Goal: Task Accomplishment & Management: Use online tool/utility

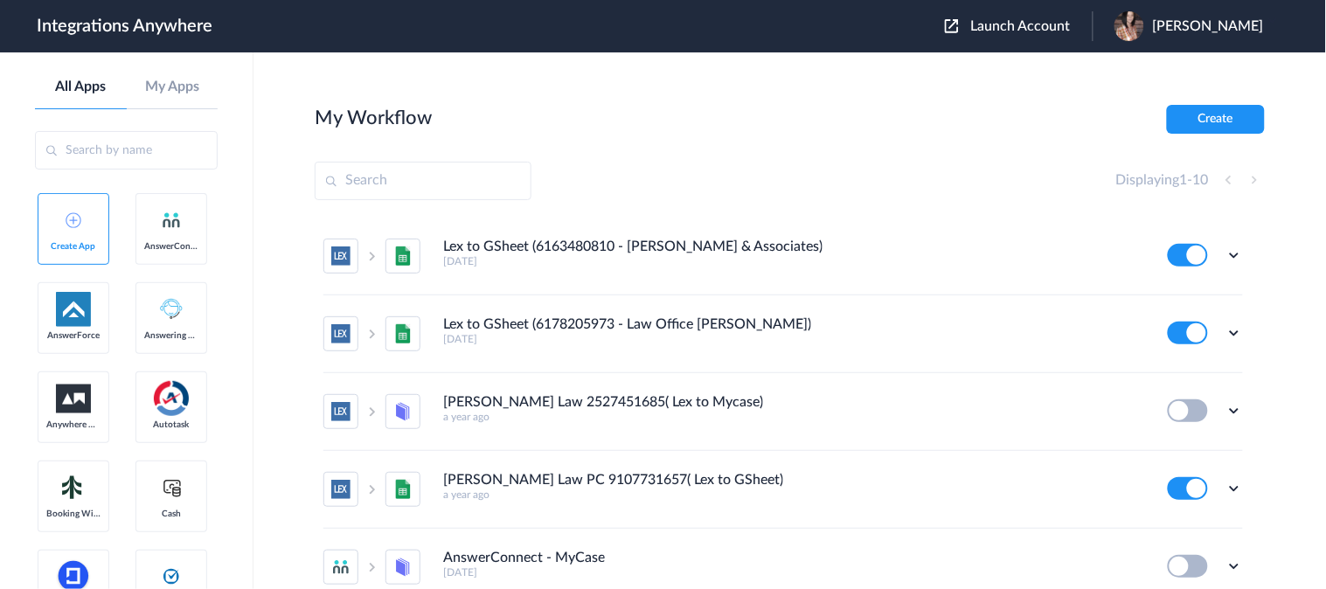
click at [1035, 27] on span "Launch Account" at bounding box center [1021, 26] width 100 height 14
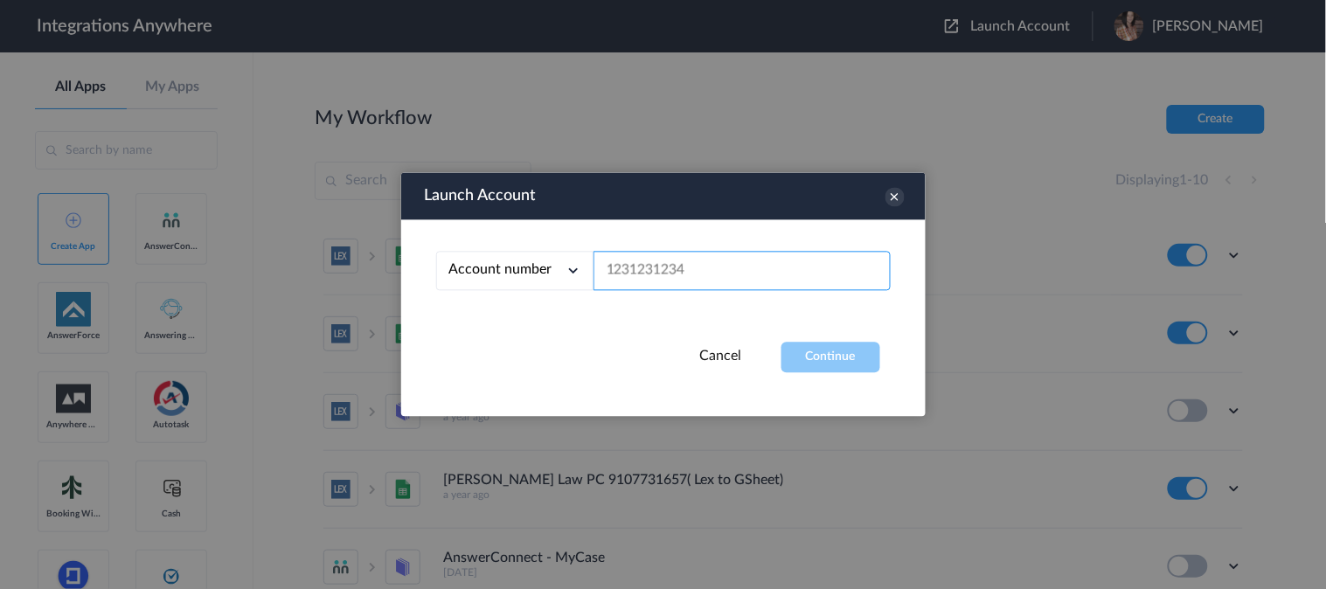
click at [730, 275] on input "text" at bounding box center [742, 271] width 297 height 39
paste input "8286334032"
type input "8286334032"
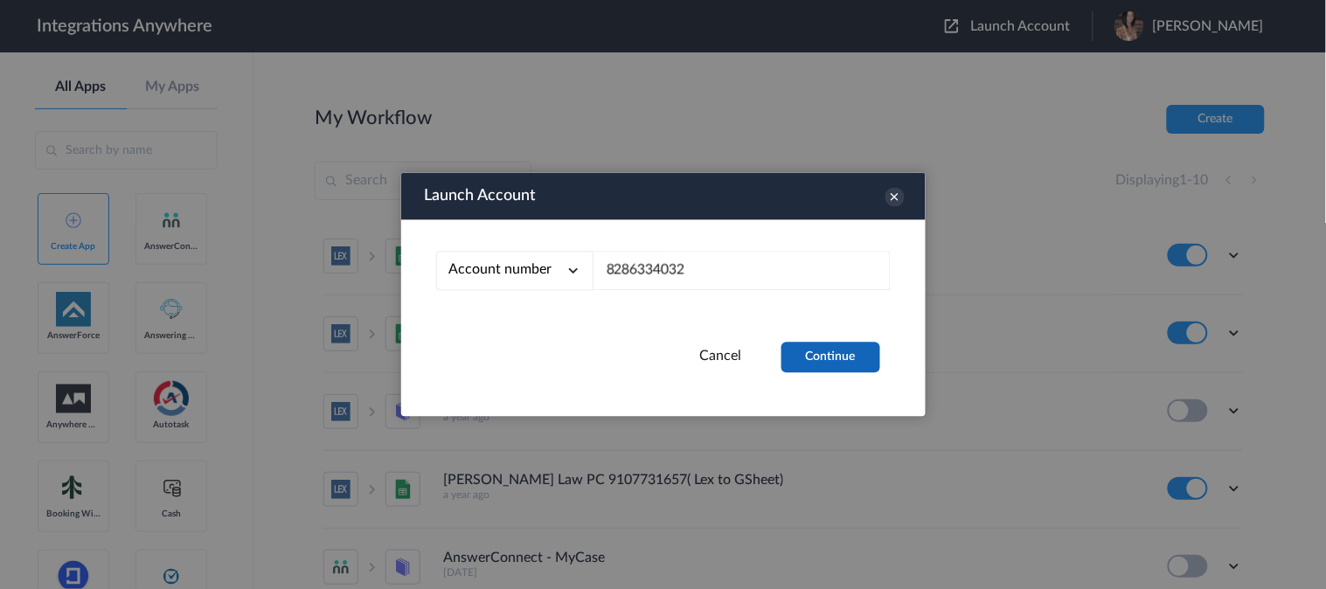
click at [829, 352] on button "Continue" at bounding box center [831, 358] width 99 height 31
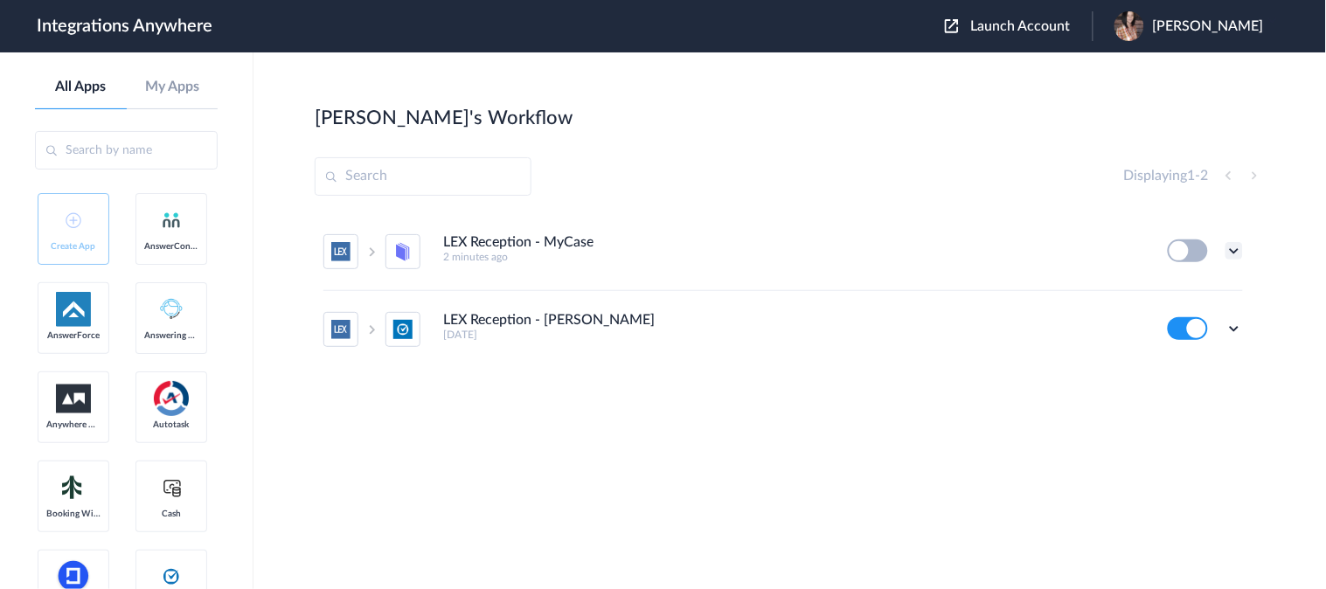
click at [1228, 250] on icon at bounding box center [1234, 250] width 17 height 17
click at [1160, 297] on link "Edit" at bounding box center [1164, 291] width 42 height 12
click at [1243, 328] on icon at bounding box center [1234, 328] width 17 height 17
click at [1174, 378] on li "Edit" at bounding box center [1187, 369] width 114 height 32
click at [1231, 246] on icon at bounding box center [1234, 250] width 17 height 17
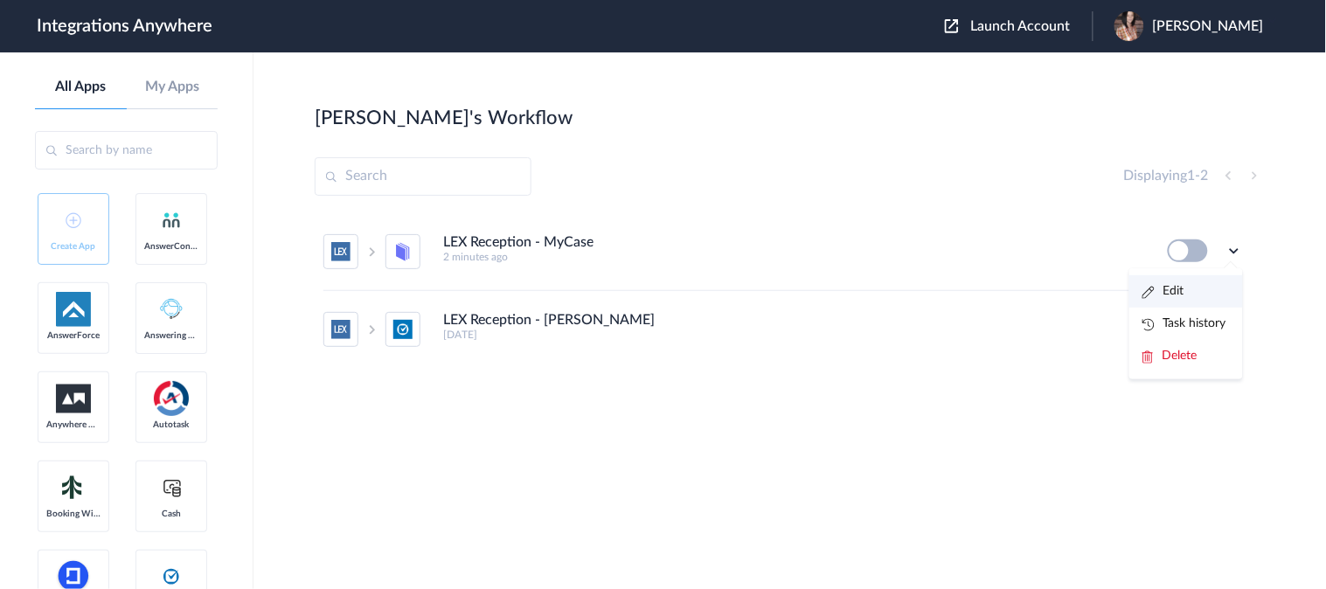
click at [1141, 295] on li "Edit" at bounding box center [1187, 291] width 114 height 32
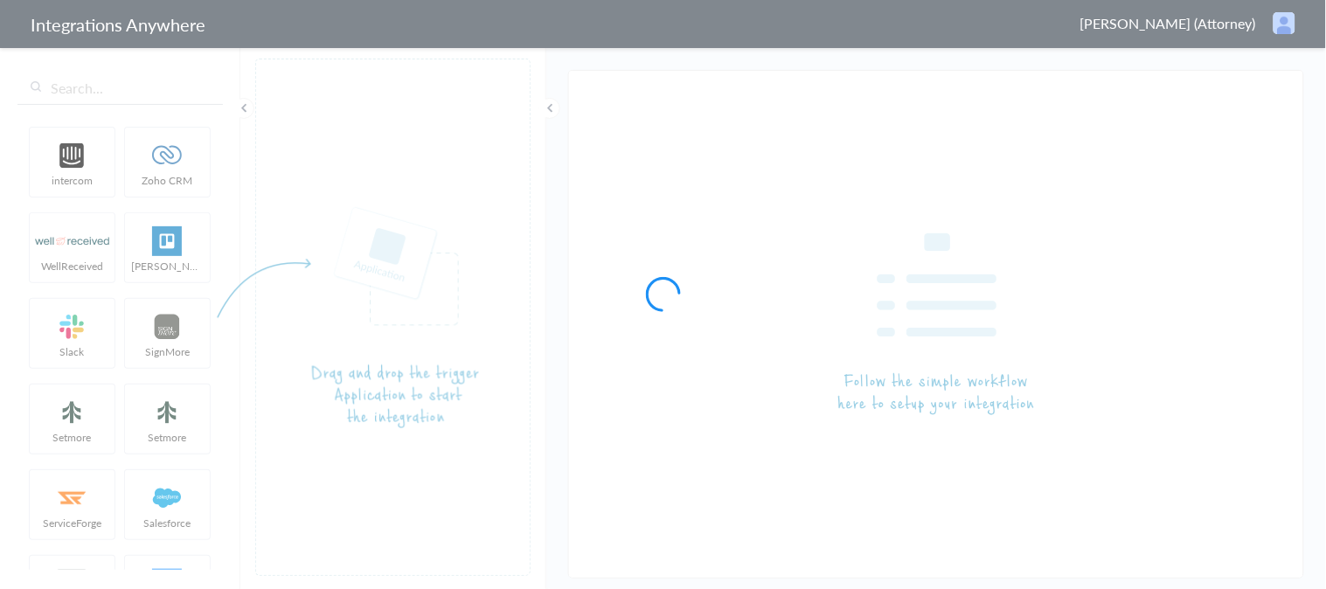
type input "LEX Reception - MyCase"
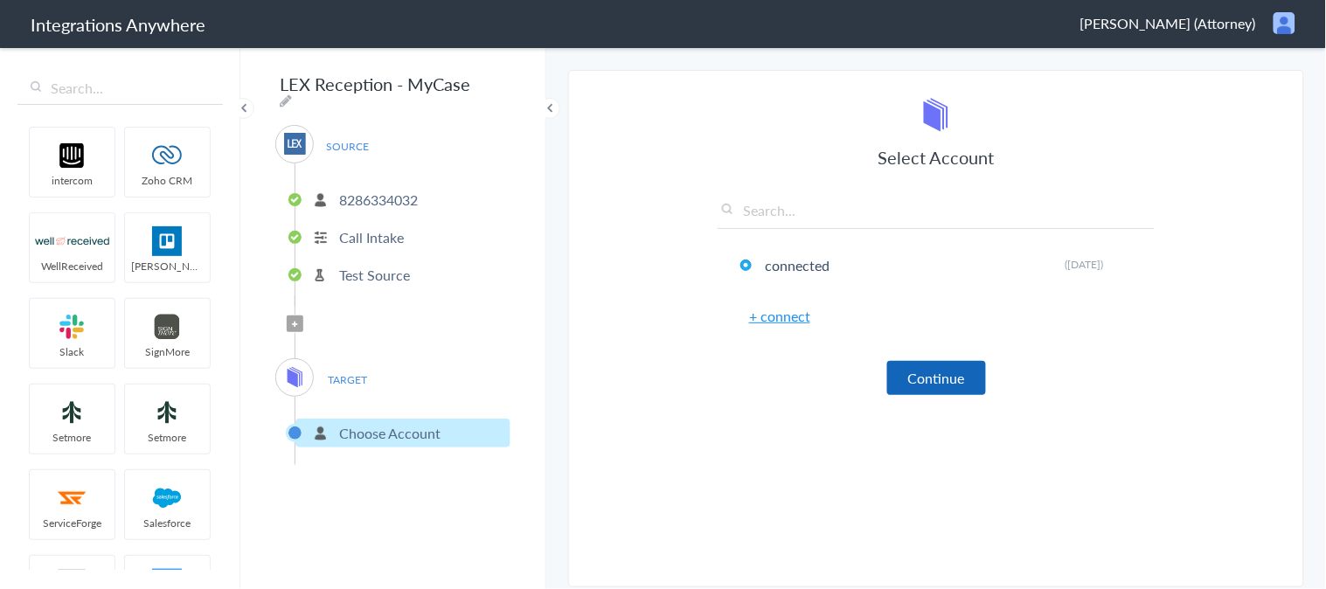
click at [916, 369] on button "Continue" at bounding box center [937, 378] width 99 height 34
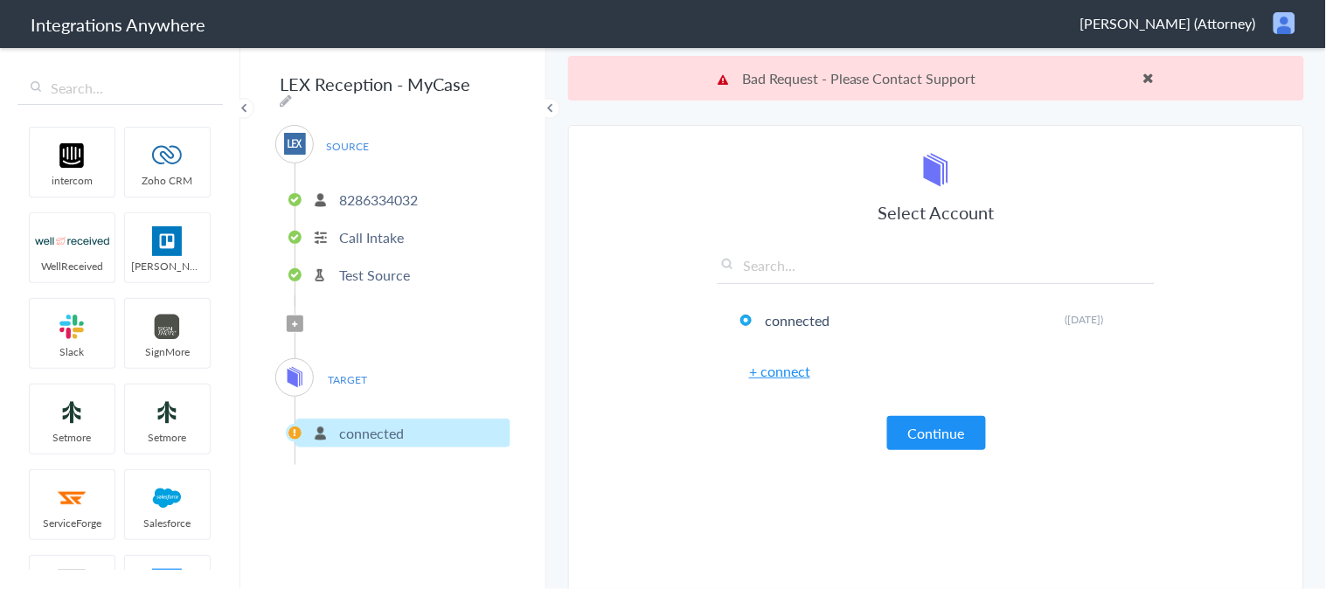
click at [783, 377] on link "+ connect" at bounding box center [779, 371] width 61 height 20
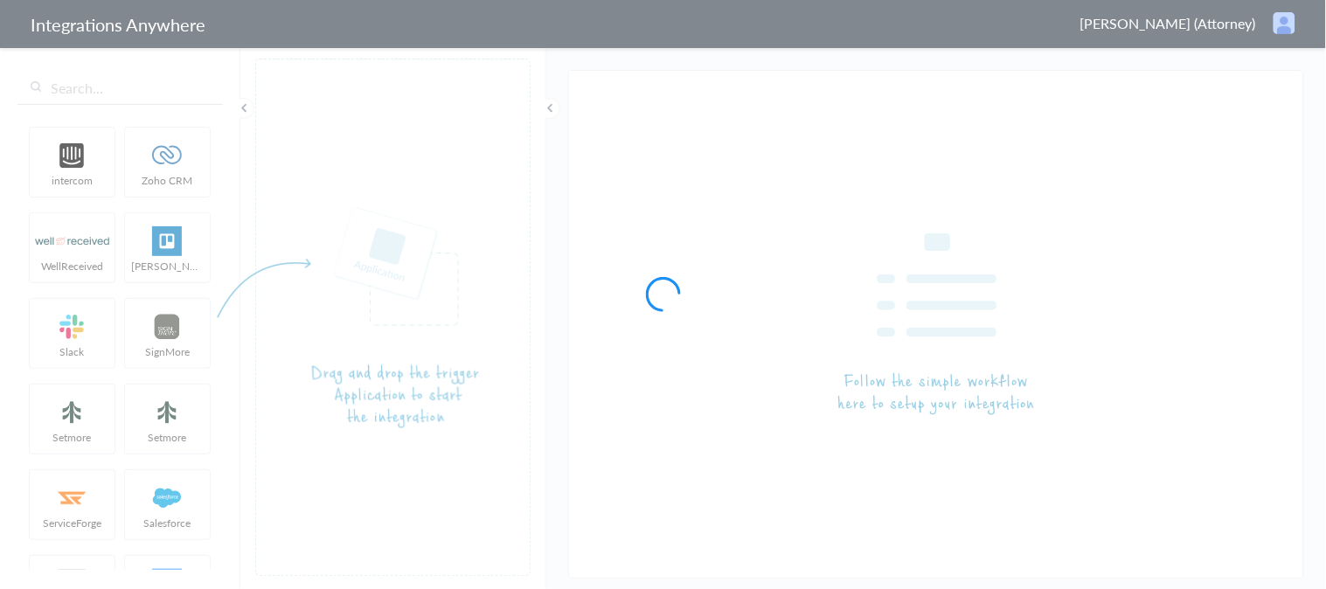
type input "LEX Reception - MyCase"
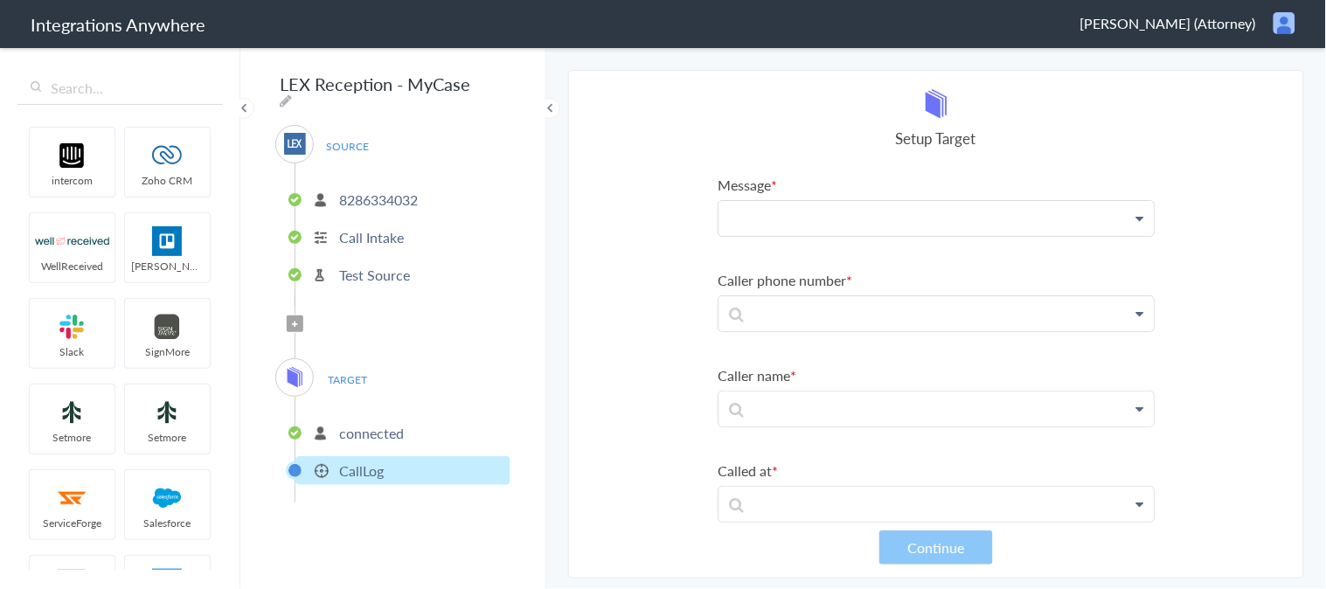
click at [860, 219] on p at bounding box center [936, 218] width 435 height 34
click at [412, 185] on li "8286334032" at bounding box center [403, 199] width 215 height 29
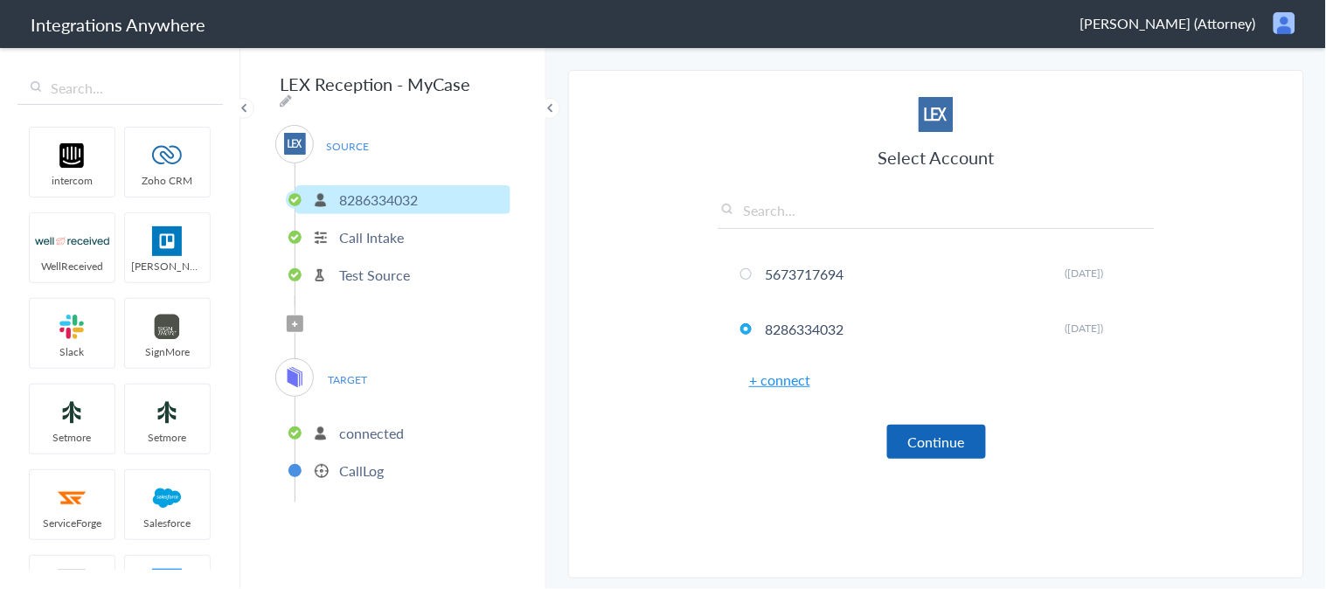
click at [930, 435] on button "Continue" at bounding box center [937, 442] width 99 height 34
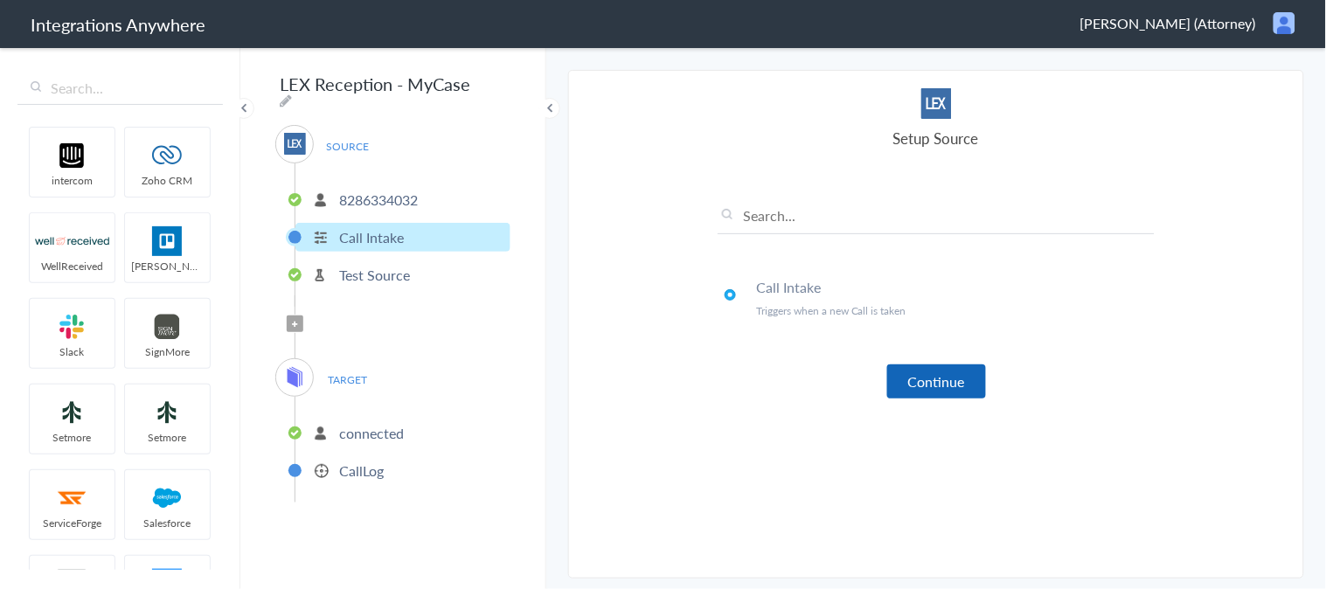
click at [914, 368] on button "Continue" at bounding box center [937, 382] width 99 height 34
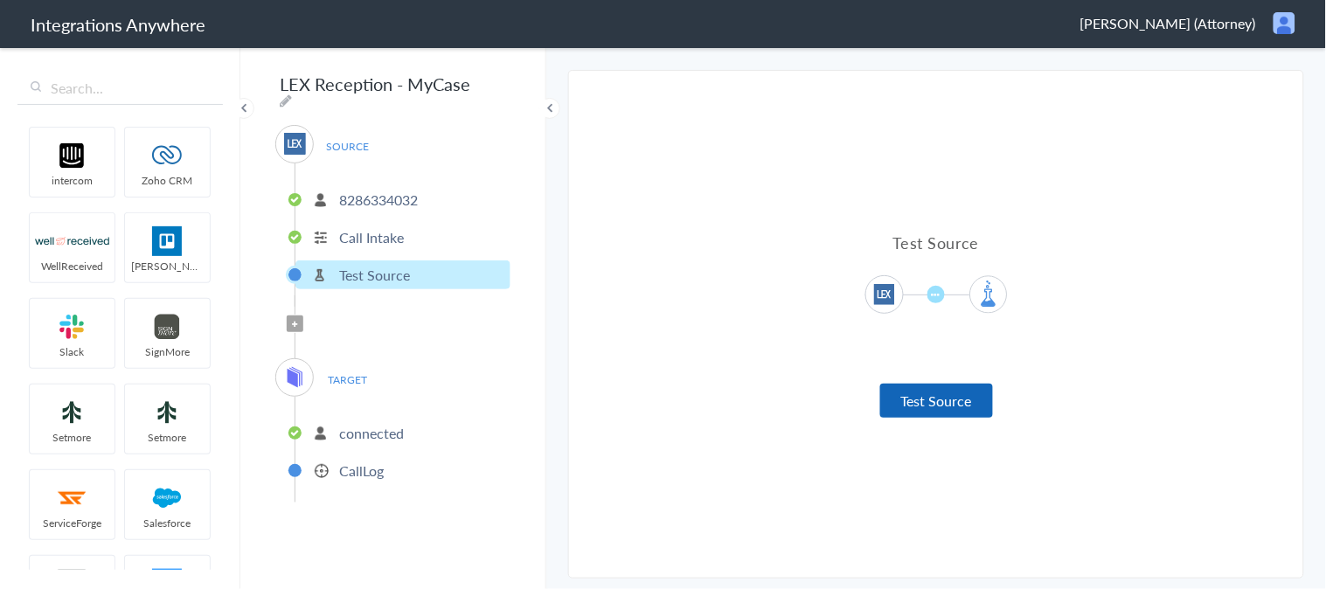
click at [941, 407] on button "Test Source" at bounding box center [937, 401] width 113 height 34
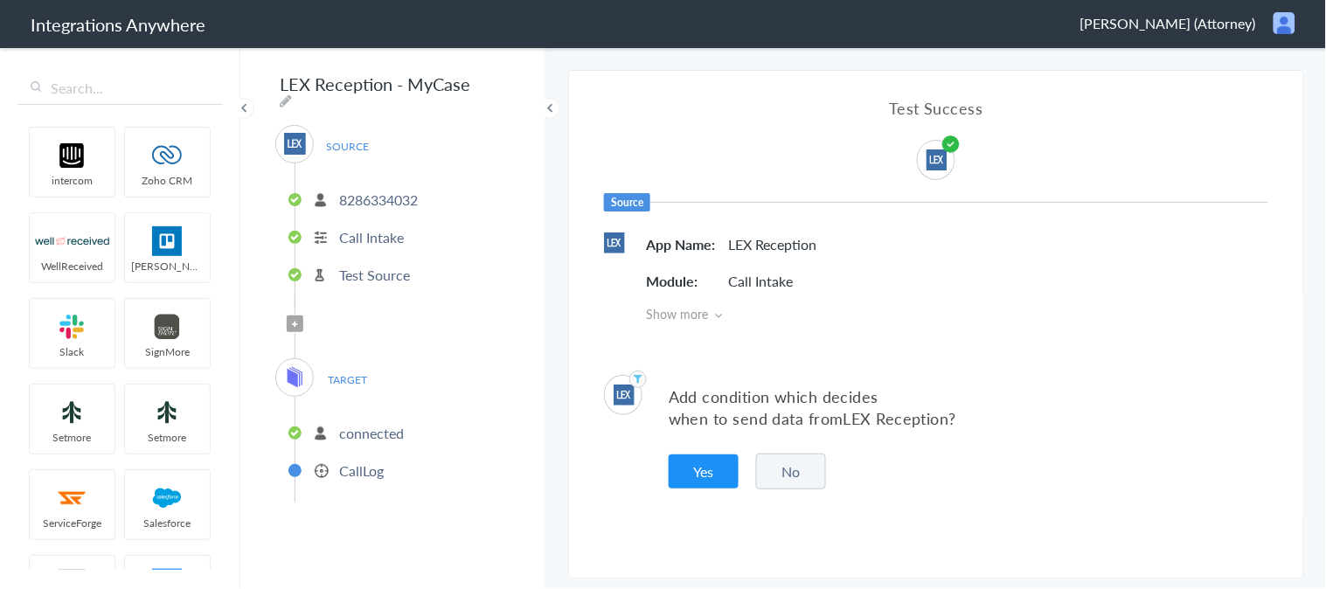
click at [799, 466] on button "No" at bounding box center [791, 472] width 70 height 36
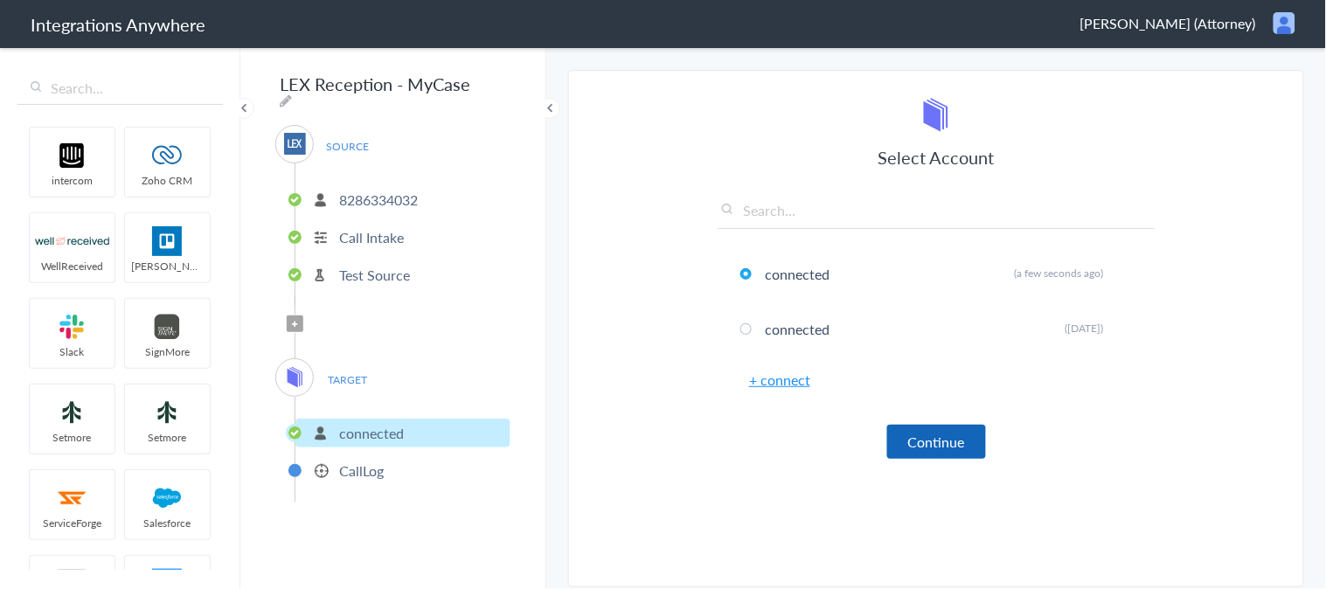
click at [924, 440] on button "Continue" at bounding box center [937, 442] width 99 height 34
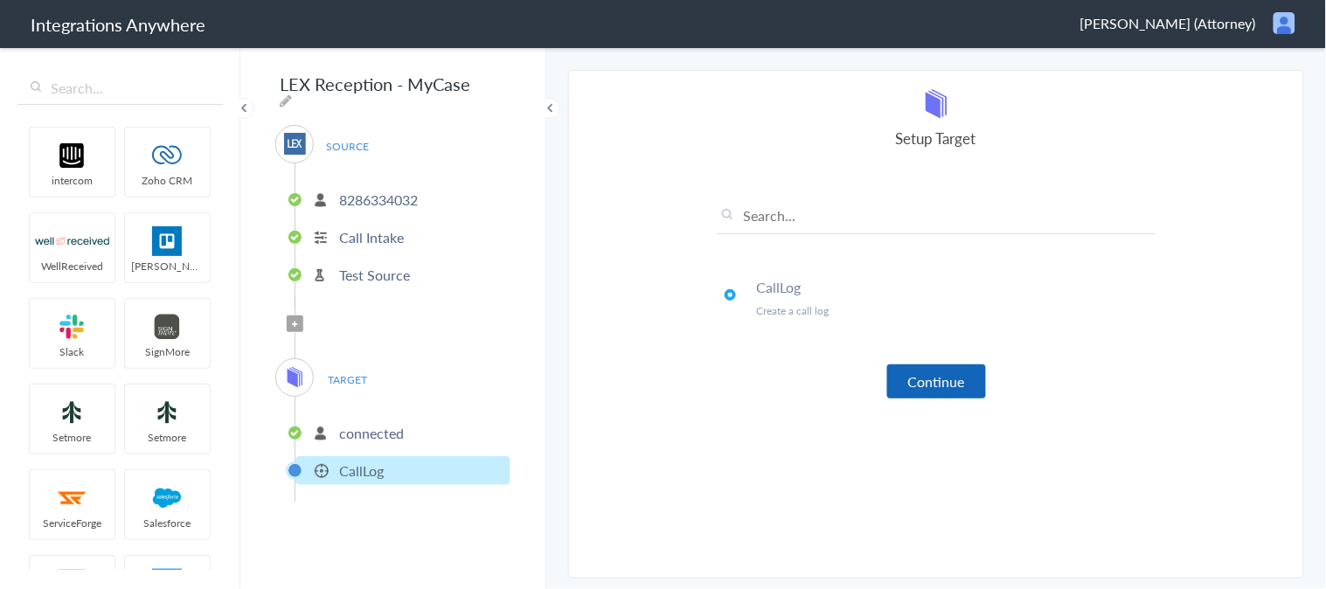
click at [949, 379] on button "Continue" at bounding box center [937, 382] width 99 height 34
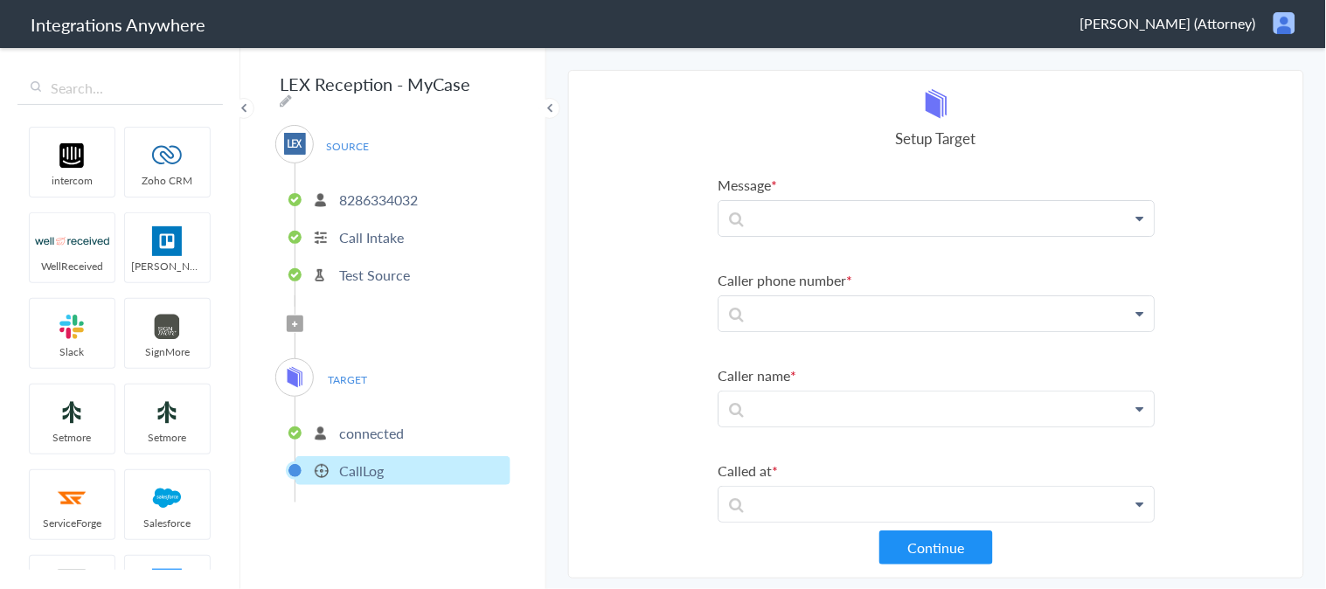
click at [289, 319] on span "Filter Applied" at bounding box center [295, 324] width 17 height 17
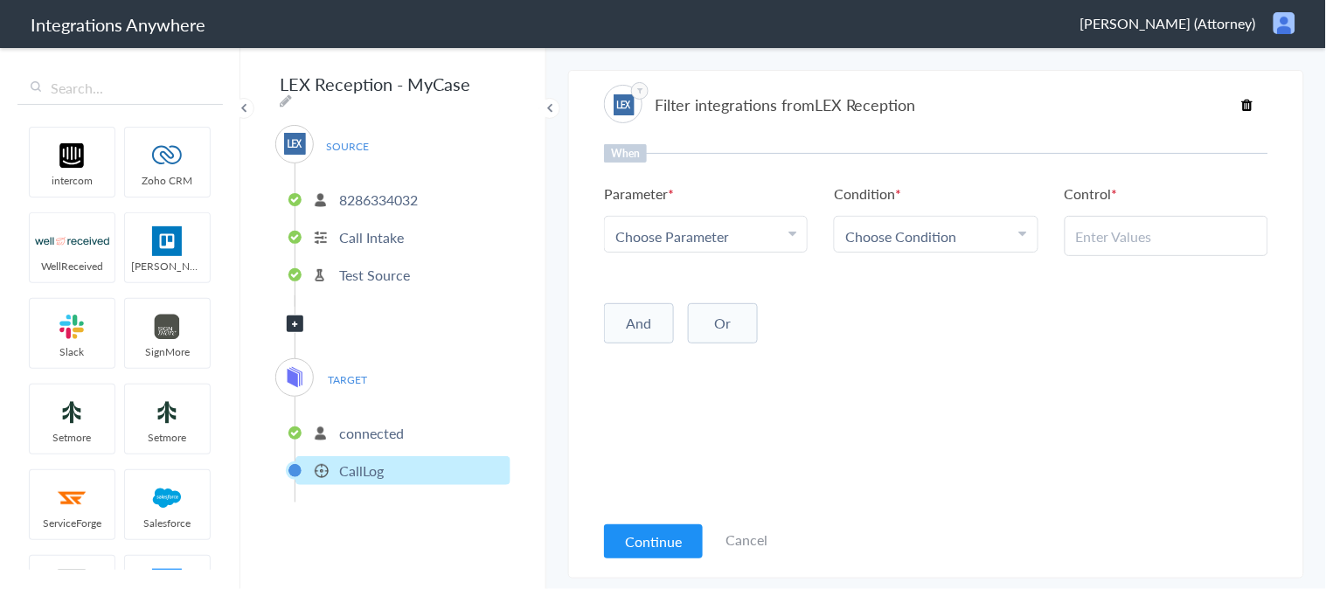
click at [757, 233] on div "Choose Parameter" at bounding box center [706, 236] width 181 height 20
click at [712, 284] on input "text" at bounding box center [706, 285] width 202 height 38
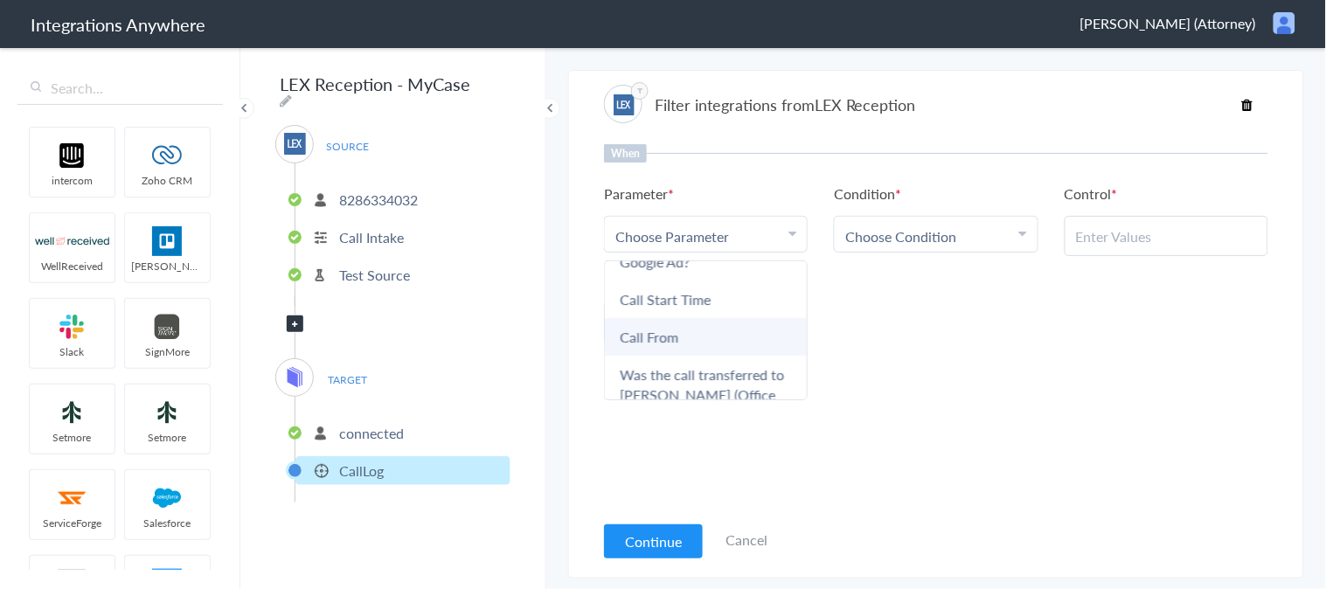
scroll to position [388, 0]
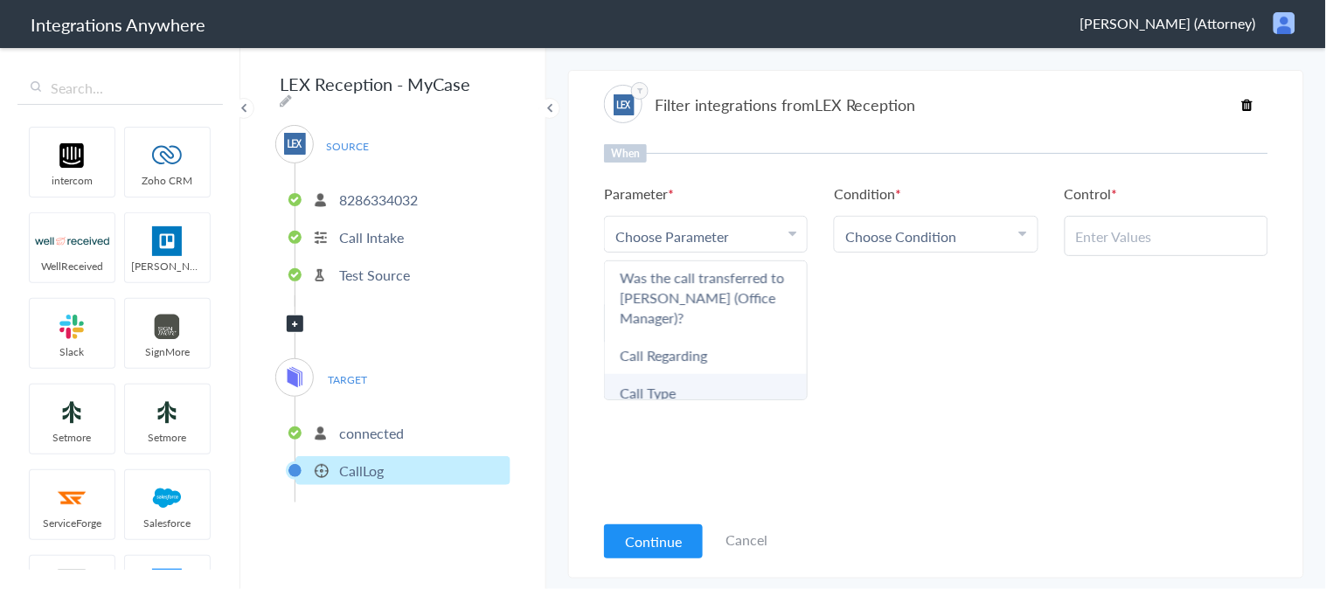
type input "call"
click at [672, 374] on link "Call Type" at bounding box center [706, 393] width 202 height 38
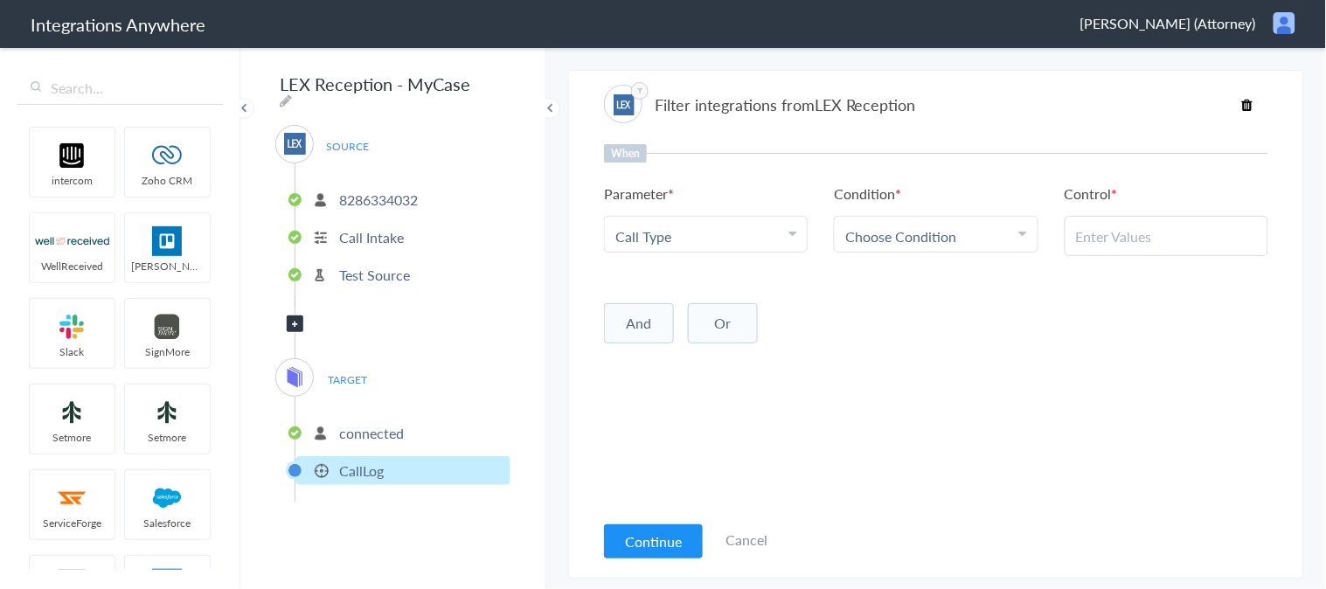
click at [902, 242] on span "Choose Condition" at bounding box center [901, 236] width 111 height 20
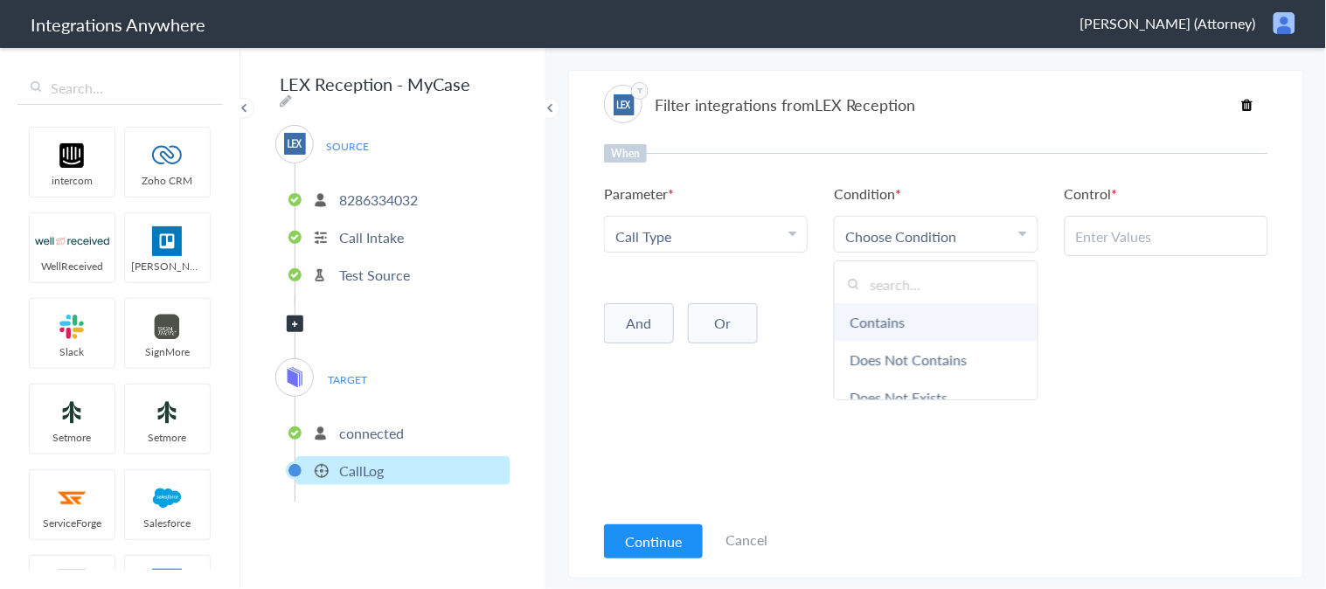
click at [888, 318] on link "Contains" at bounding box center [936, 322] width 202 height 38
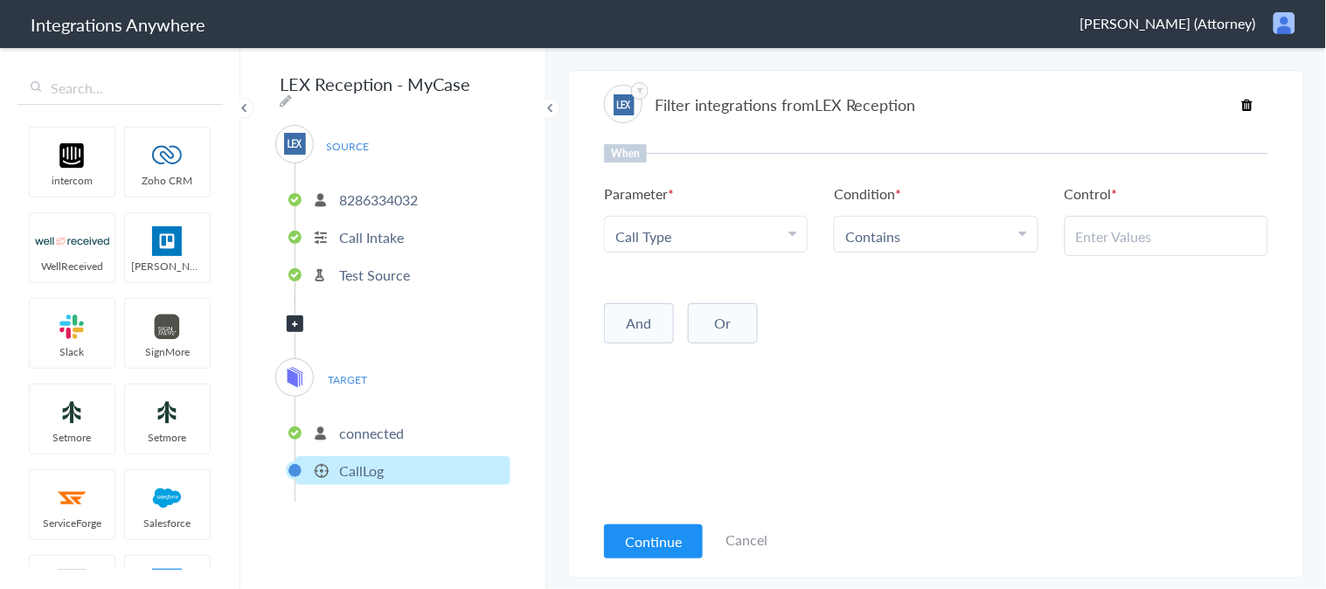
click at [1119, 230] on input "text" at bounding box center [1166, 236] width 181 height 20
paste input "Calling for Consultation/New Client"
type input "Calling for Consultation/New Client"
click at [648, 545] on button "Continue" at bounding box center [653, 542] width 99 height 34
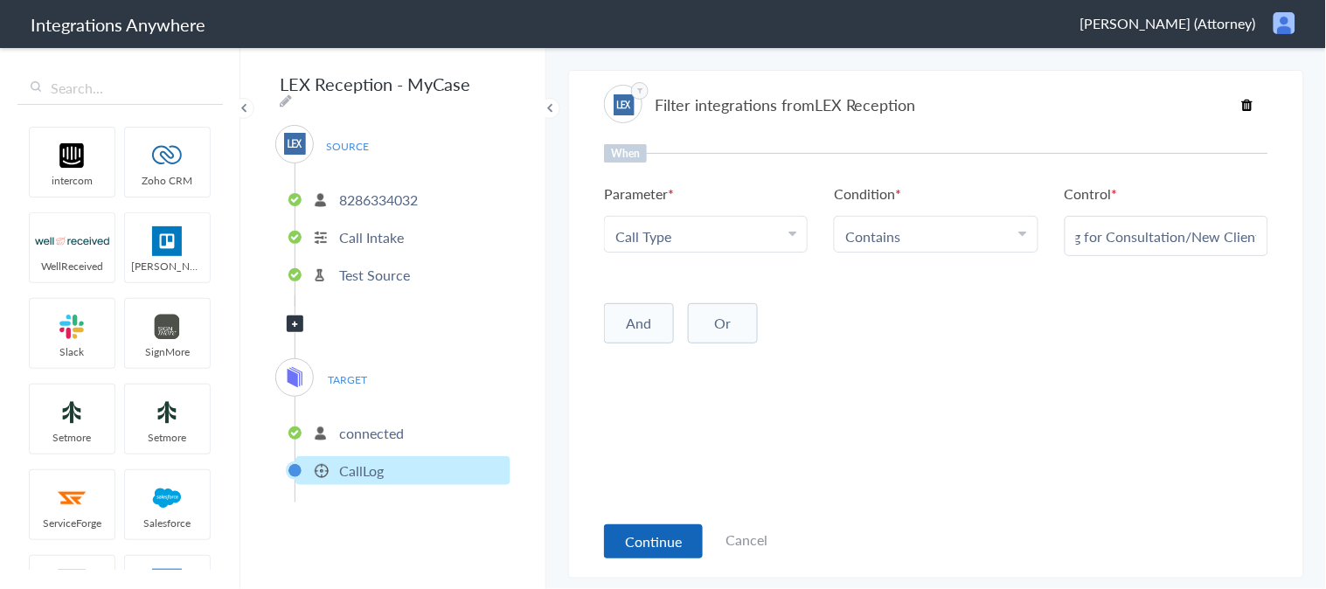
scroll to position [0, 0]
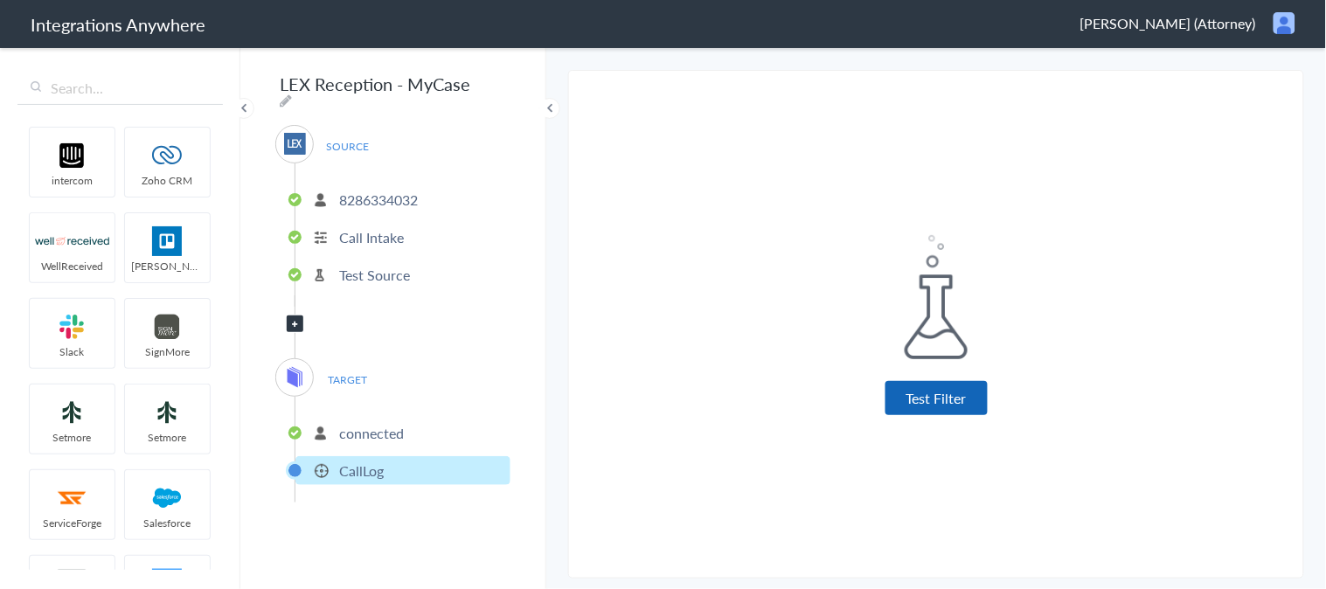
click at [934, 400] on button "Test Filter" at bounding box center [937, 398] width 102 height 34
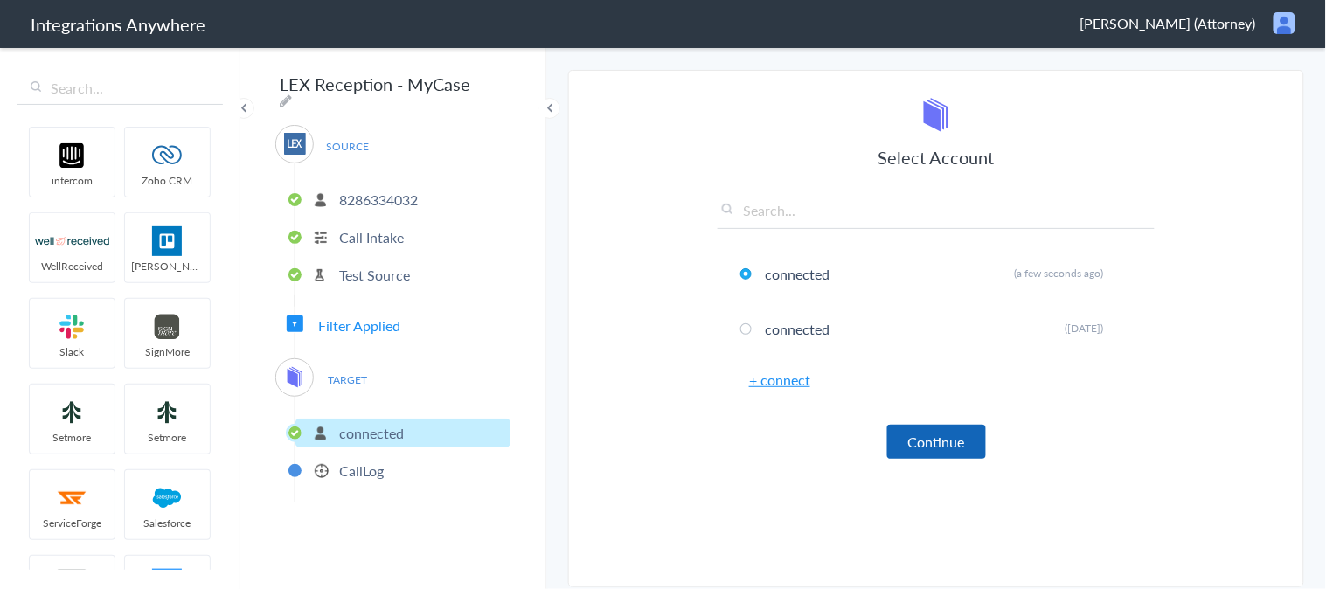
click at [944, 435] on button "Continue" at bounding box center [937, 442] width 99 height 34
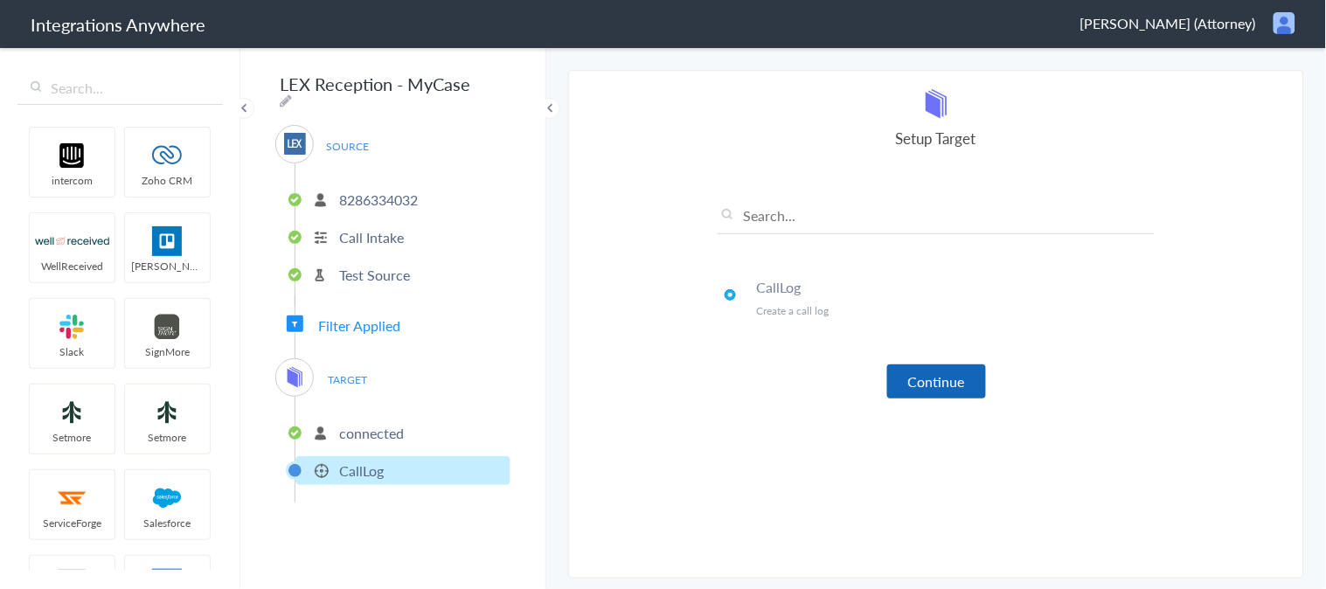
click at [929, 393] on button "Continue" at bounding box center [937, 382] width 99 height 34
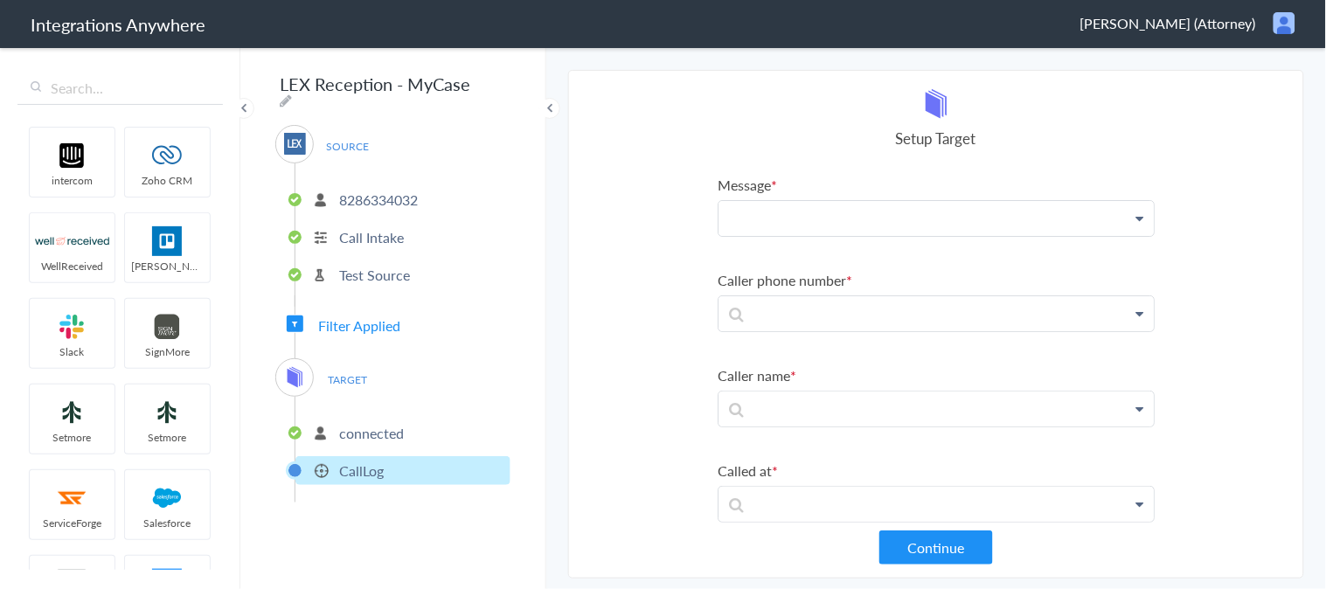
click at [824, 217] on p at bounding box center [936, 218] width 435 height 35
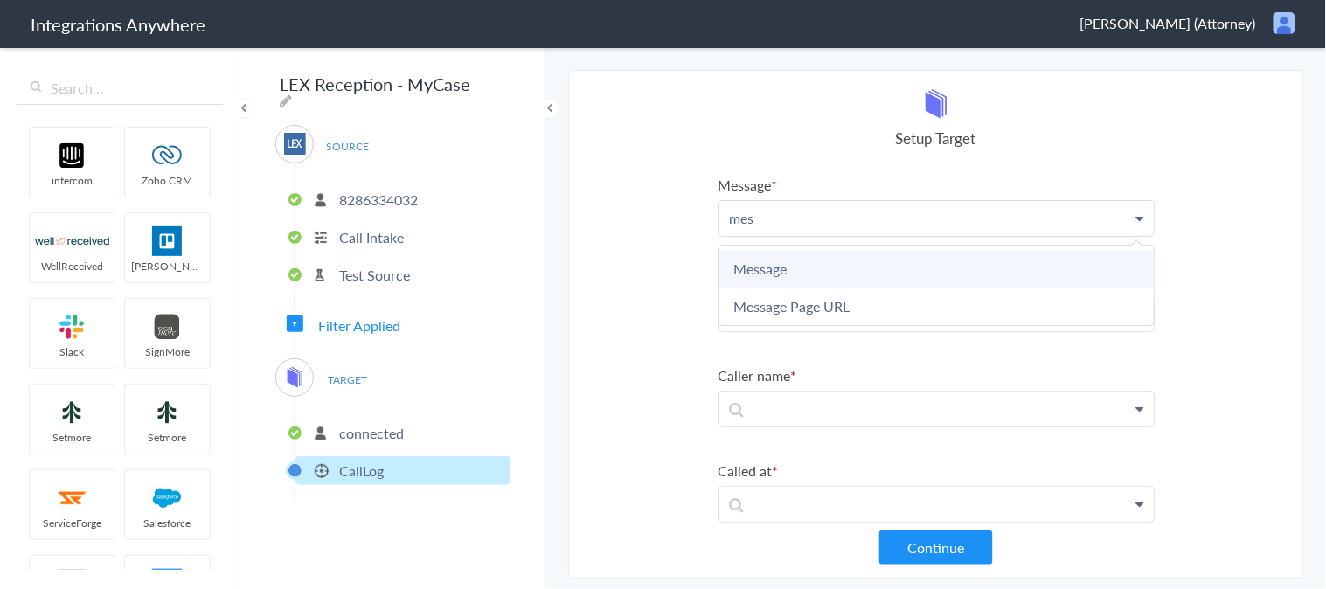
click at [773, 256] on link "Message" at bounding box center [936, 269] width 435 height 38
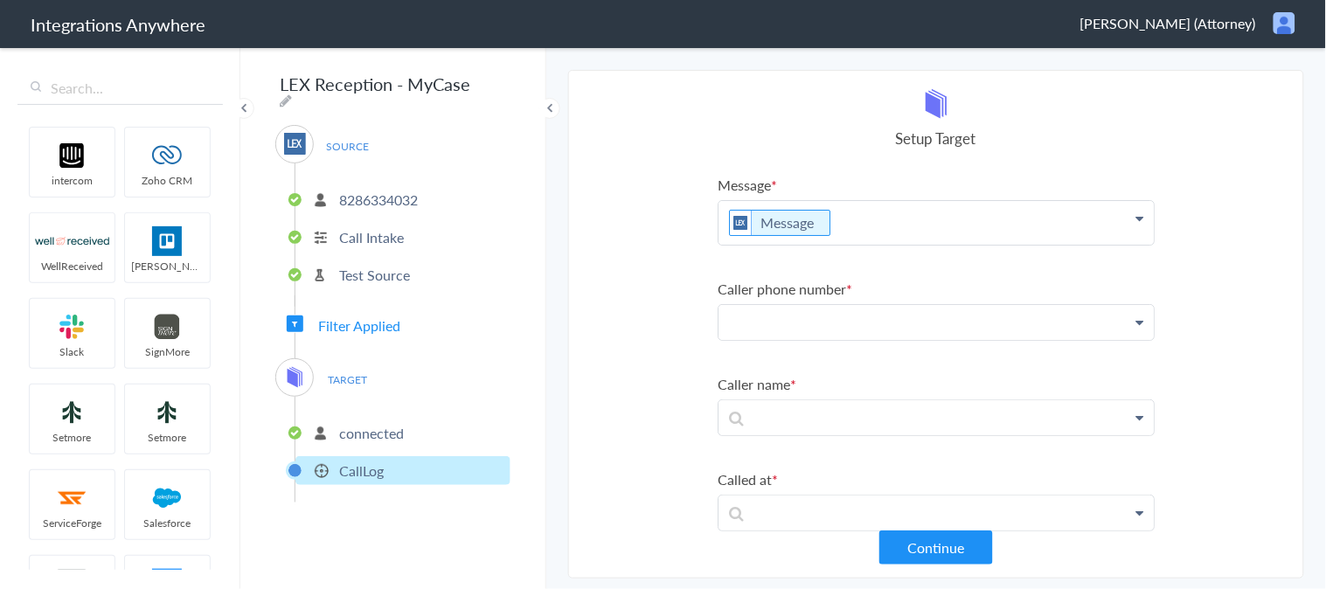
click at [782, 313] on p at bounding box center [936, 322] width 435 height 35
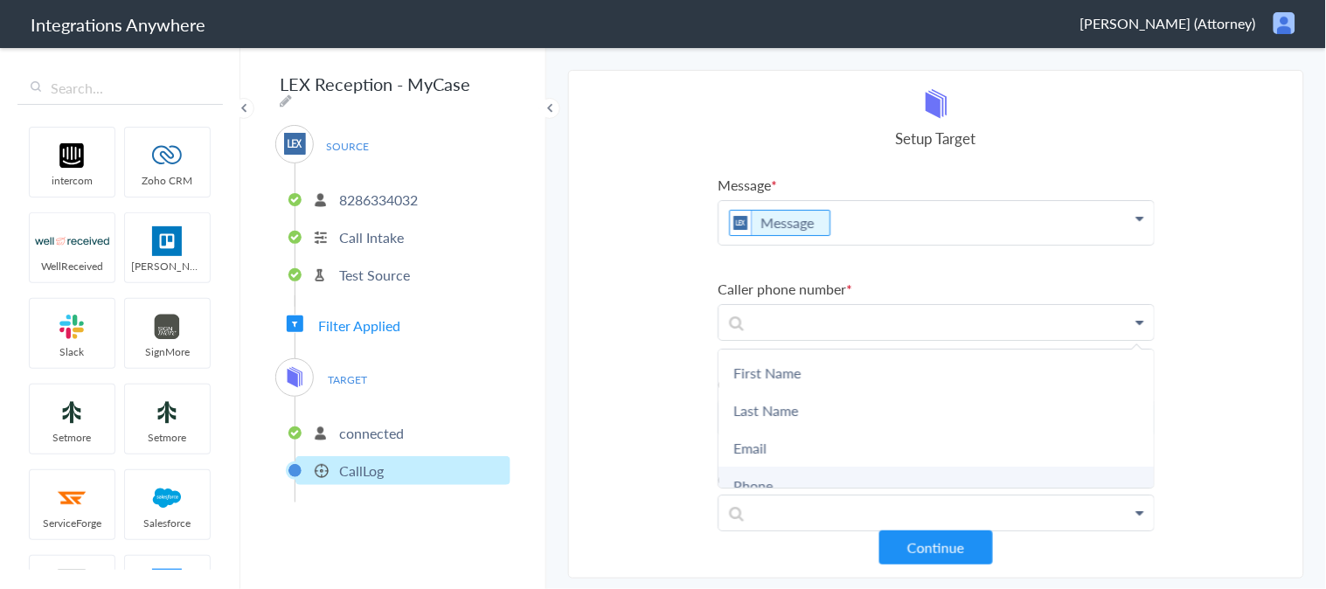
click at [771, 479] on link "Phone" at bounding box center [936, 486] width 435 height 38
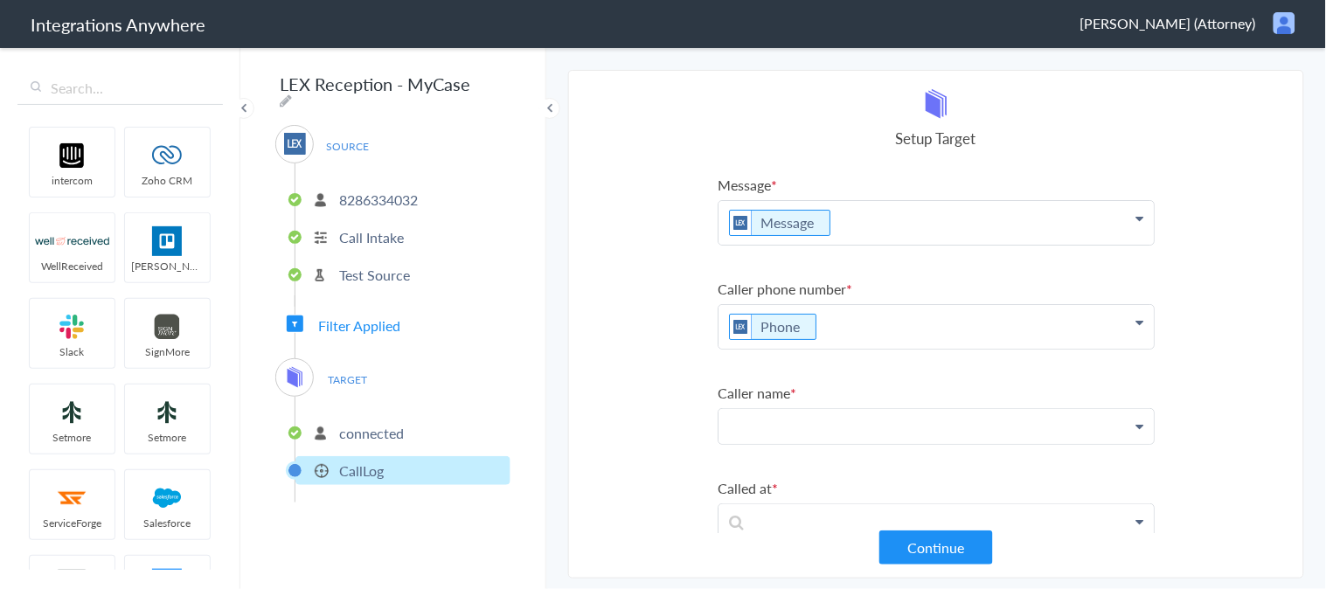
click at [789, 421] on p at bounding box center [936, 426] width 435 height 35
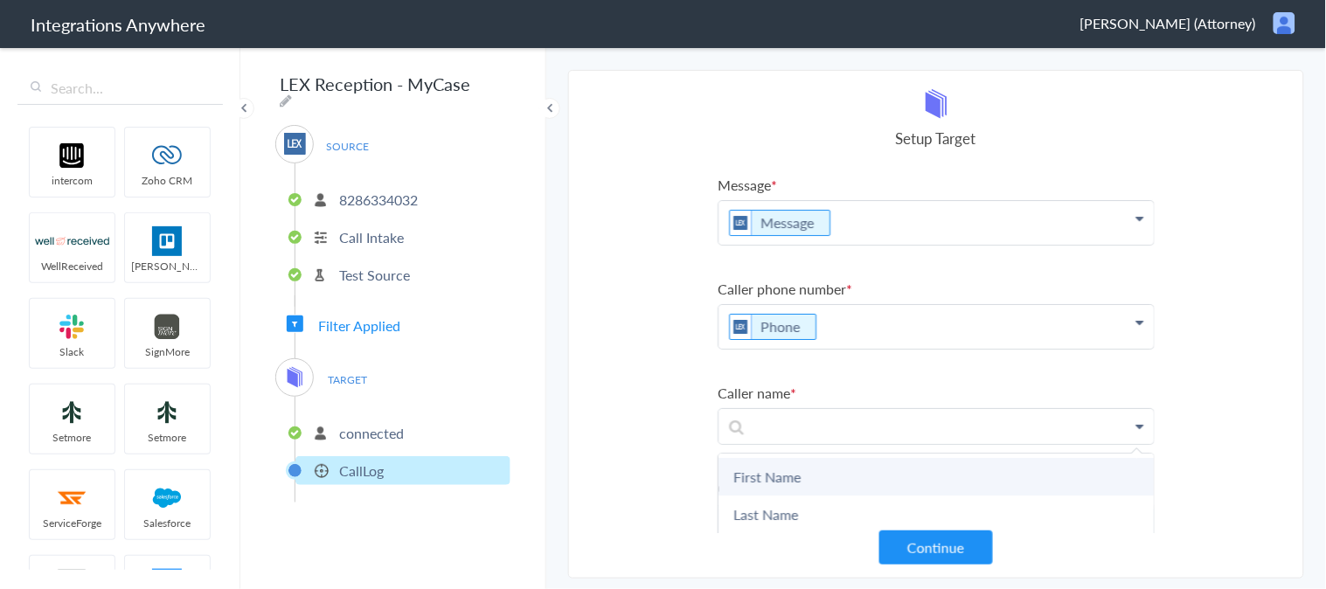
click at [792, 475] on link "First Name" at bounding box center [936, 477] width 435 height 38
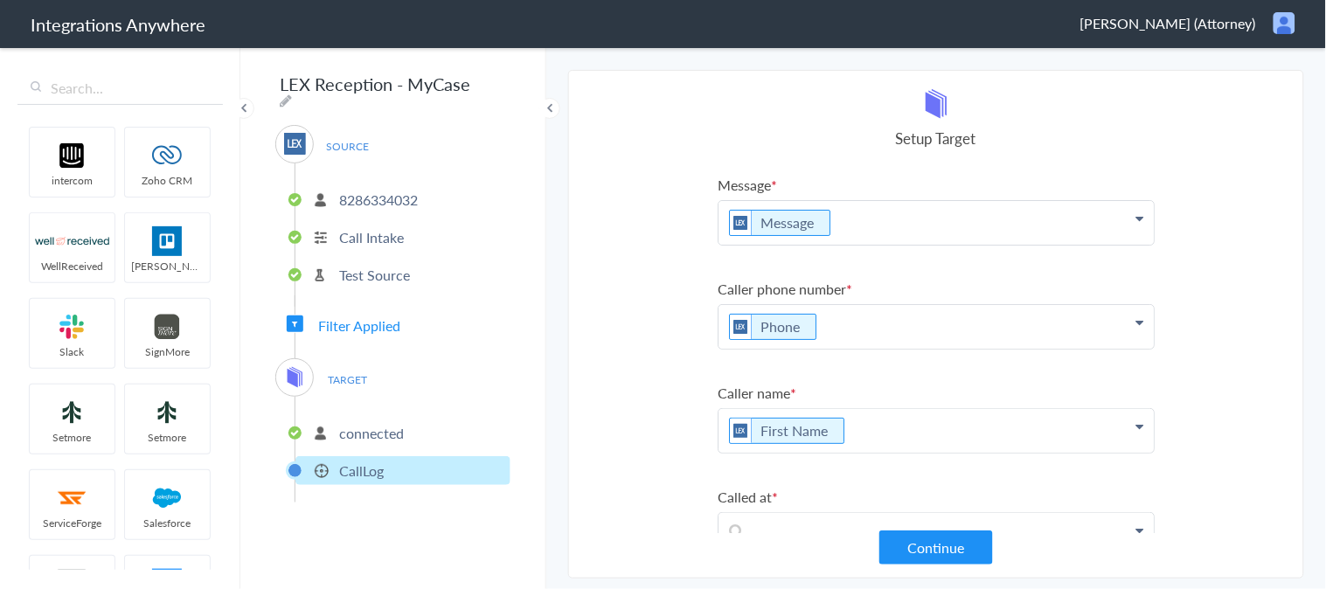
click at [895, 433] on p "First Name" at bounding box center [936, 431] width 435 height 44
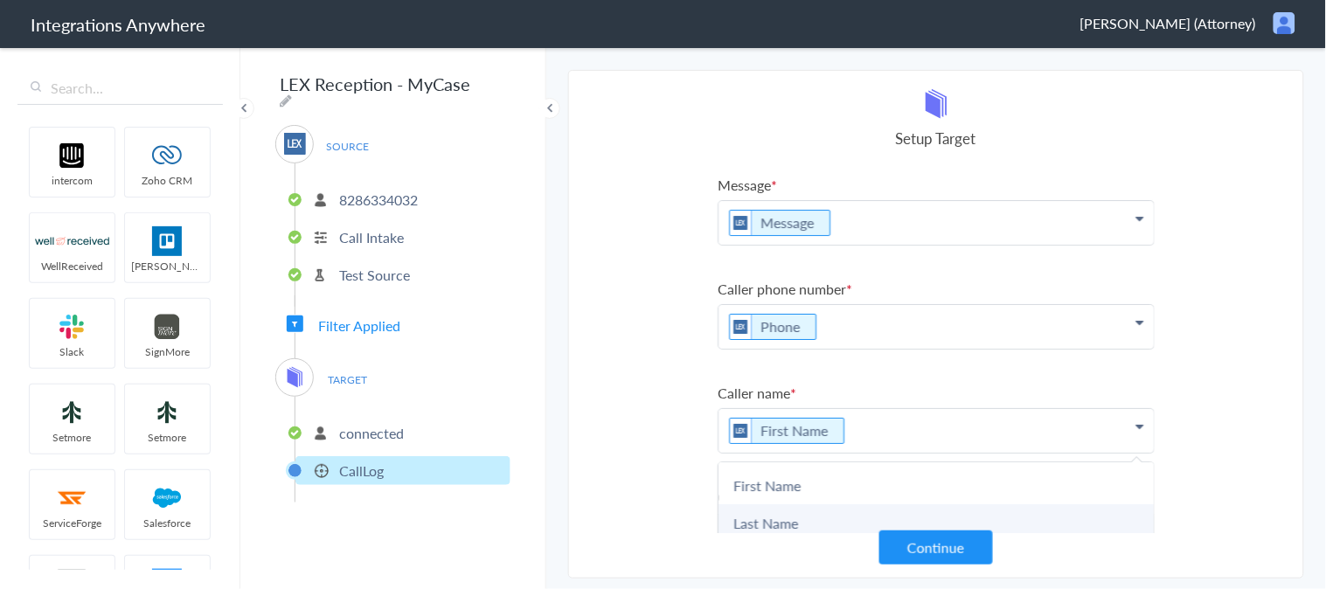
click at [785, 513] on link "Last Name" at bounding box center [936, 524] width 435 height 38
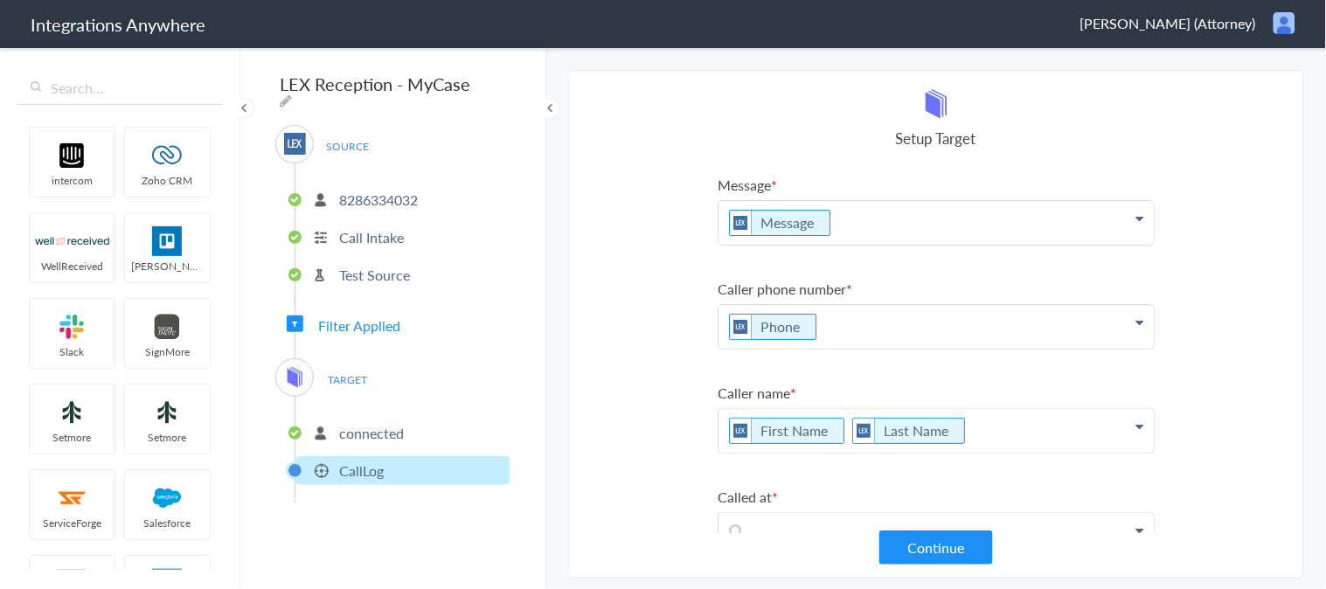
click at [663, 394] on section "Select Account 5673717694 Rename Delete (3 months ago) 8286334032 Rename Delete…" at bounding box center [936, 324] width 736 height 509
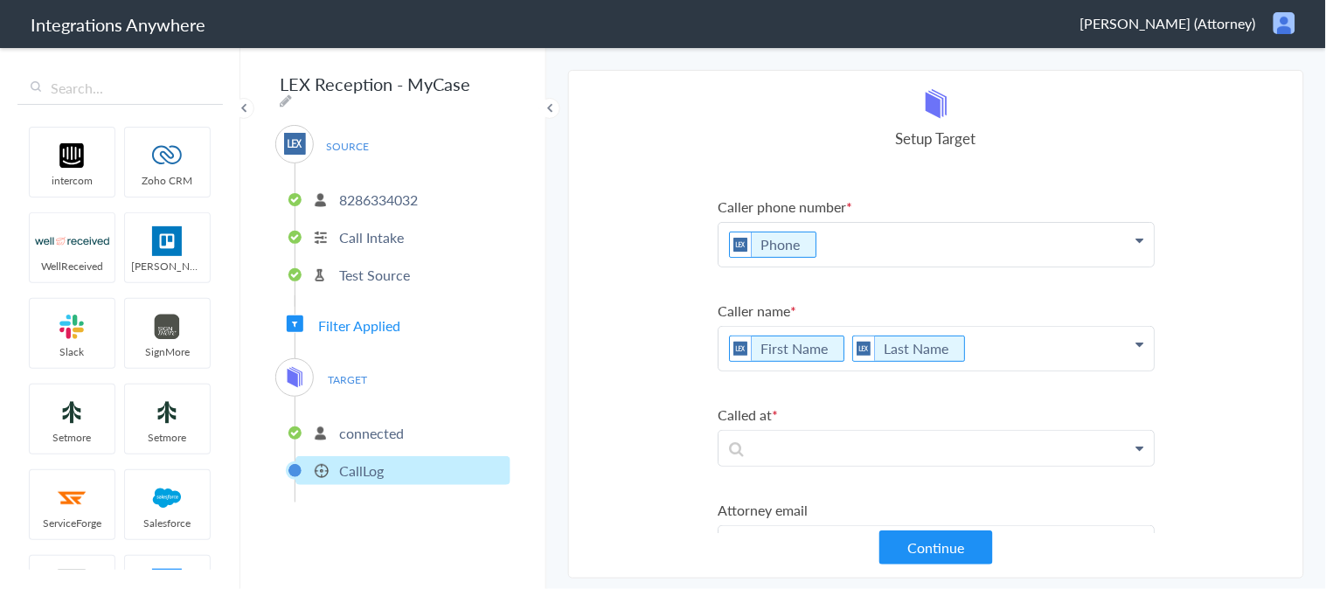
scroll to position [194, 0]
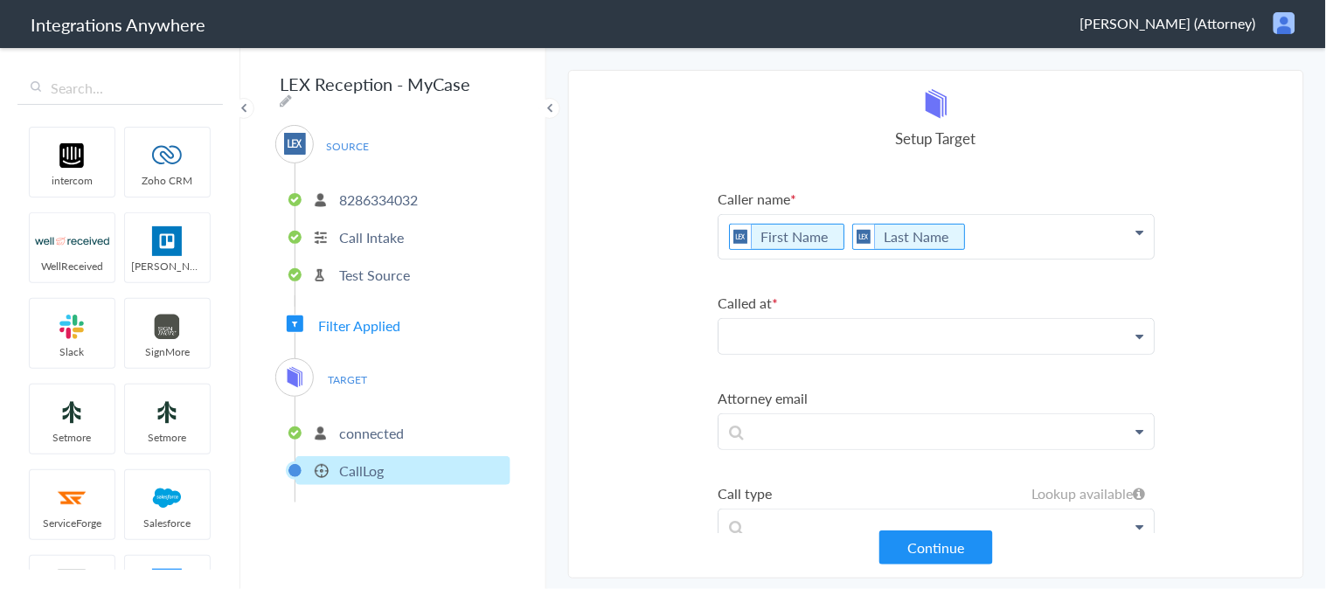
click at [902, 328] on p at bounding box center [936, 336] width 435 height 35
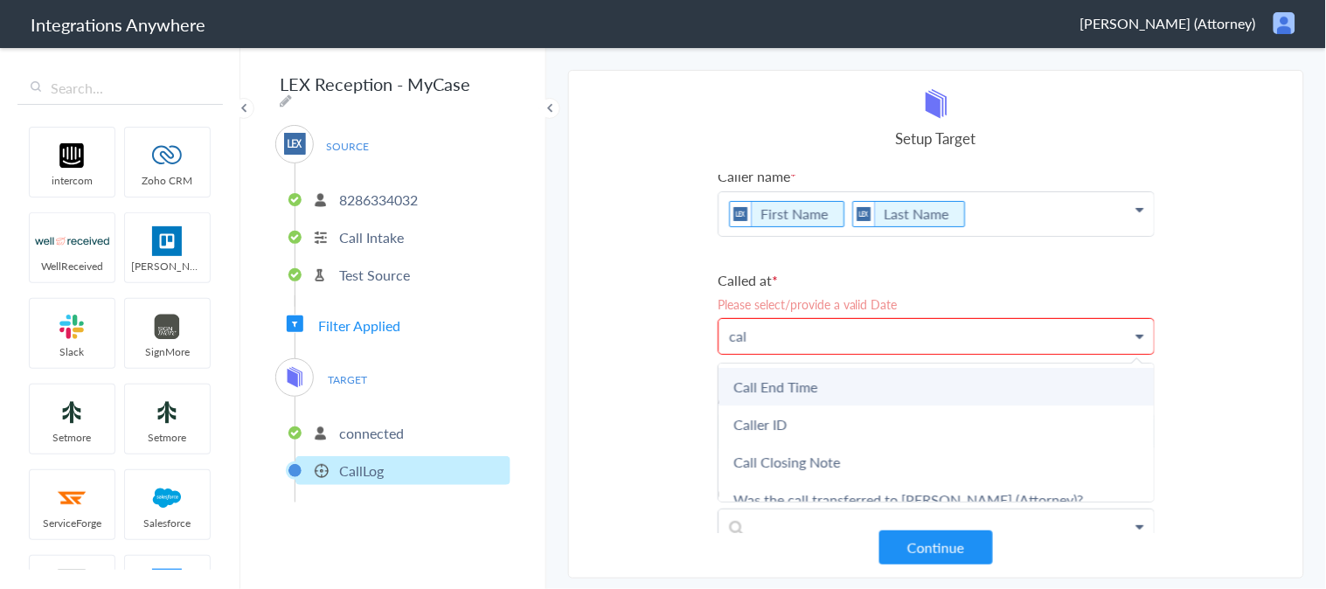
click at [832, 385] on link "Call End Time" at bounding box center [936, 387] width 435 height 38
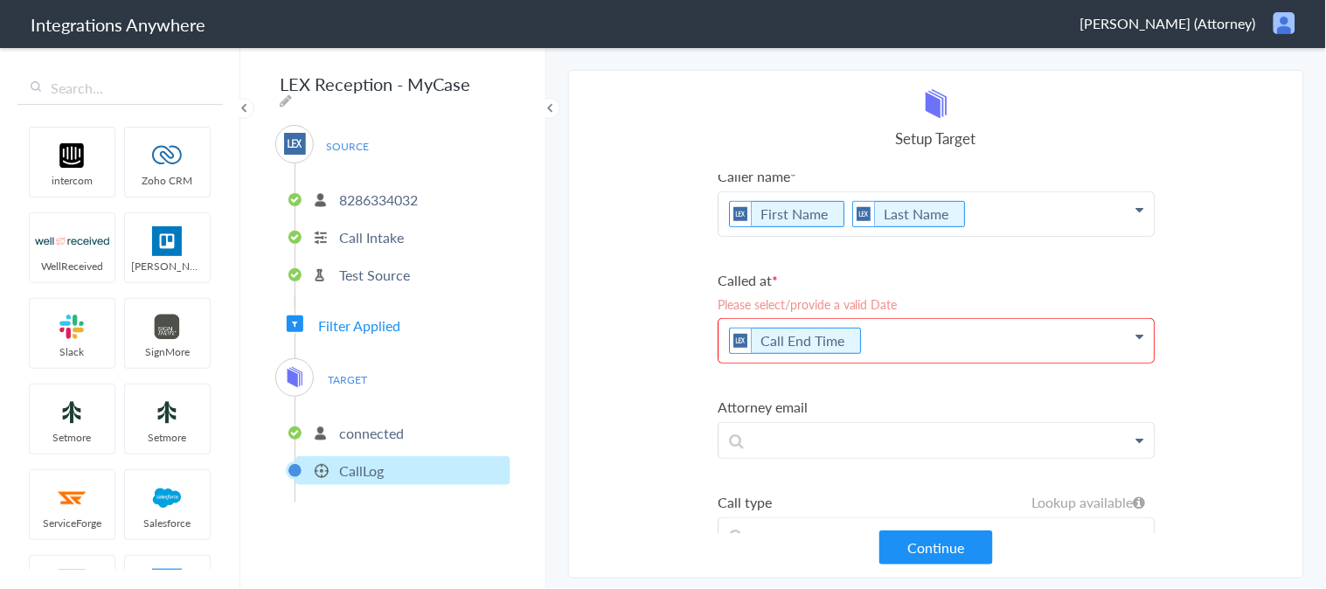
click at [671, 359] on section "Select Account 5673717694 Rename Delete (3 months ago) 8286334032 Rename Delete…" at bounding box center [936, 324] width 736 height 509
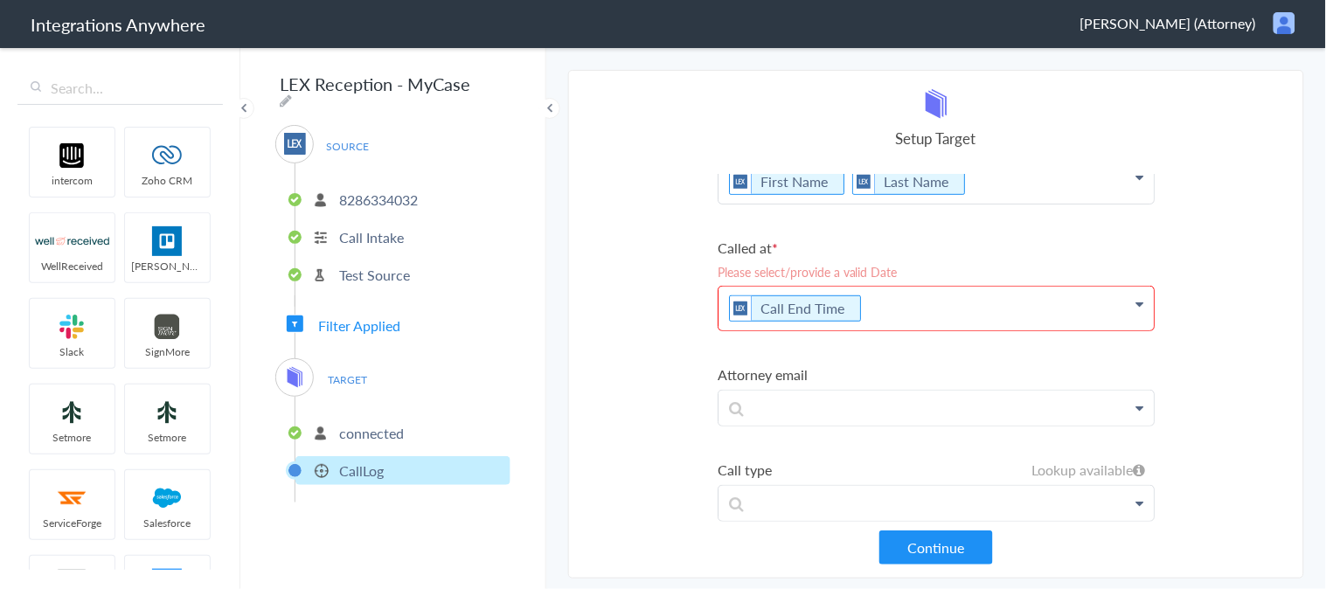
scroll to position [265, 0]
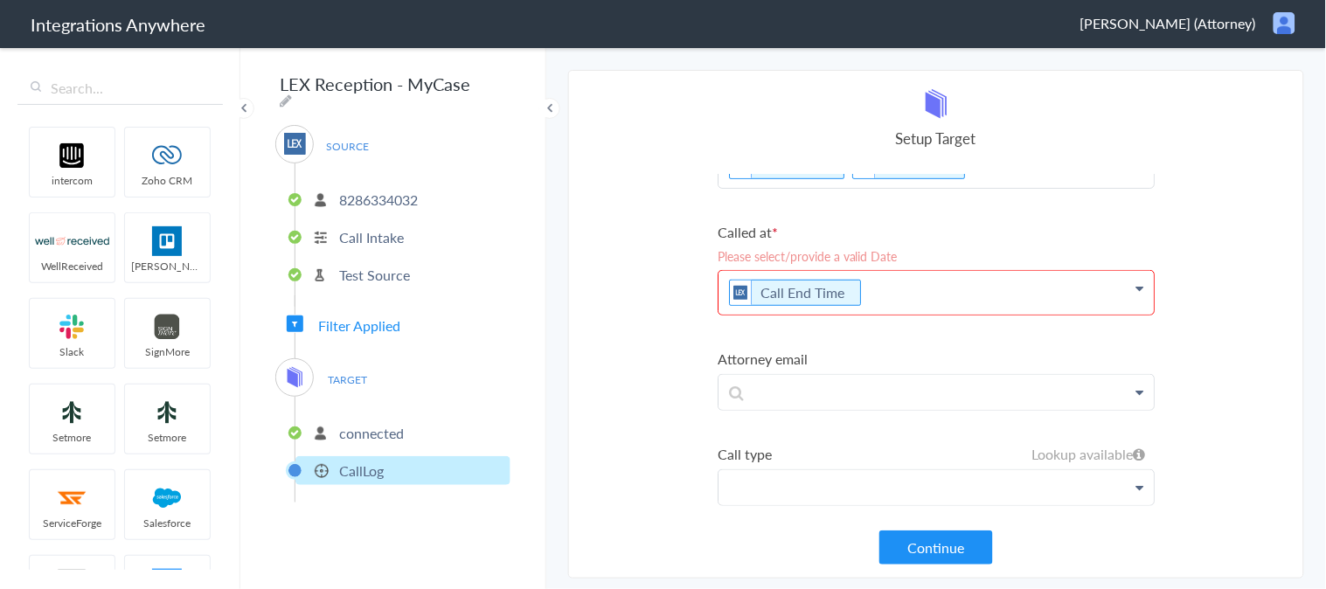
click at [875, 490] on p at bounding box center [936, 487] width 435 height 35
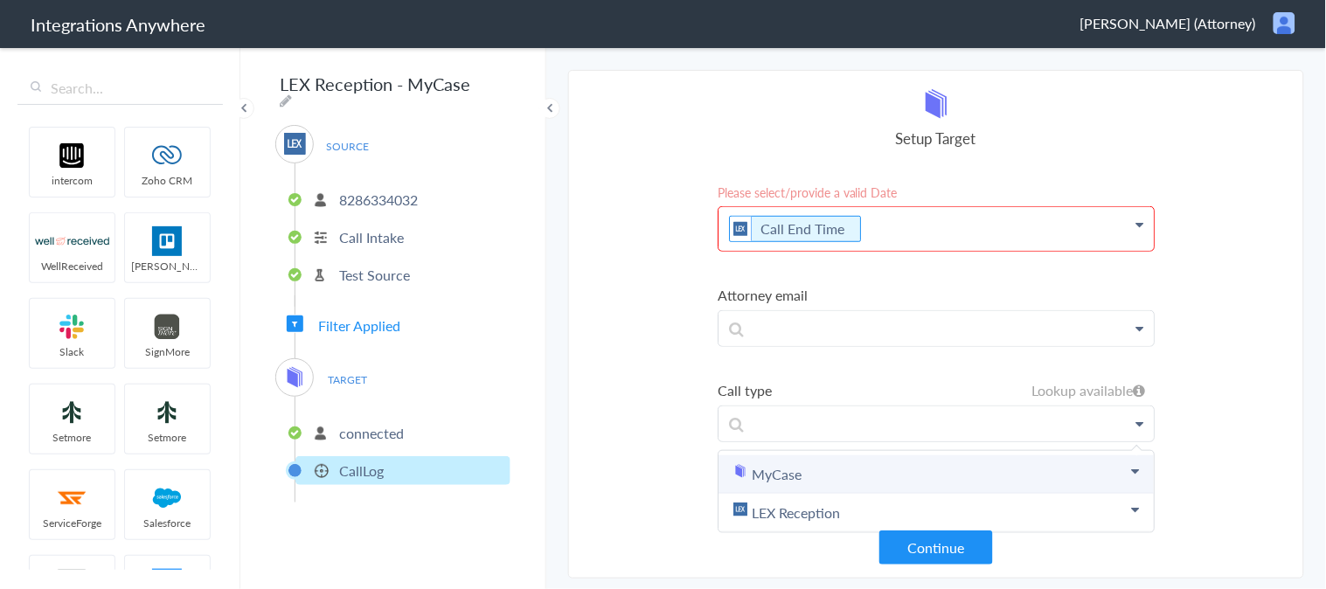
click at [804, 458] on link "MyCase" at bounding box center [936, 475] width 435 height 38
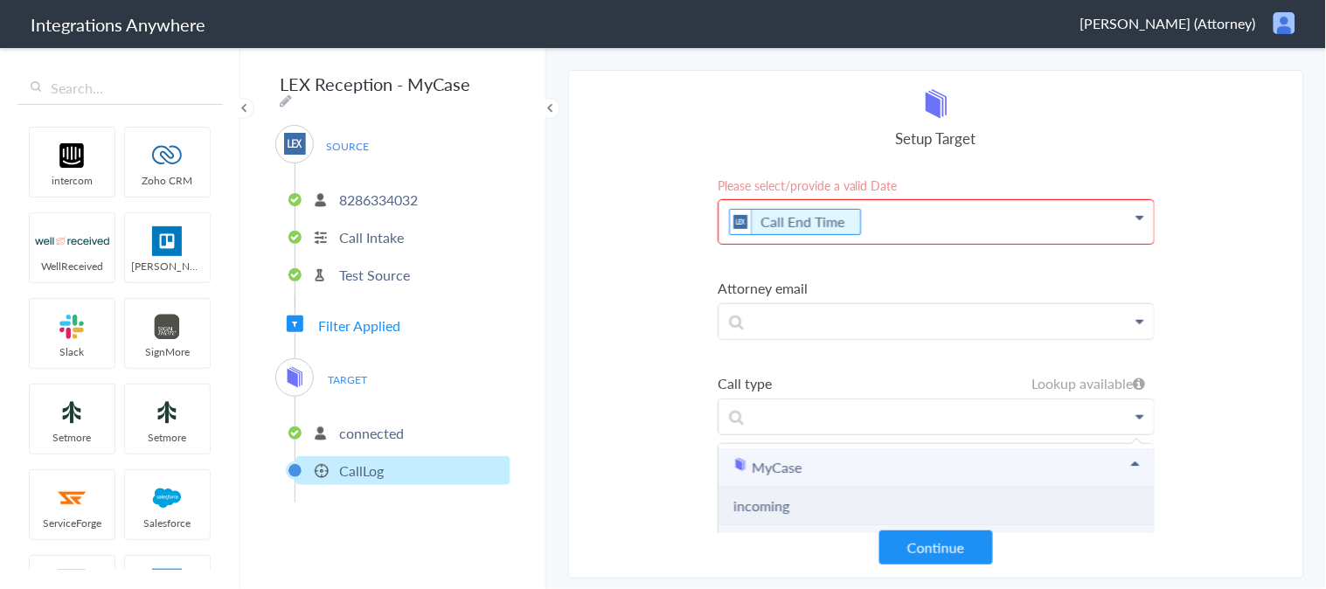
click at [775, 500] on link "incoming" at bounding box center [762, 506] width 56 height 20
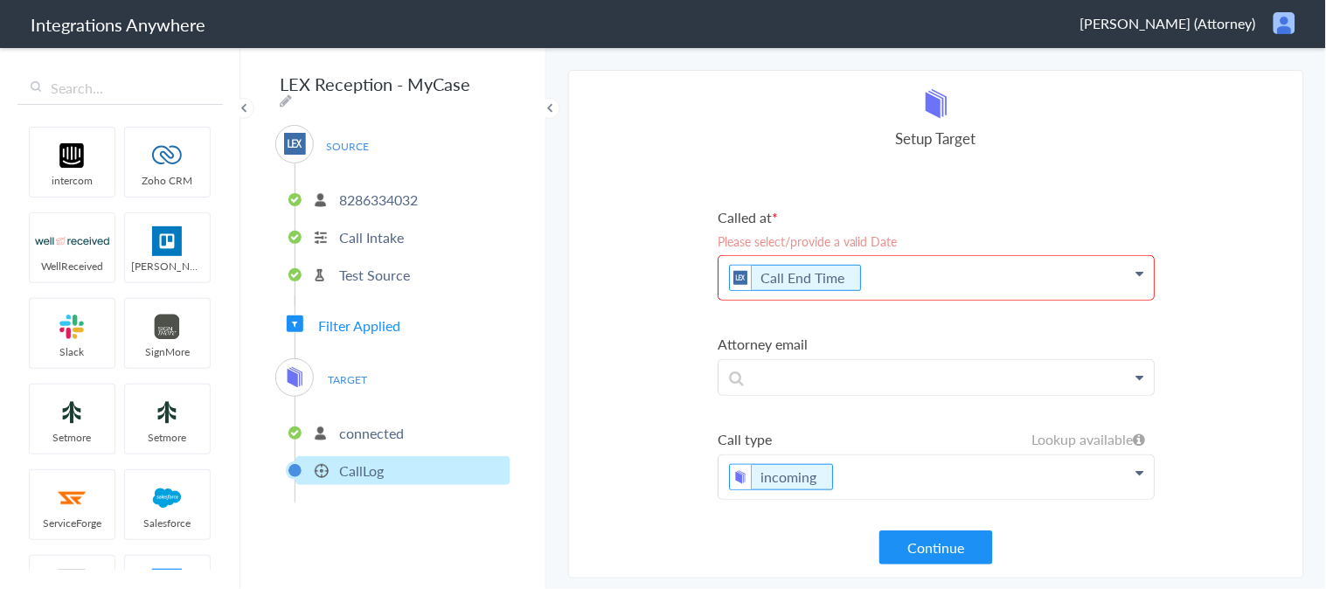
scroll to position [274, 0]
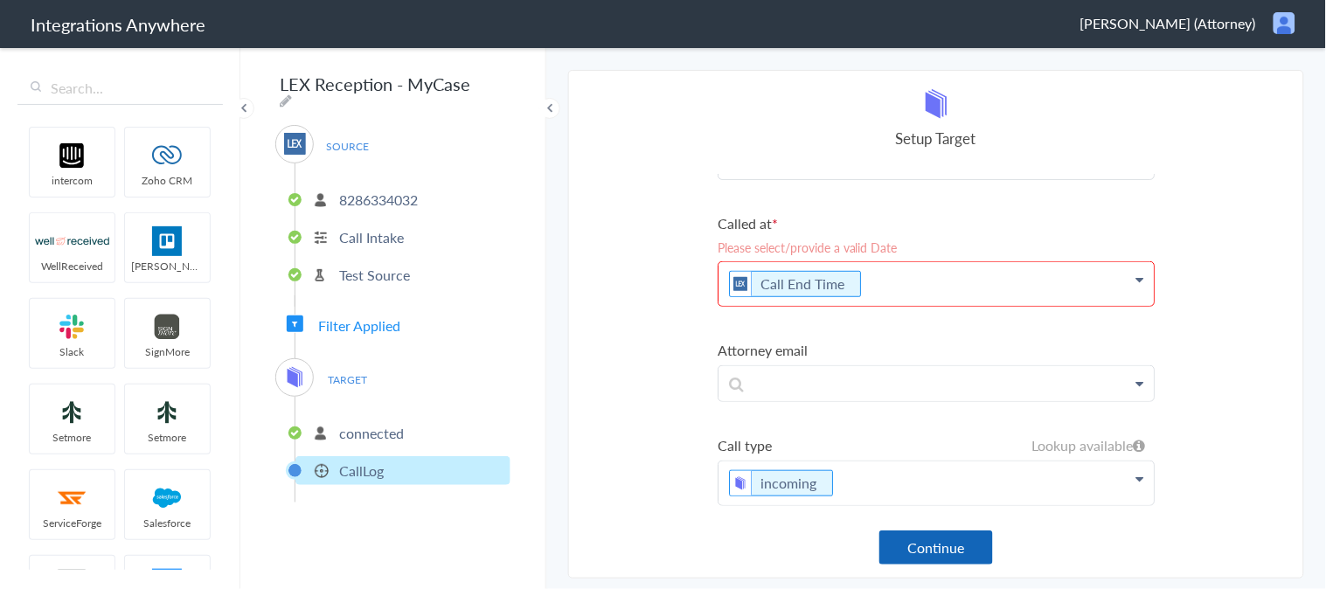
click at [953, 553] on button "Continue" at bounding box center [937, 548] width 114 height 34
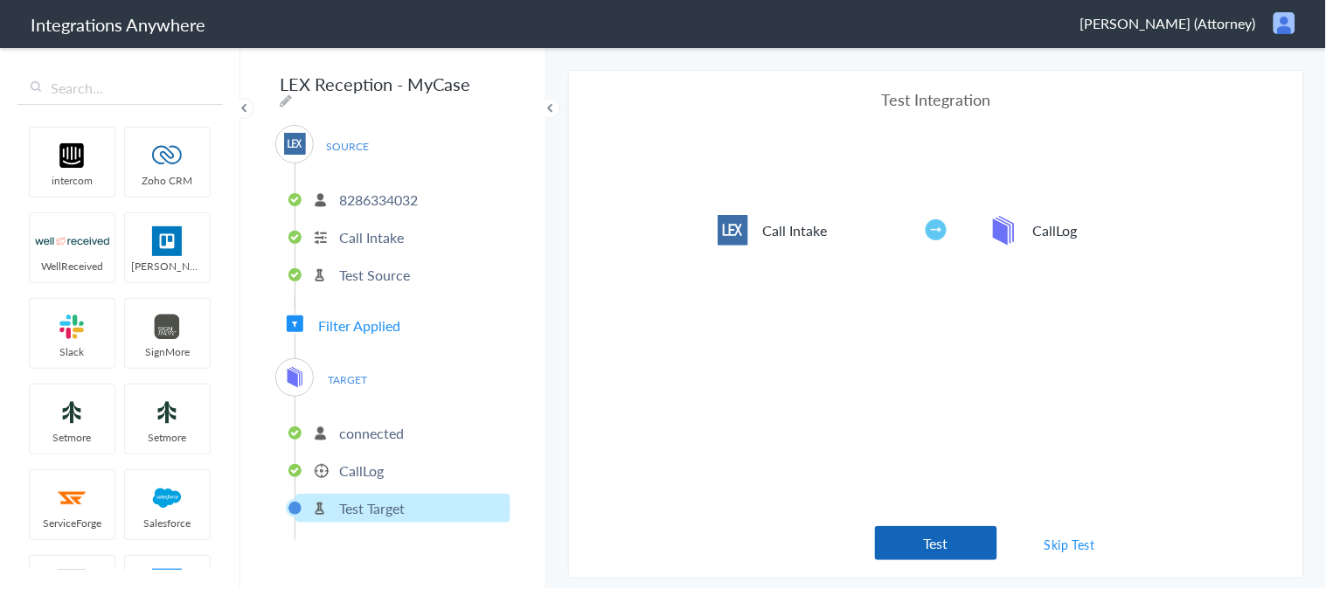
click at [940, 548] on button "Test" at bounding box center [936, 543] width 122 height 34
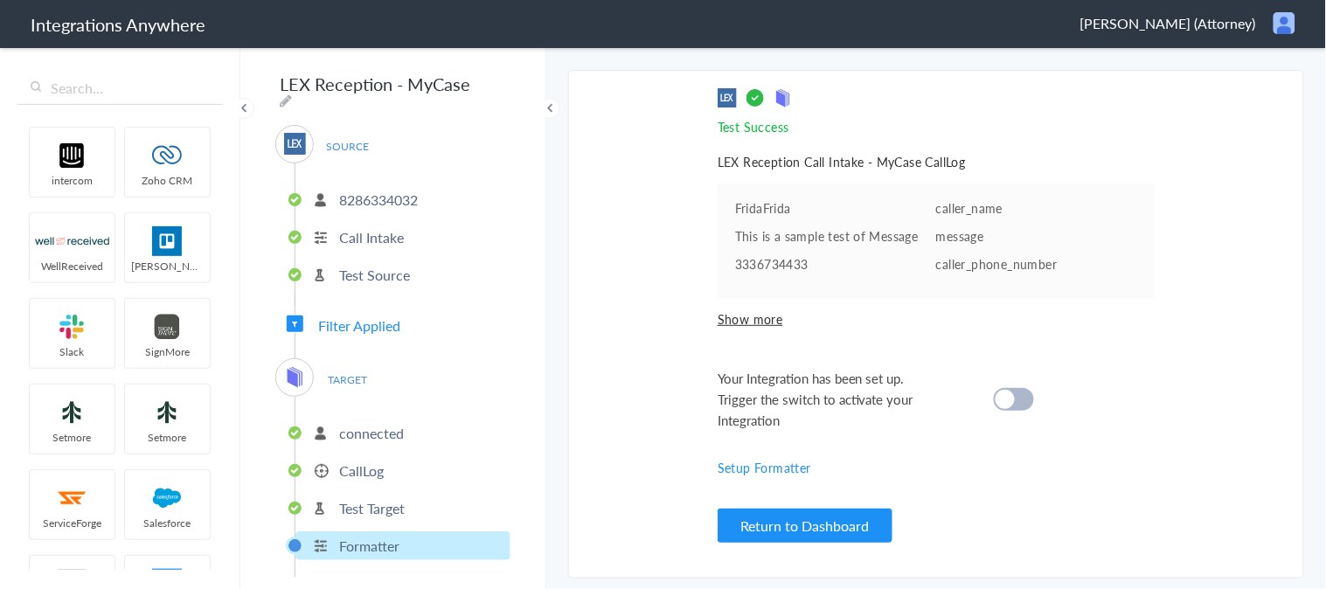
click at [1008, 393] on cite at bounding box center [1005, 399] width 19 height 19
click at [798, 521] on button "Return to Dashboard" at bounding box center [805, 526] width 175 height 34
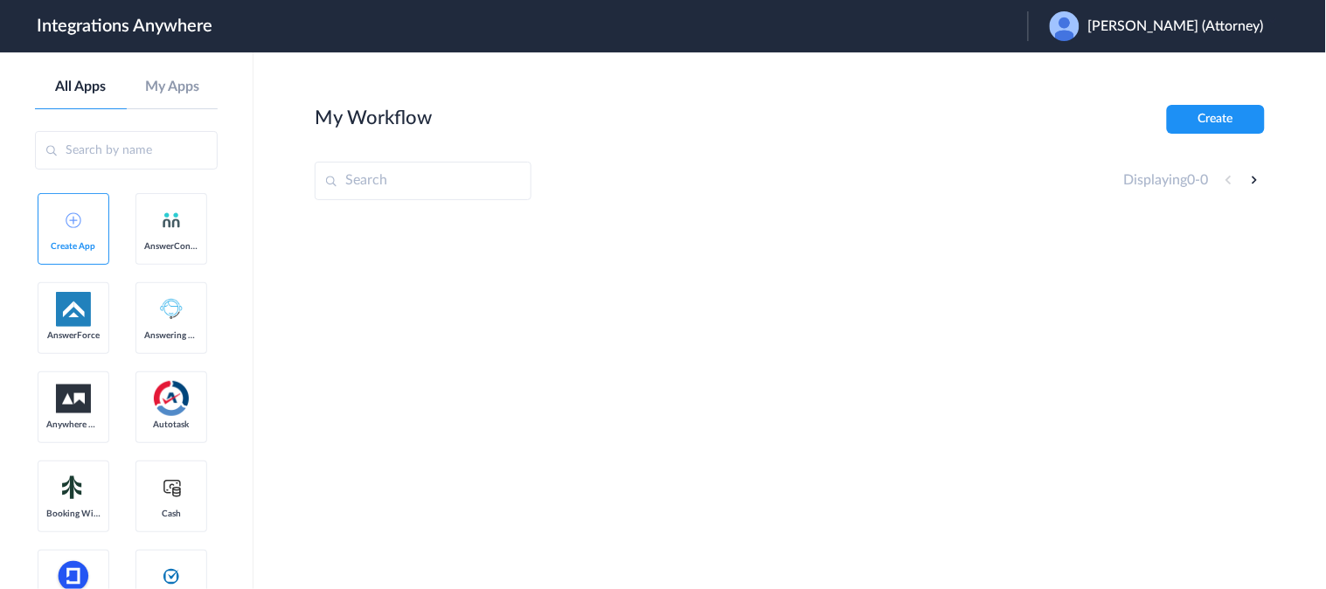
click at [1130, 33] on span "[PERSON_NAME] (Attorney)" at bounding box center [1177, 26] width 176 height 17
click at [1082, 77] on li "Logout" at bounding box center [1155, 71] width 254 height 32
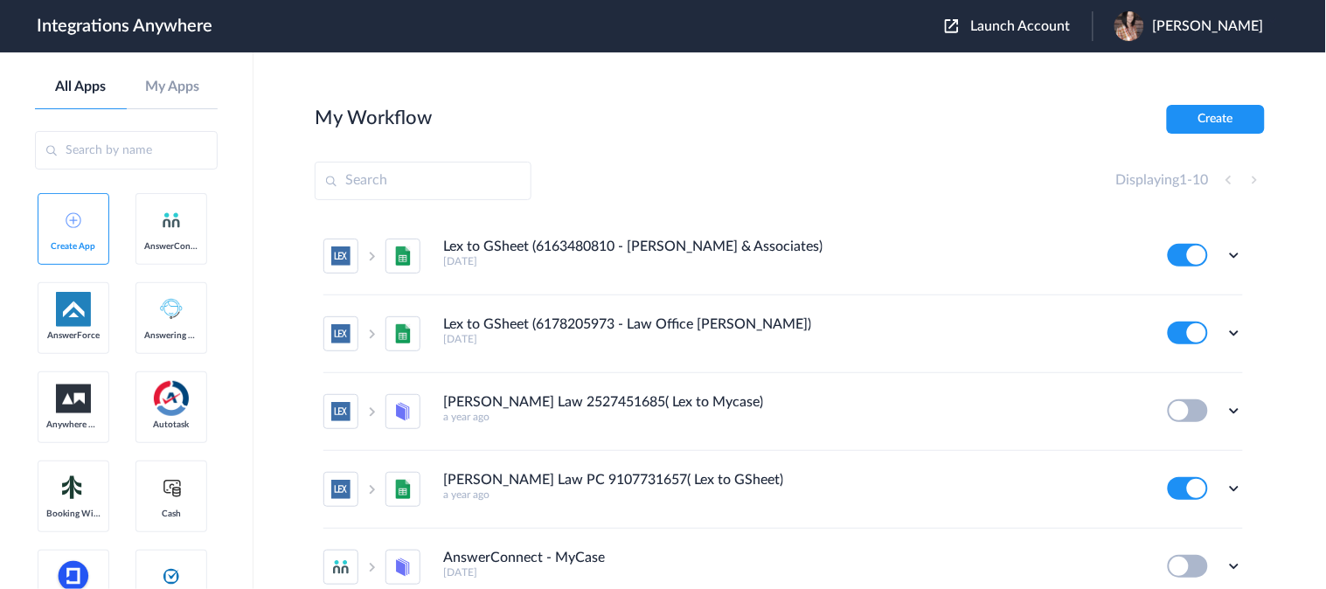
click at [1027, 31] on span "Launch Account" at bounding box center [1021, 26] width 100 height 14
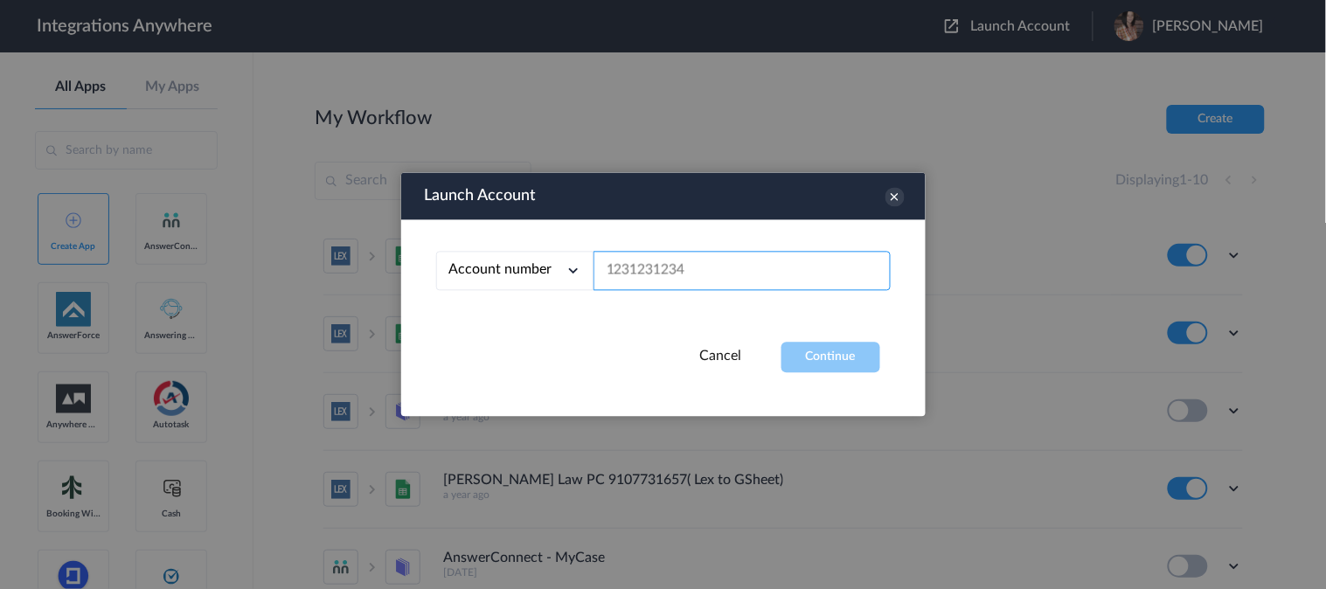
click at [633, 263] on input "text" at bounding box center [742, 271] width 297 height 39
paste input "8286334032"
type input "8286334032"
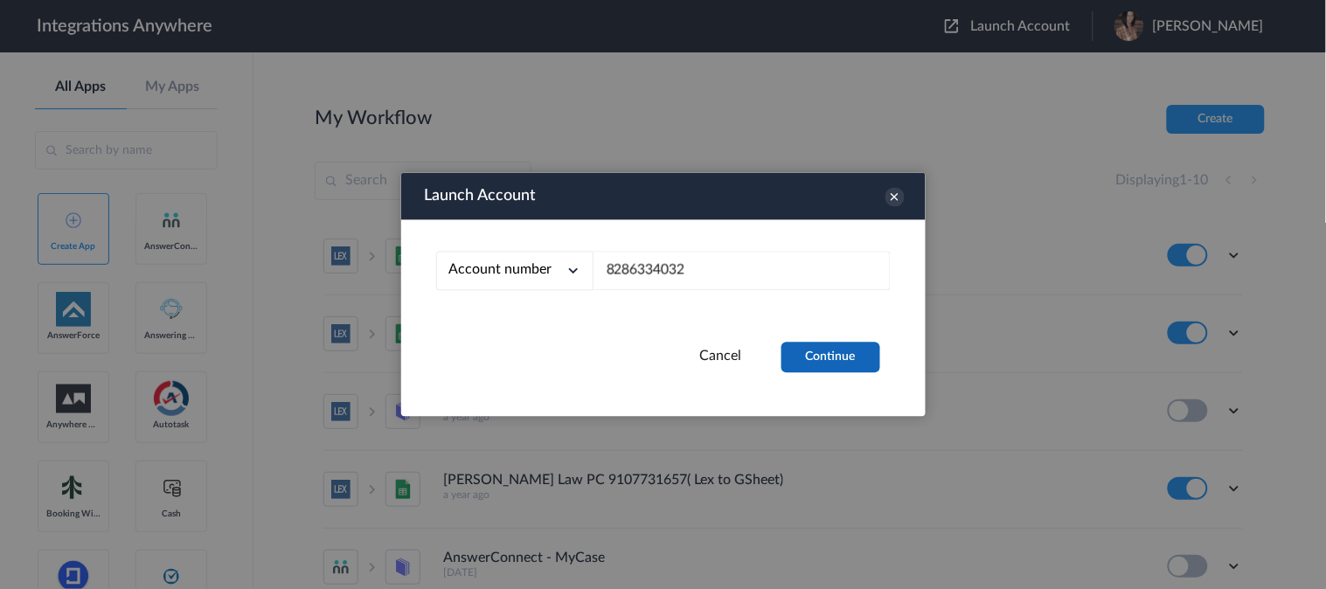
click at [875, 365] on button "Continue" at bounding box center [831, 358] width 99 height 31
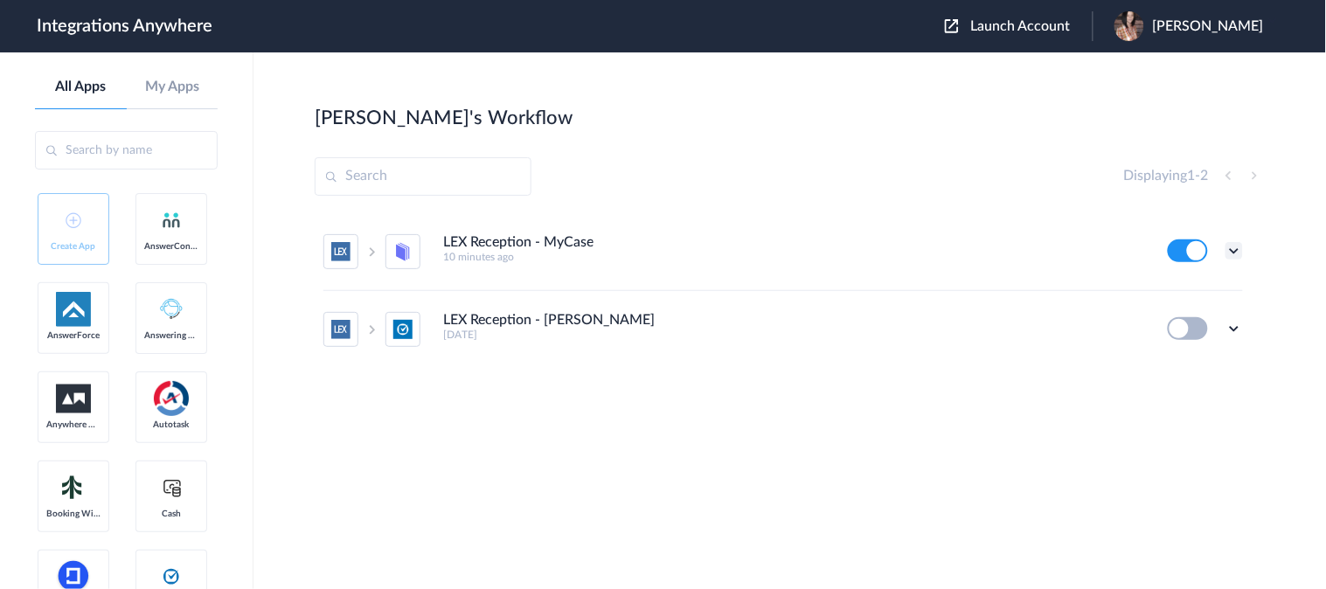
click at [1237, 250] on icon at bounding box center [1234, 250] width 17 height 17
click at [1181, 321] on link "Task history" at bounding box center [1185, 323] width 84 height 12
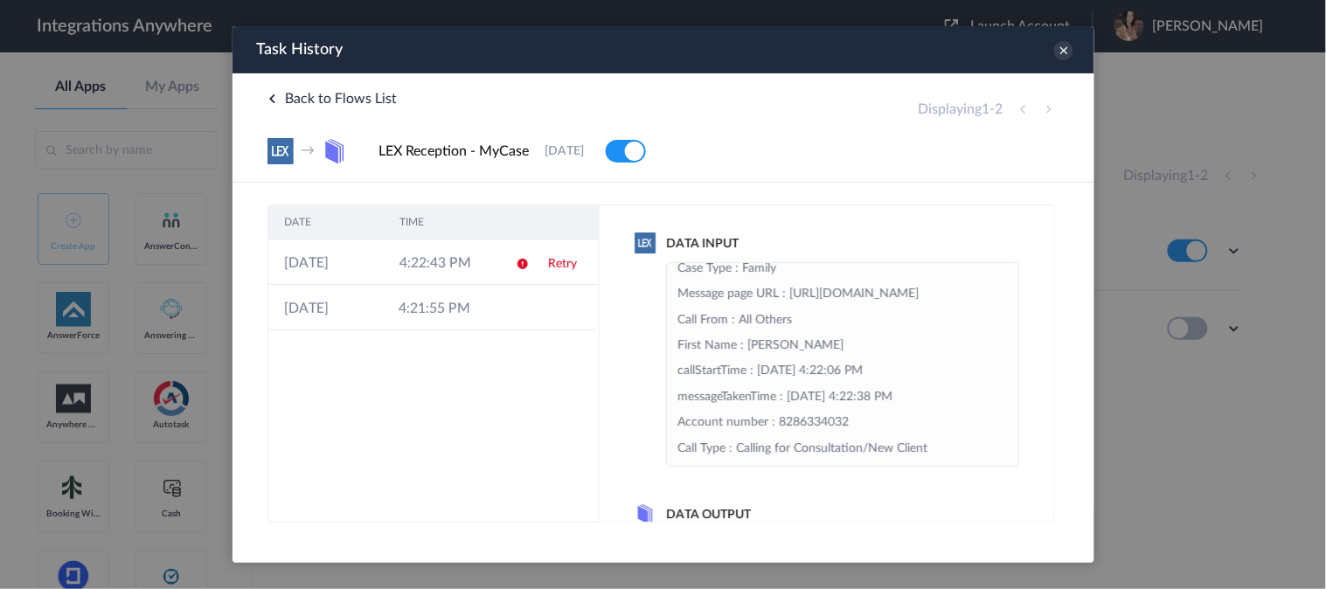
scroll to position [97, 0]
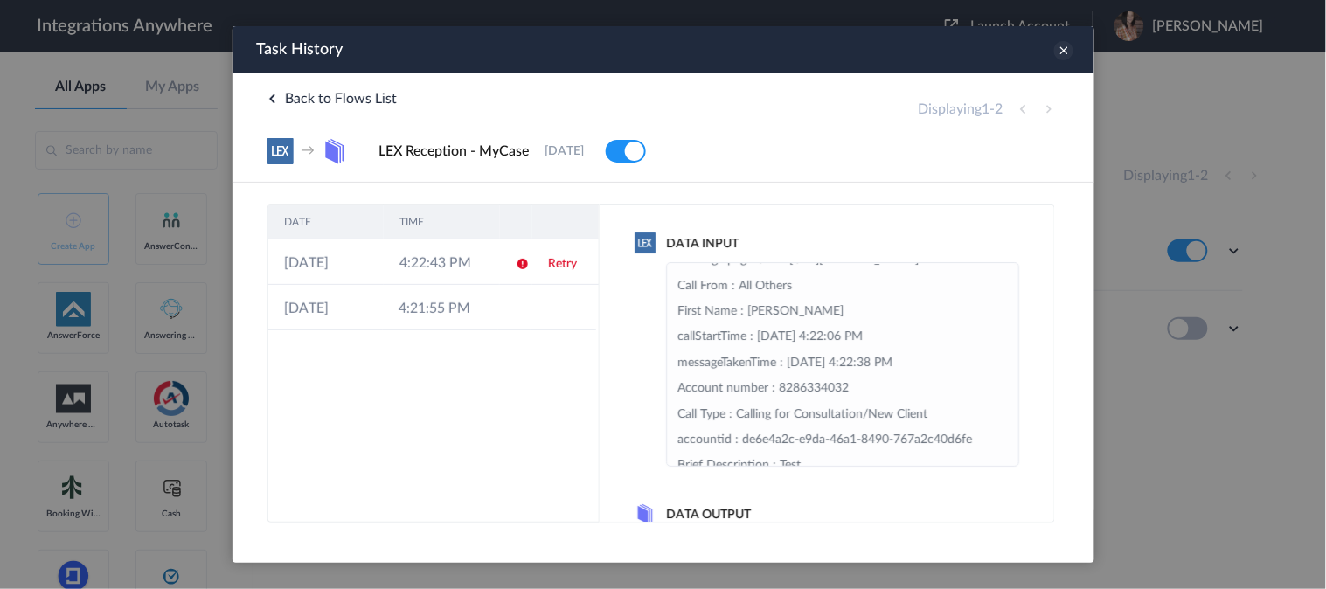
click at [1059, 48] on icon at bounding box center [1063, 49] width 19 height 19
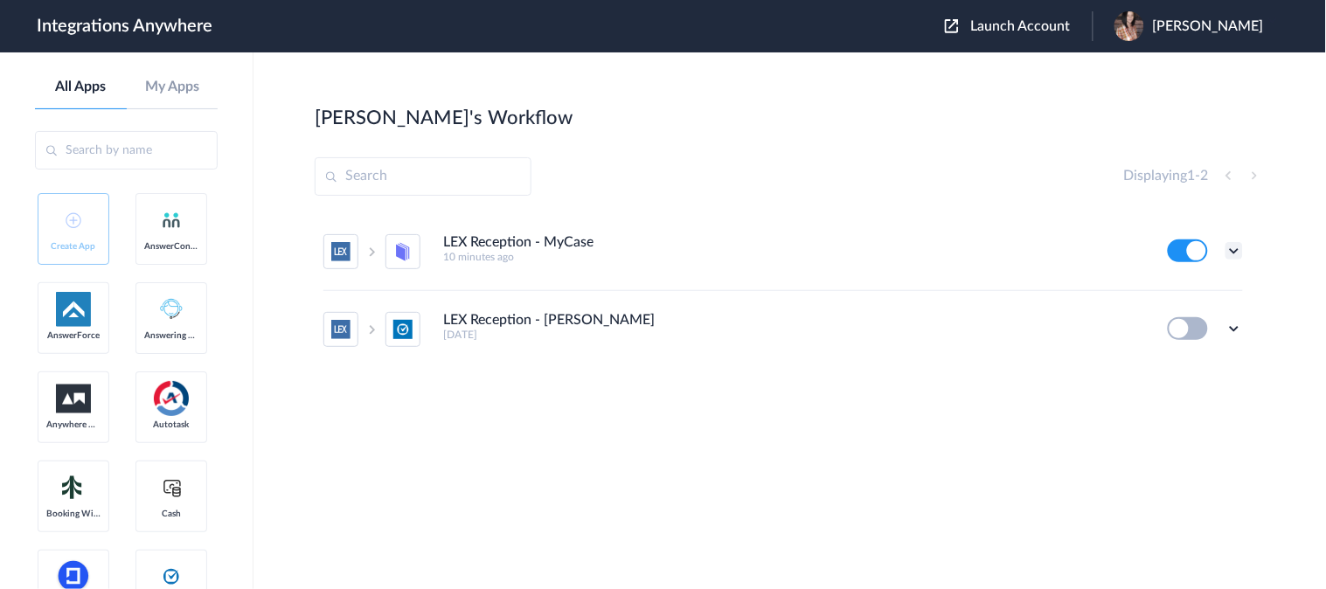
click at [1236, 254] on icon at bounding box center [1234, 250] width 17 height 17
click at [1177, 289] on link "Edit" at bounding box center [1164, 291] width 42 height 12
click at [1240, 250] on icon at bounding box center [1234, 250] width 17 height 17
click at [1209, 321] on link "Task history" at bounding box center [1185, 323] width 84 height 12
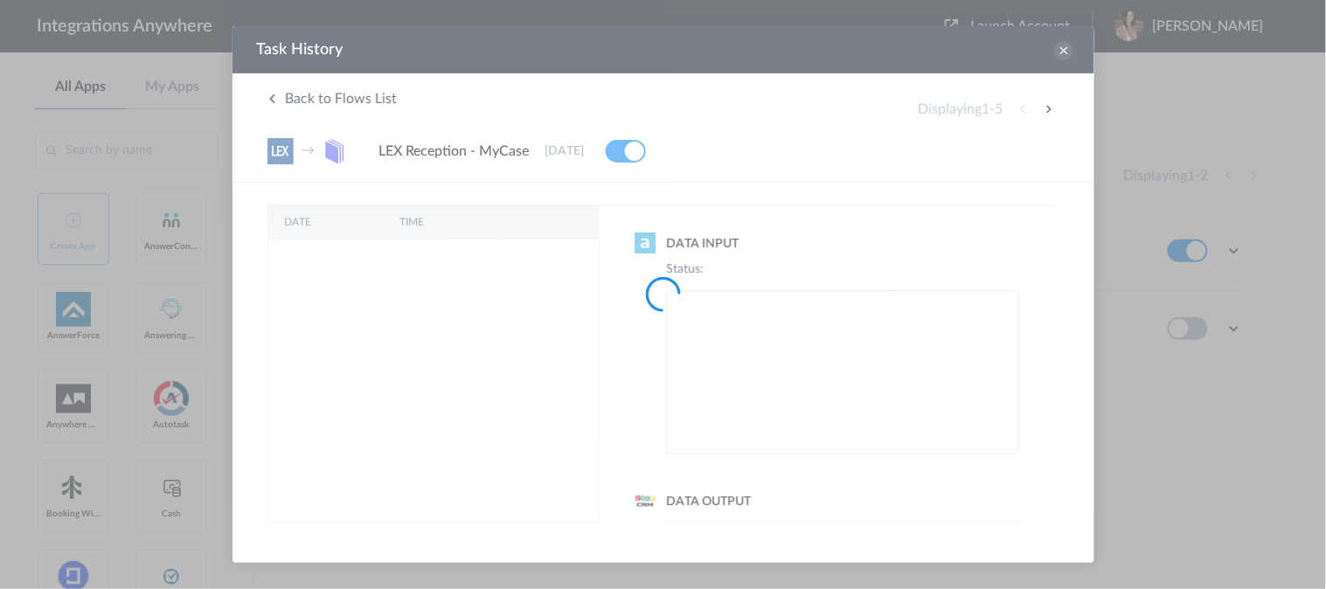
scroll to position [0, 0]
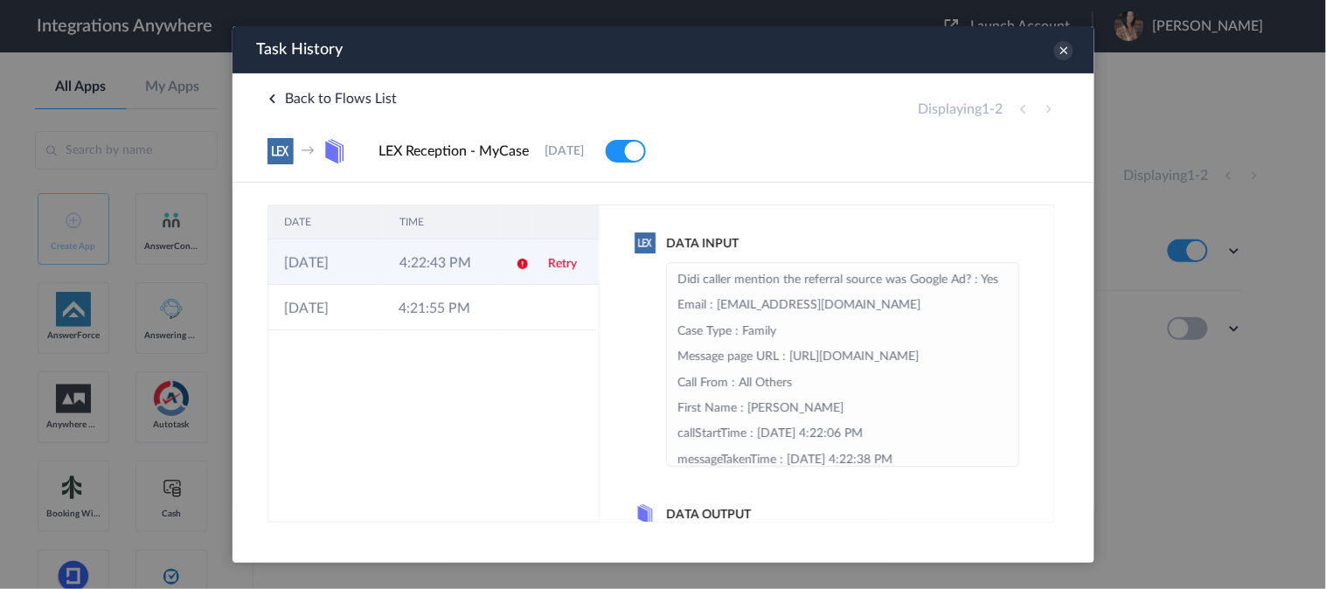
click at [571, 263] on link "Retry" at bounding box center [561, 263] width 29 height 12
click at [1064, 49] on icon at bounding box center [1063, 49] width 19 height 19
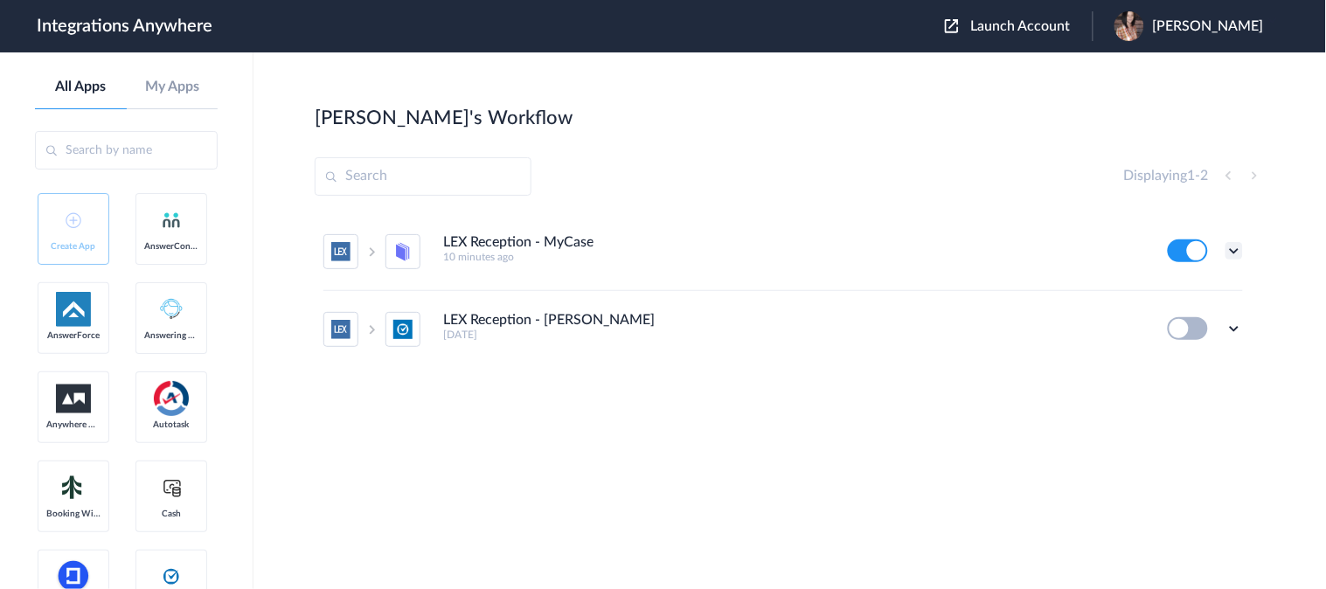
click at [1236, 258] on icon at bounding box center [1234, 250] width 17 height 17
click at [1181, 328] on link "Task history" at bounding box center [1185, 323] width 84 height 12
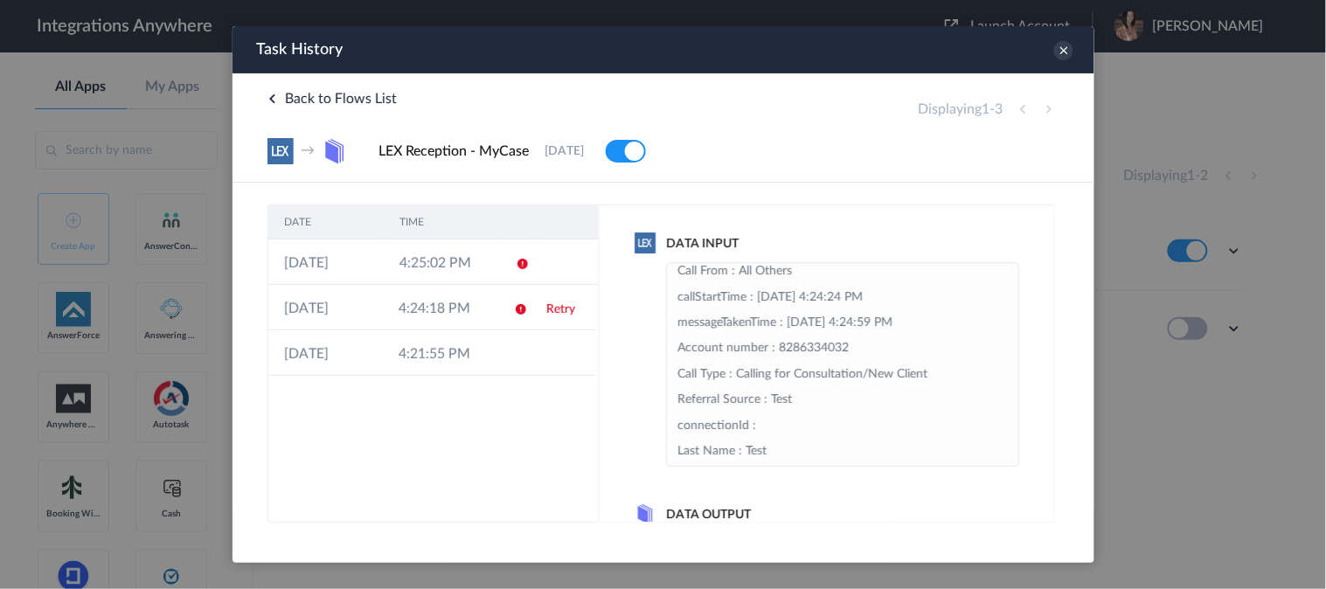
scroll to position [101, 0]
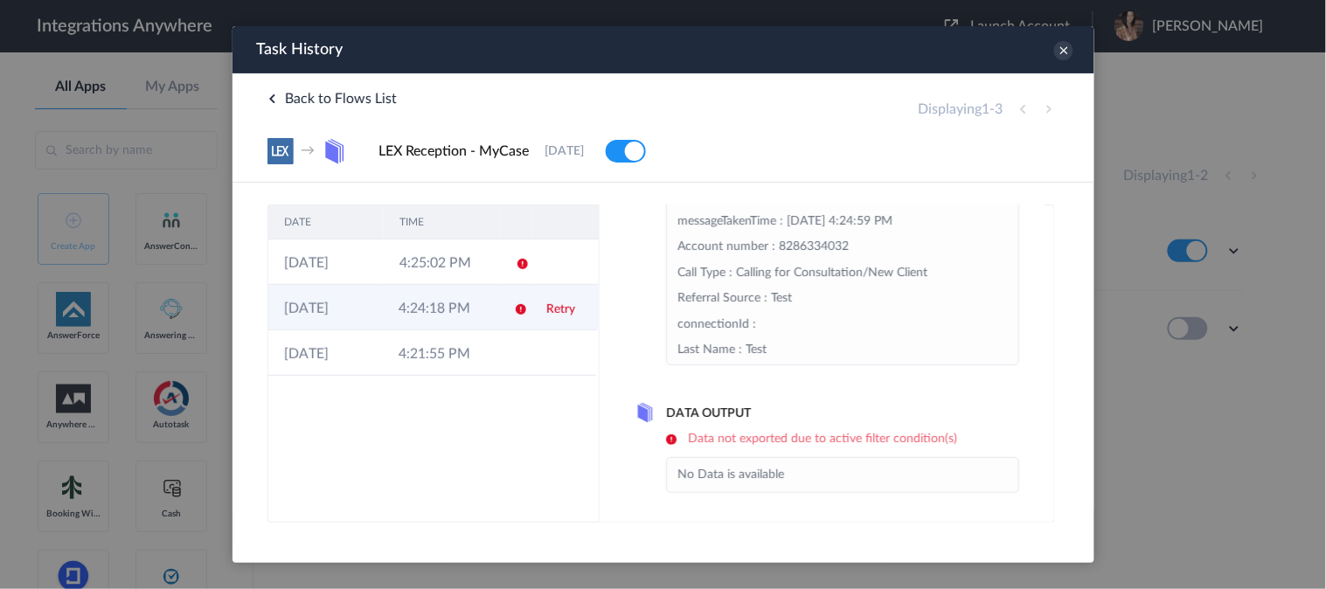
click at [471, 302] on td "4:24:18 PM" at bounding box center [439, 306] width 115 height 45
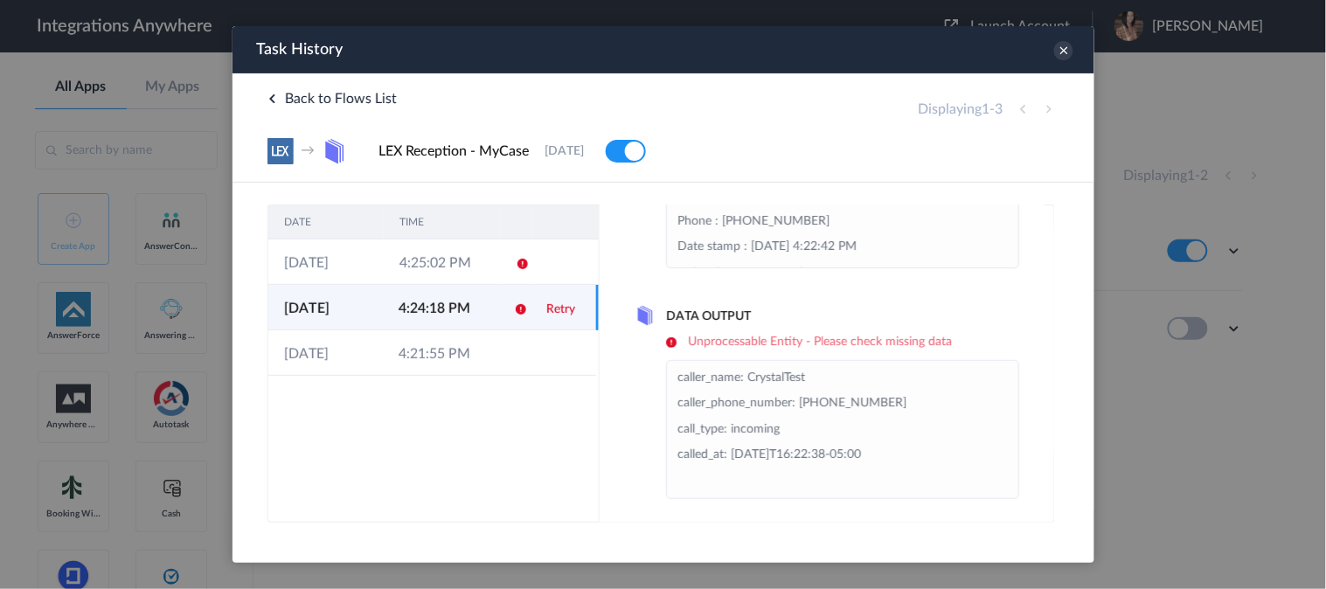
scroll to position [205, 0]
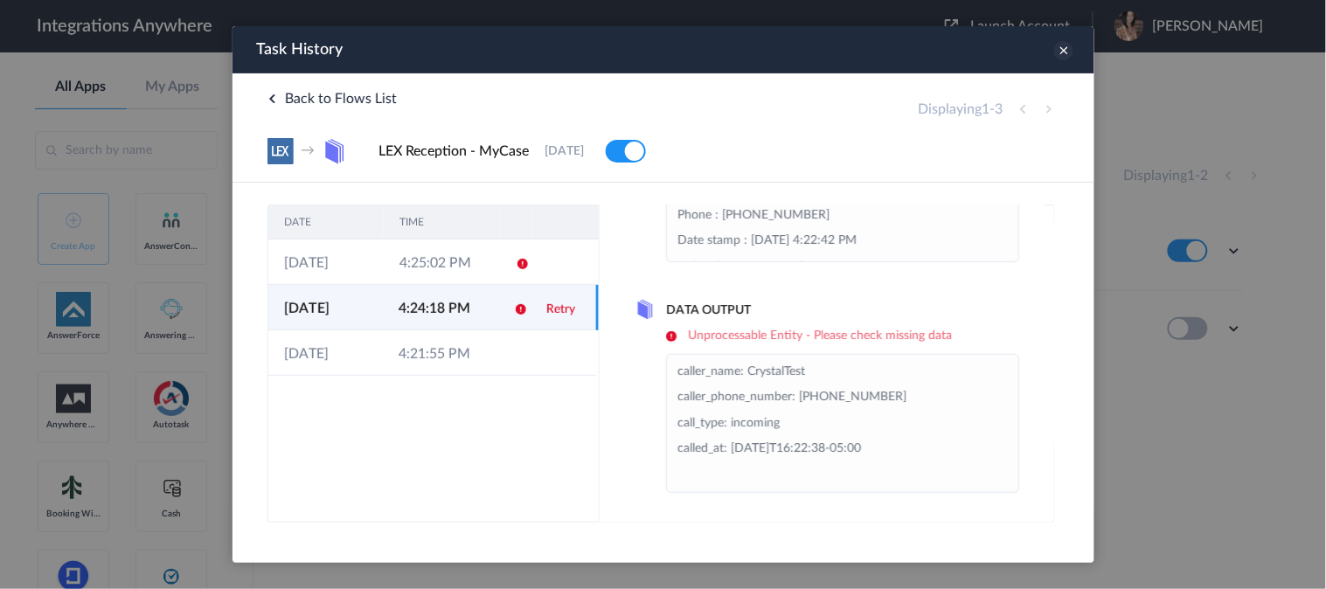
click at [1062, 46] on icon at bounding box center [1063, 49] width 19 height 19
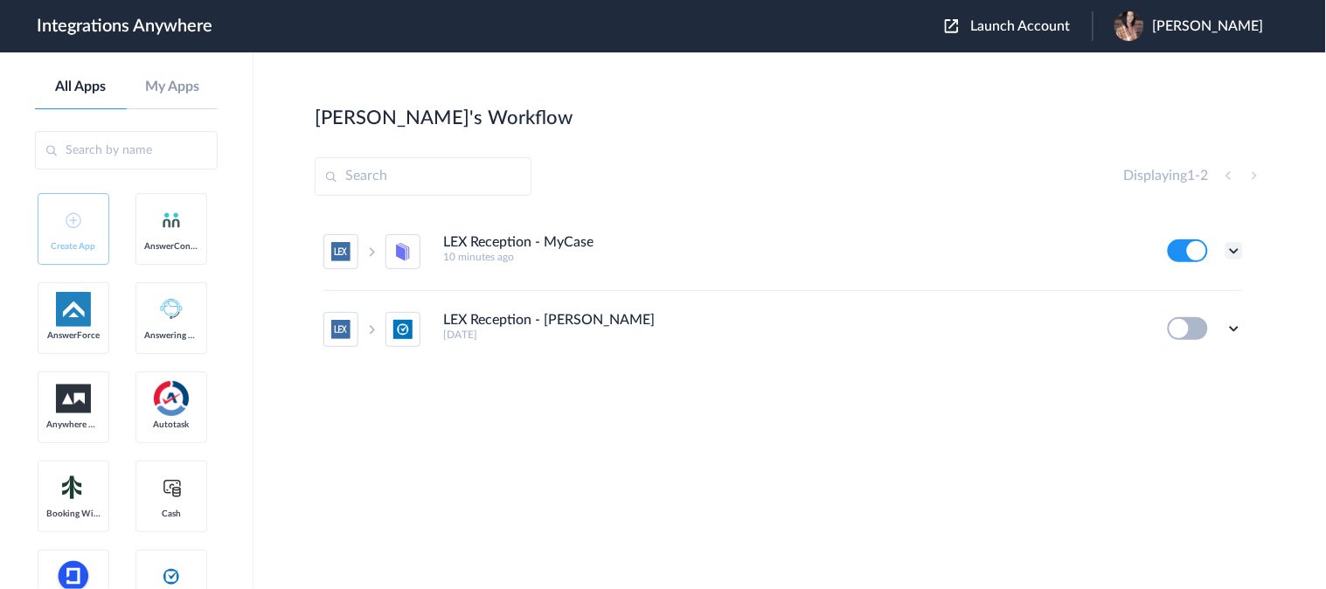
click at [1234, 255] on icon at bounding box center [1234, 250] width 17 height 17
click at [1182, 330] on li "Task history" at bounding box center [1187, 324] width 114 height 32
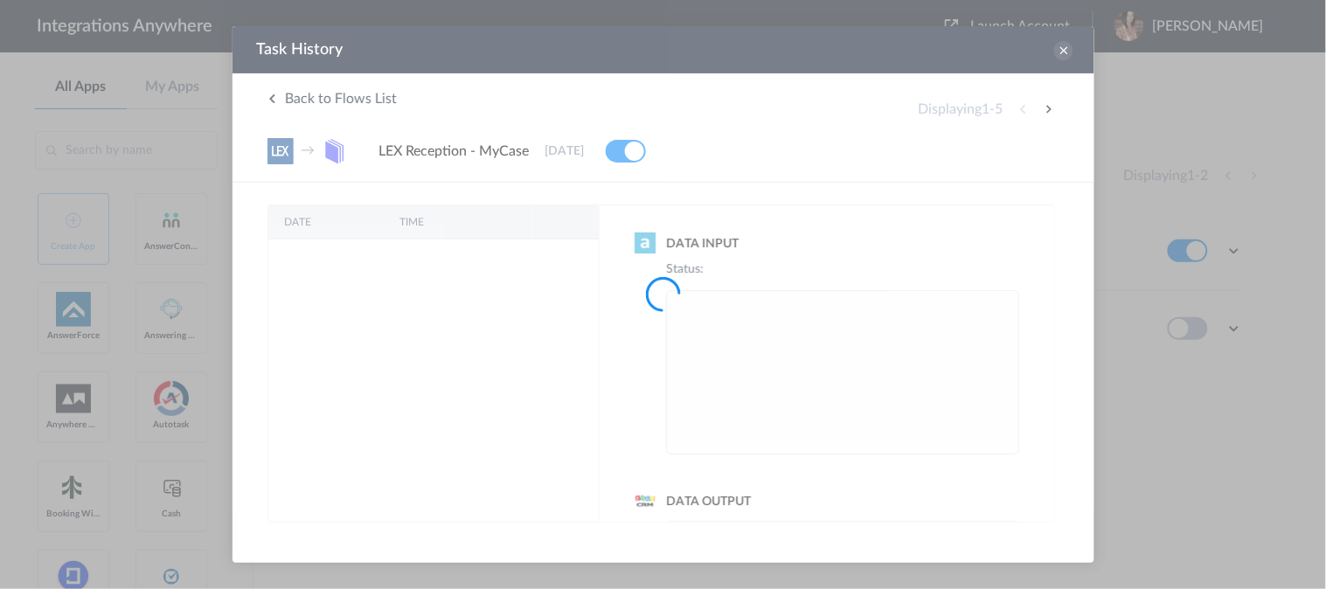
scroll to position [0, 0]
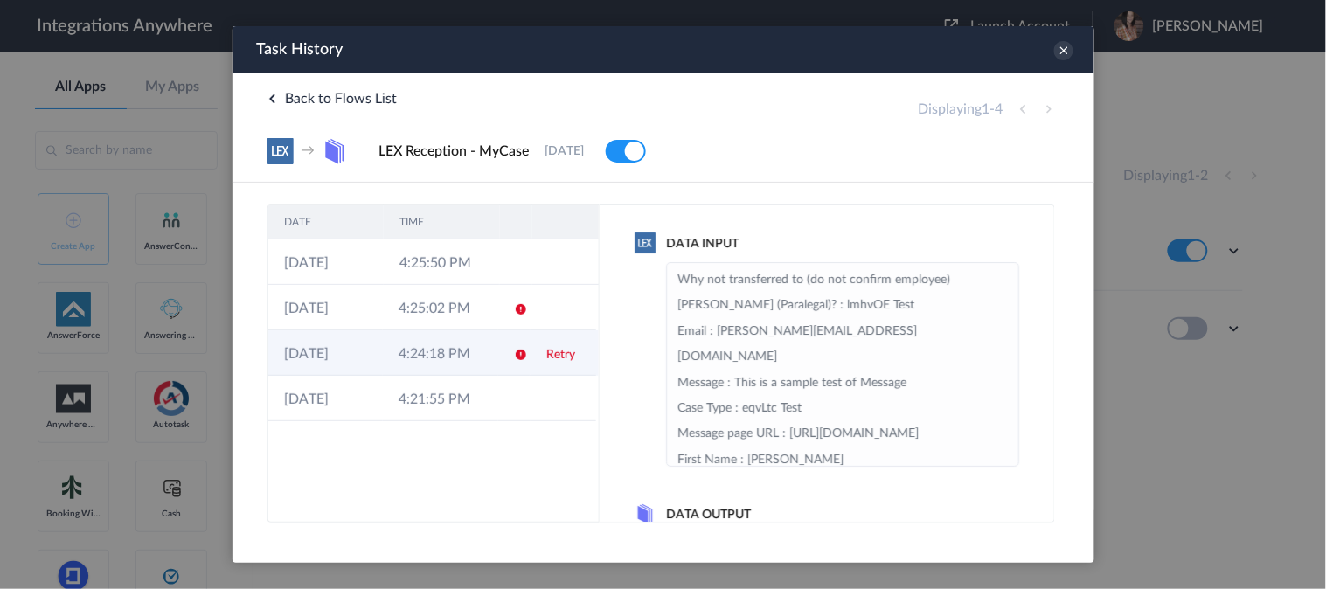
click at [572, 361] on td "Retry" at bounding box center [563, 352] width 66 height 45
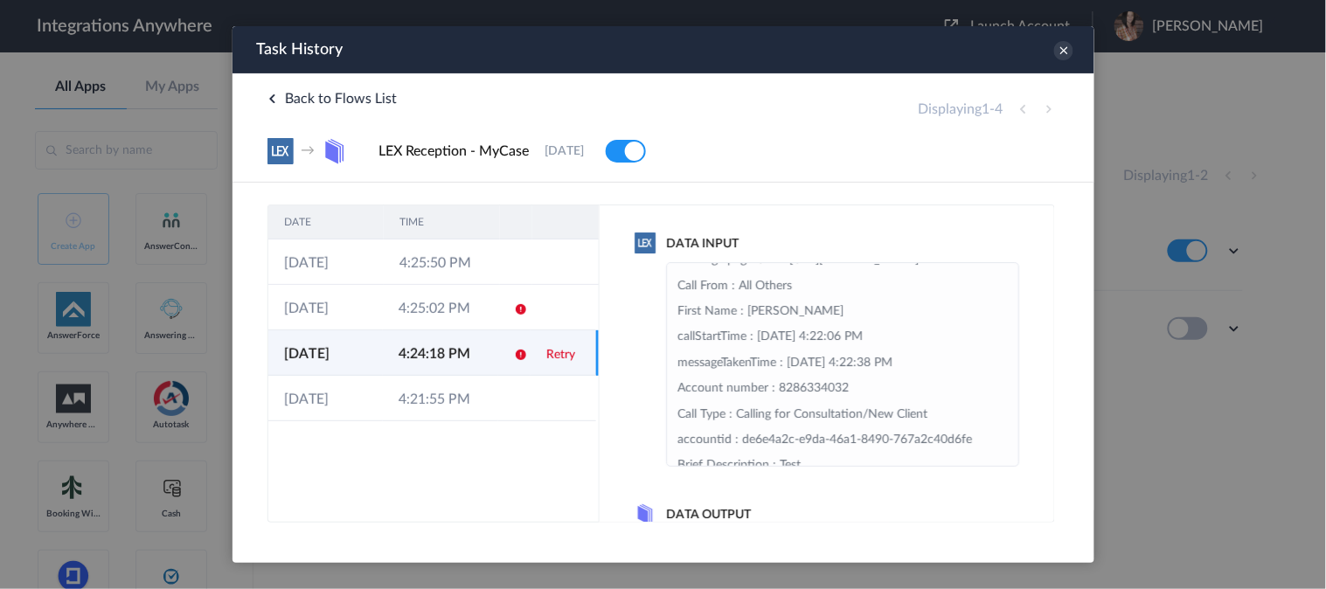
scroll to position [194, 0]
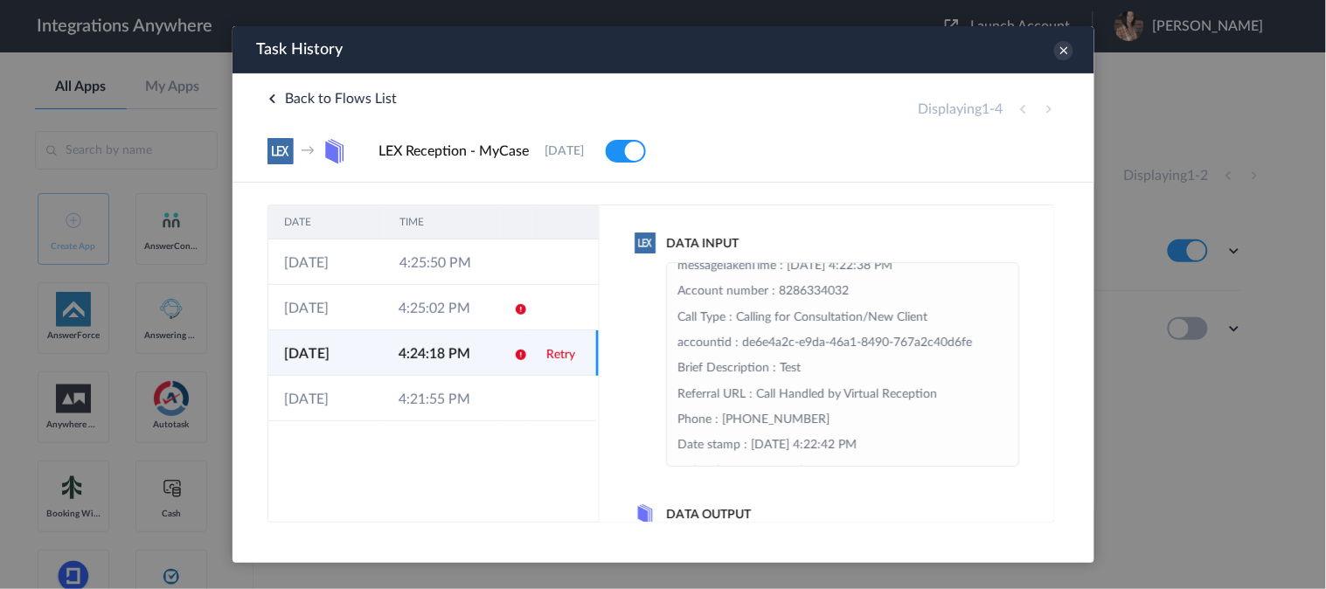
click at [560, 353] on link "Retry" at bounding box center [560, 354] width 29 height 12
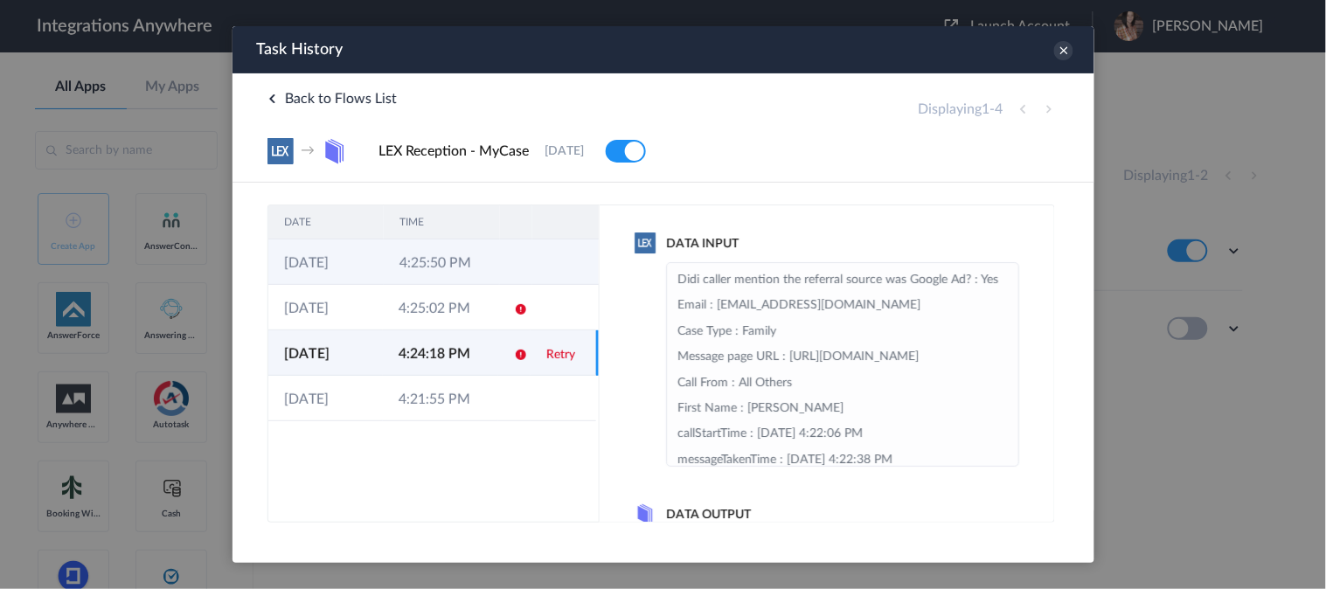
click at [458, 254] on td "4:25:50 PM" at bounding box center [440, 261] width 115 height 45
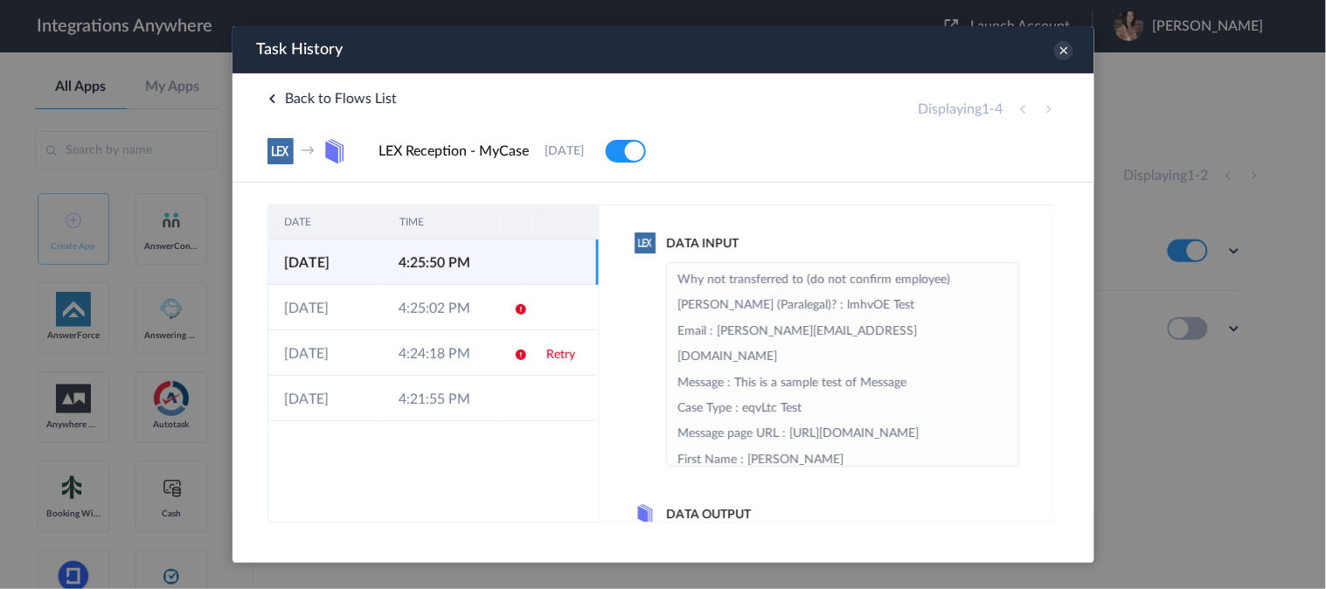
scroll to position [97, 0]
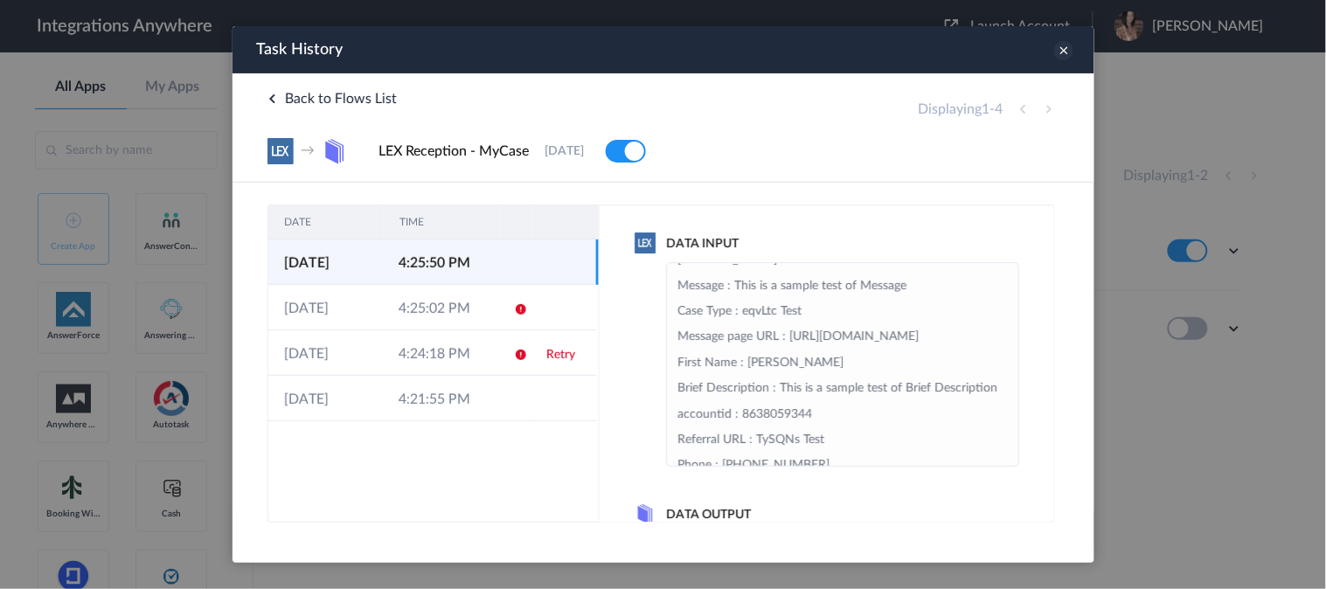
click at [1063, 47] on icon at bounding box center [1063, 49] width 19 height 19
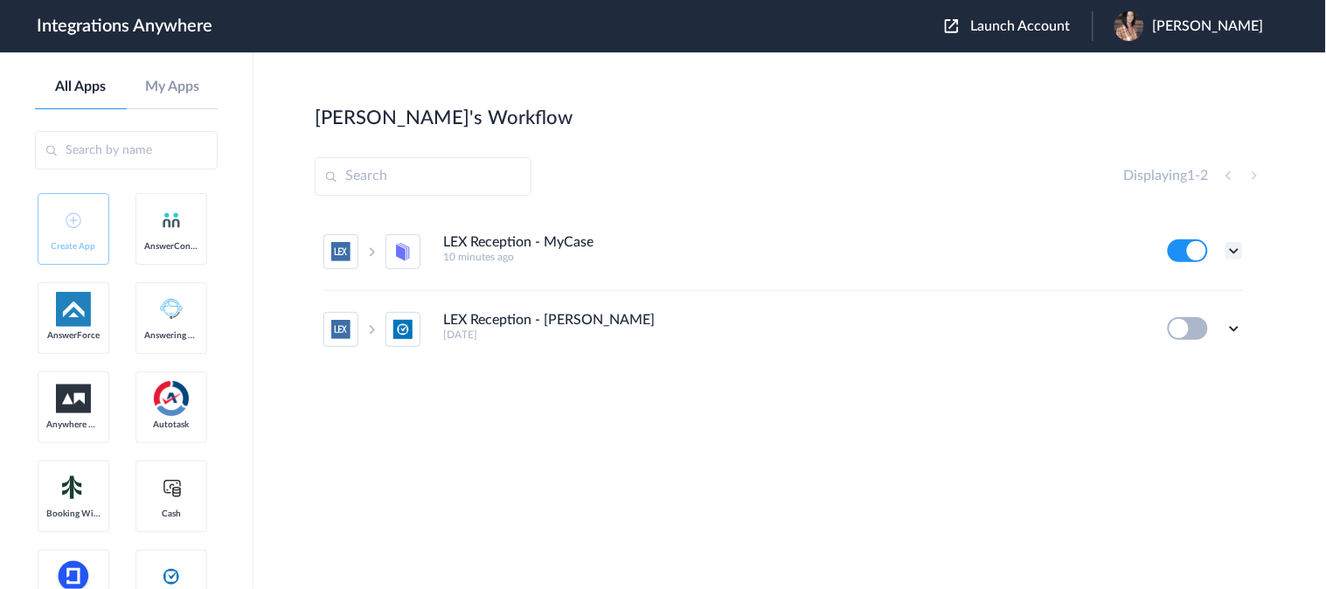
click at [1234, 254] on icon at bounding box center [1234, 250] width 17 height 17
click at [1199, 327] on link "Task history" at bounding box center [1185, 323] width 84 height 12
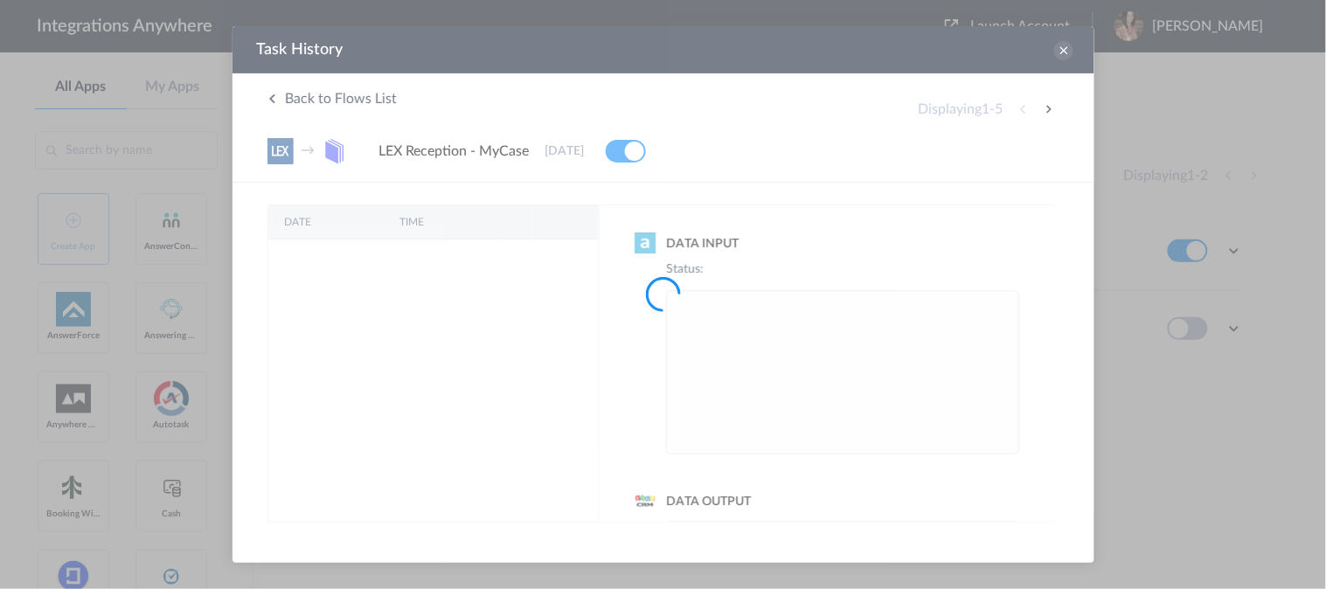
scroll to position [0, 0]
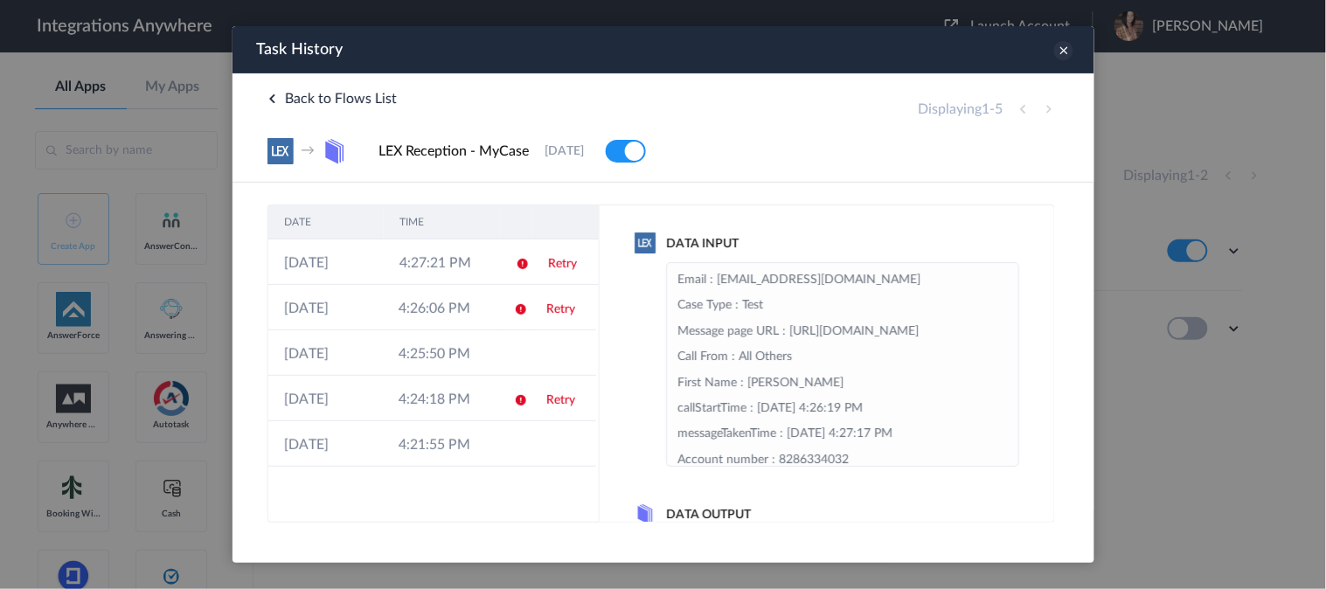
click at [1062, 48] on icon at bounding box center [1063, 49] width 19 height 19
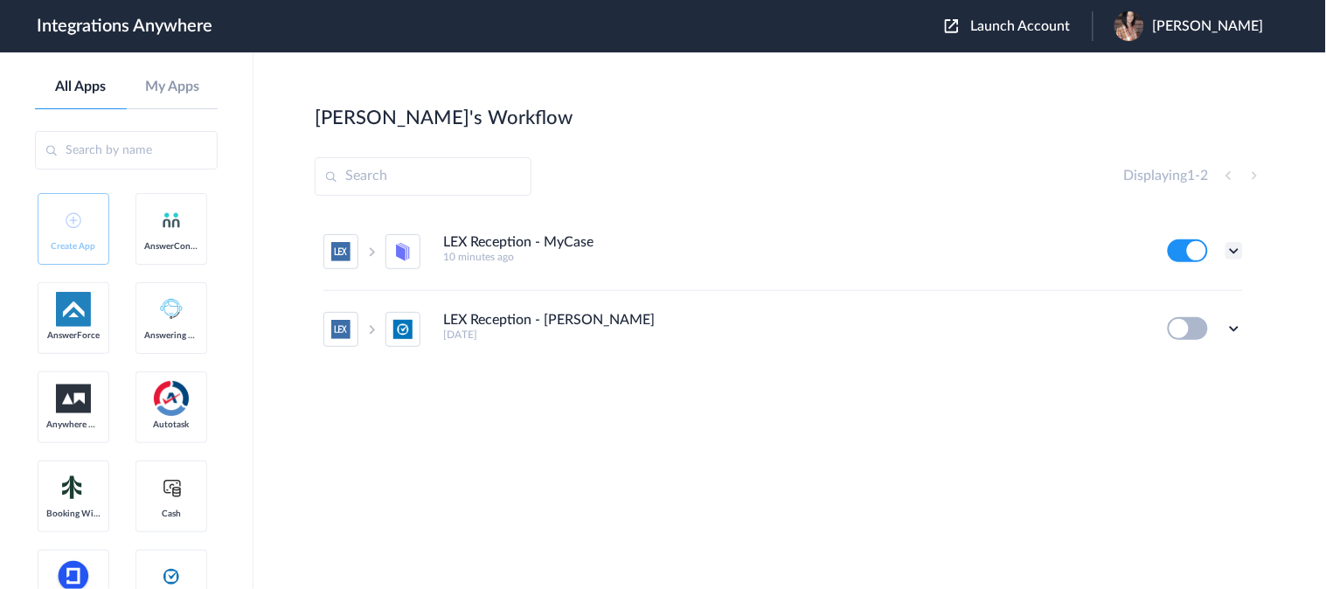
click at [1240, 255] on icon at bounding box center [1234, 250] width 17 height 17
click at [1183, 328] on link "Task history" at bounding box center [1185, 323] width 84 height 12
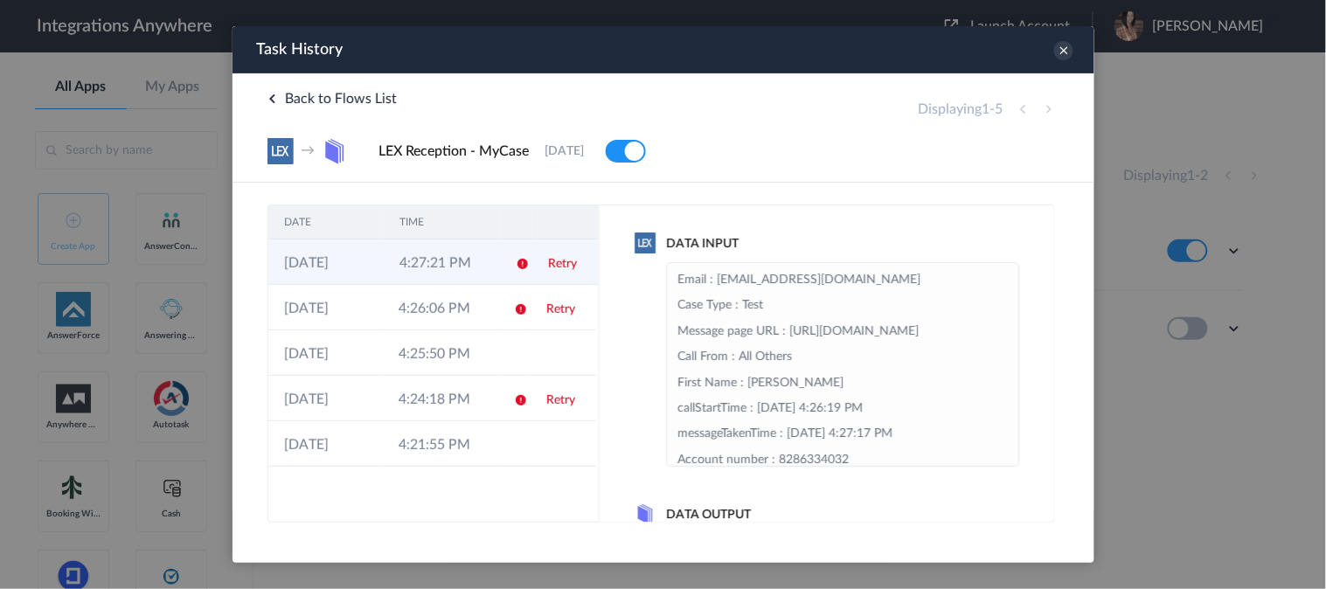
click at [559, 267] on link "Retry" at bounding box center [561, 263] width 29 height 12
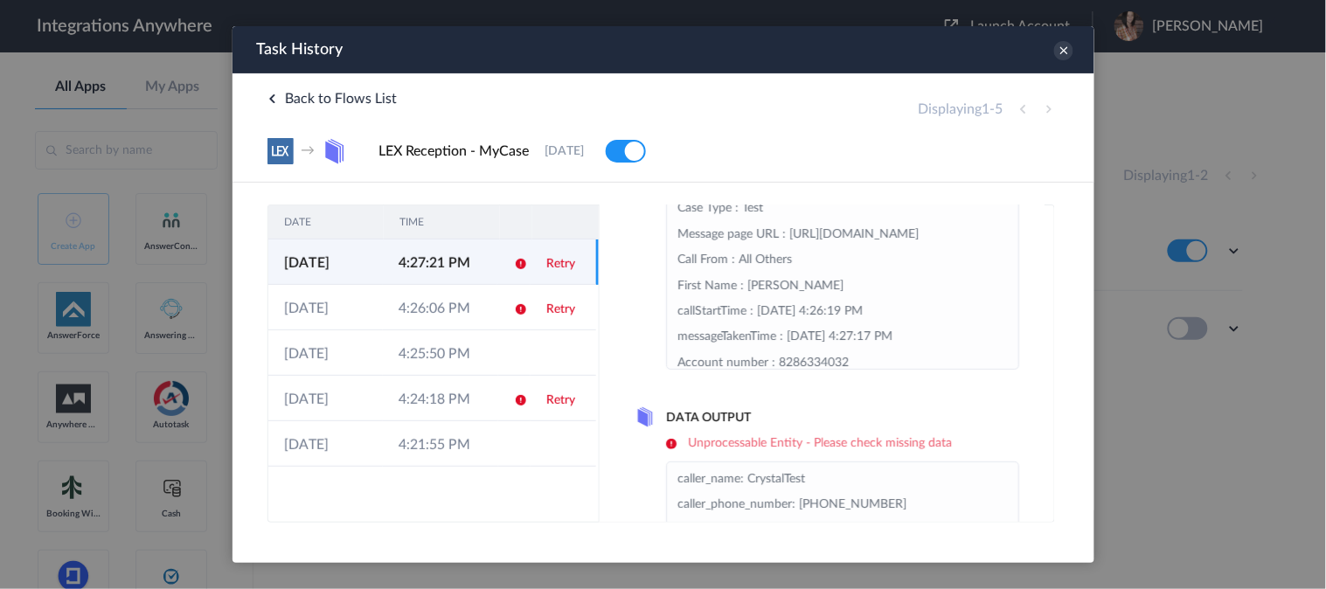
scroll to position [97, 0]
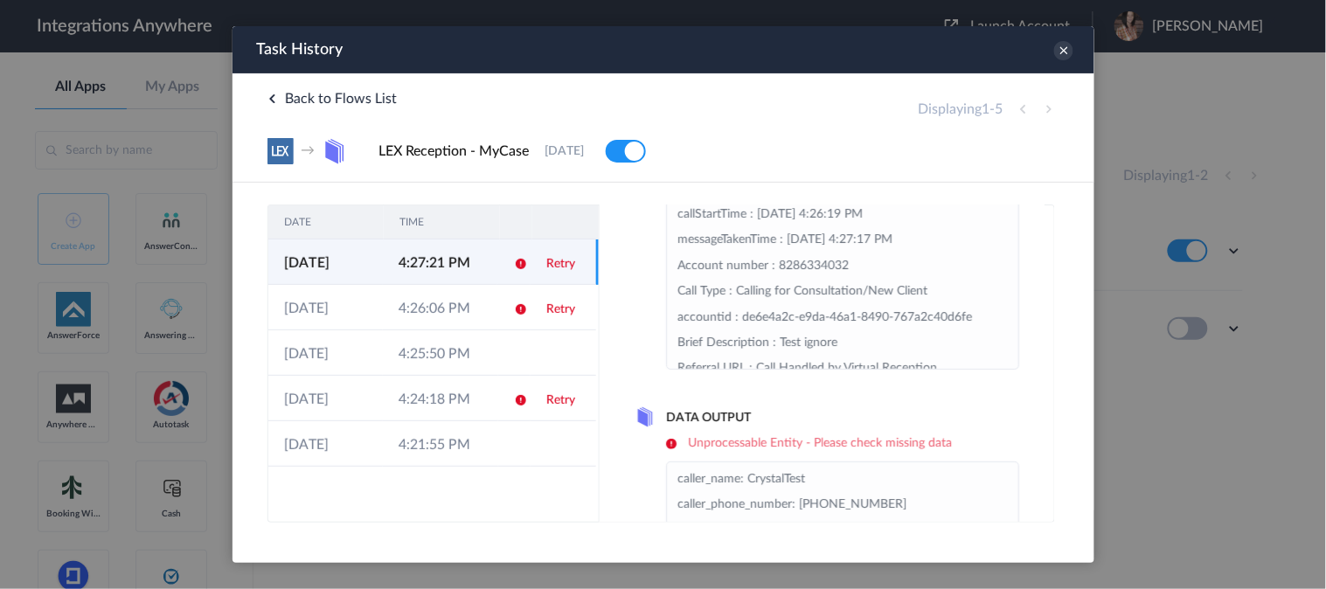
click at [567, 265] on link "Retry" at bounding box center [560, 263] width 29 height 12
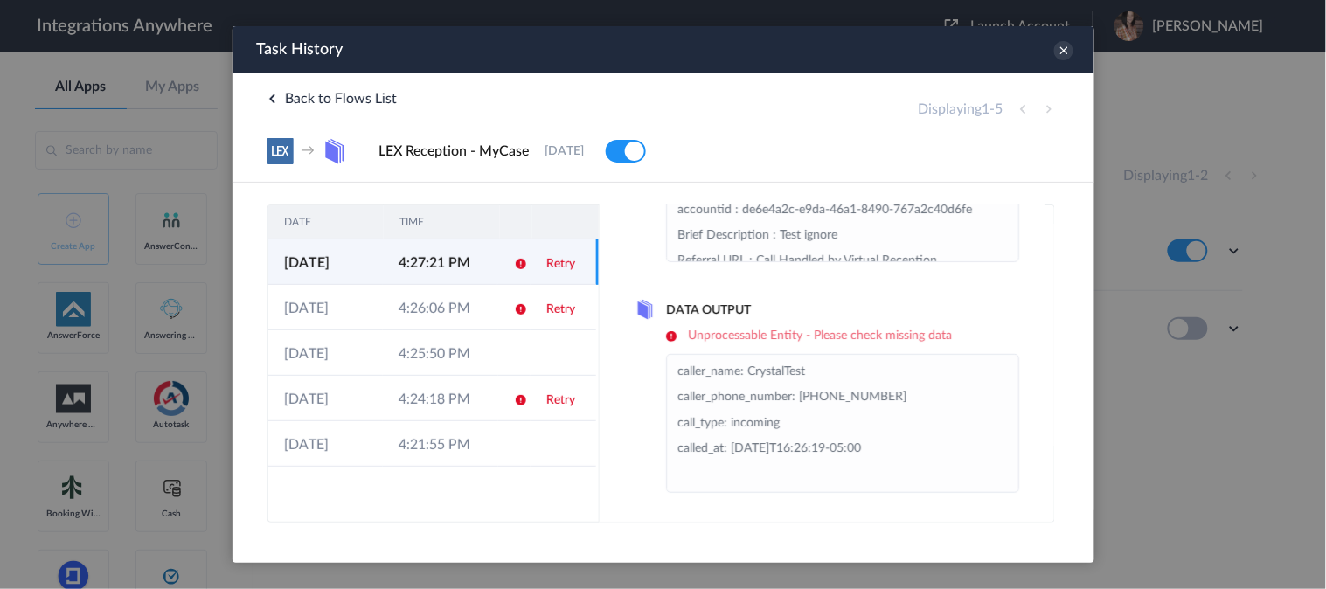
scroll to position [0, 0]
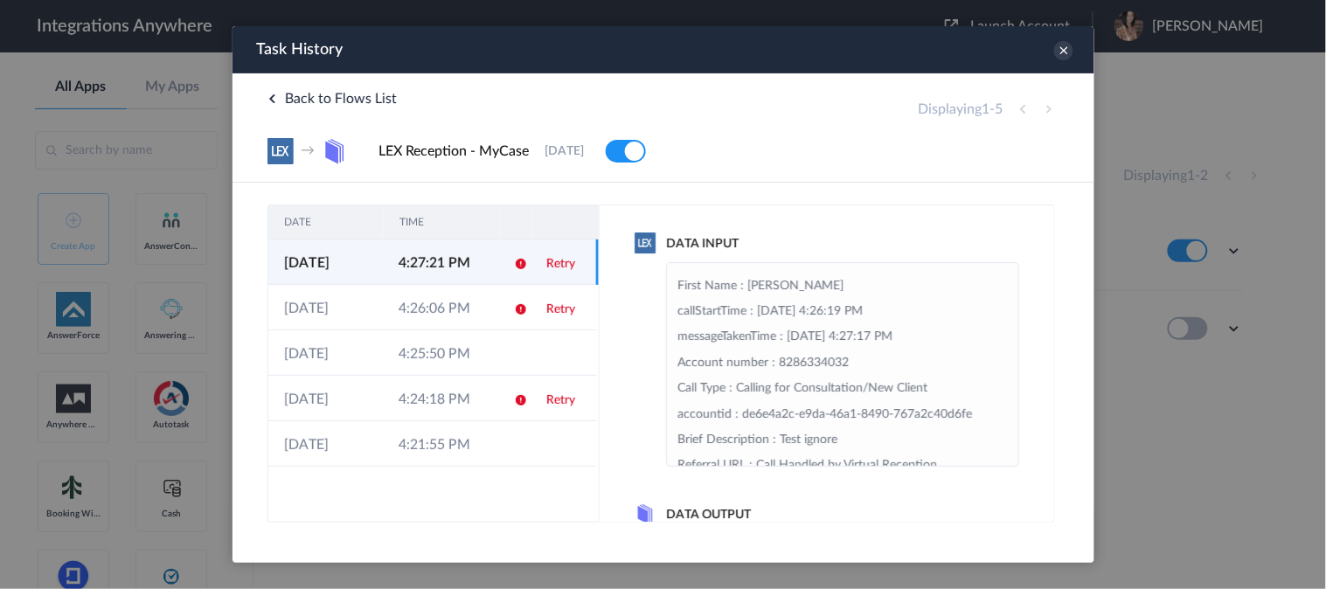
click at [553, 264] on link "Retry" at bounding box center [560, 263] width 29 height 12
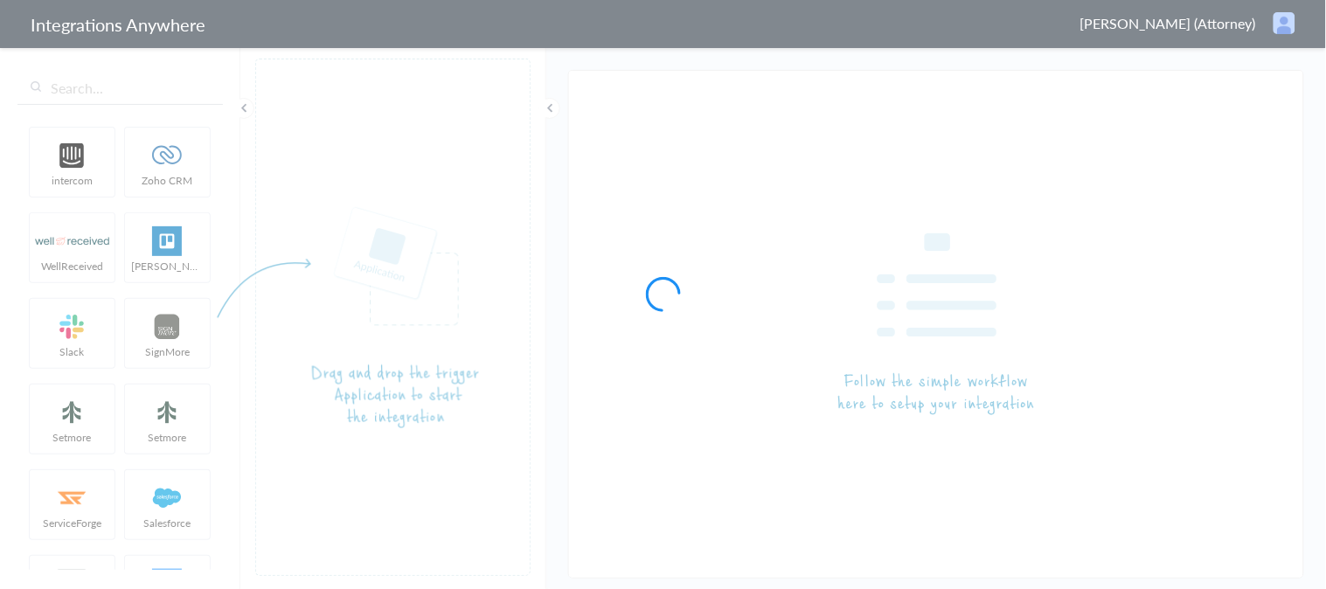
type input "LEX Reception - MyCase"
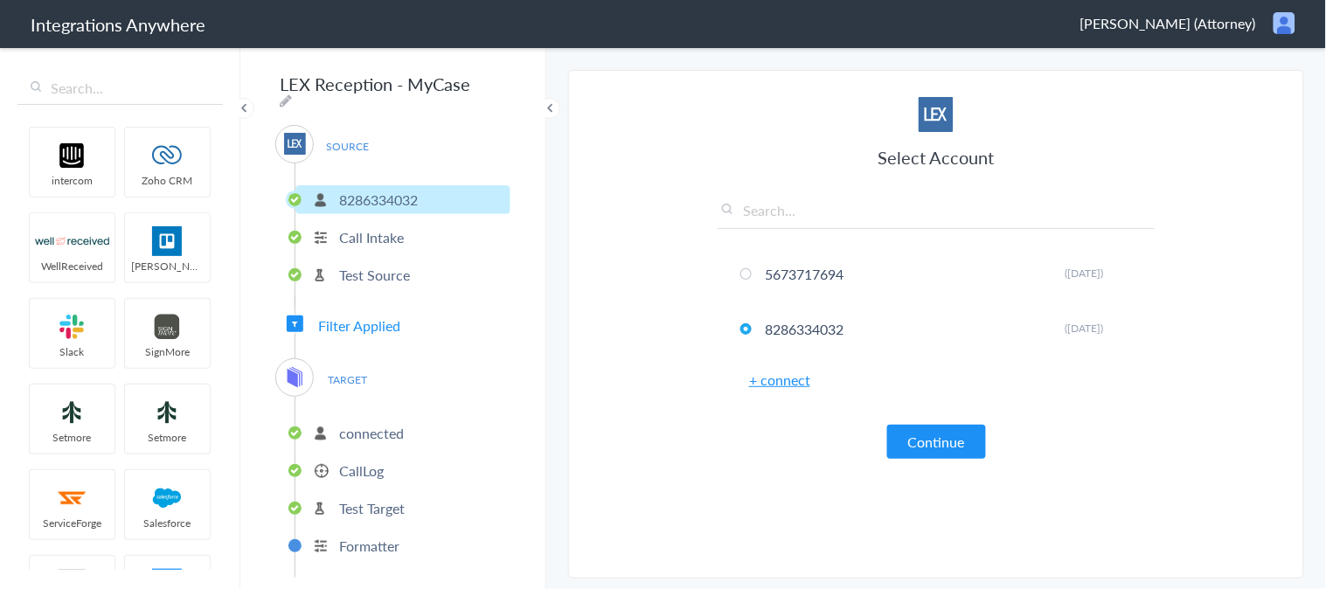
click at [398, 318] on span "Filter Applied" at bounding box center [359, 326] width 82 height 20
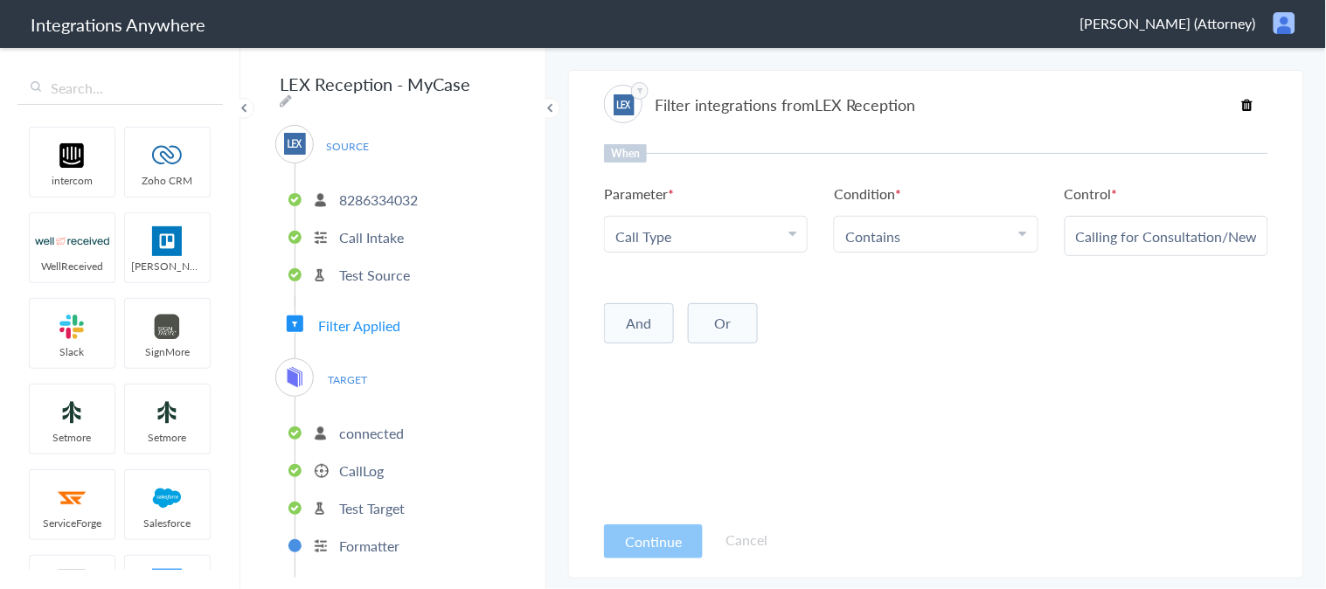
click at [1134, 228] on input "Calling for Consultation/New Client" at bounding box center [1166, 236] width 181 height 20
click at [949, 233] on li "Contains" at bounding box center [932, 236] width 173 height 20
drag, startPoint x: 911, startPoint y: 359, endPoint x: 921, endPoint y: 357, distance: 9.8
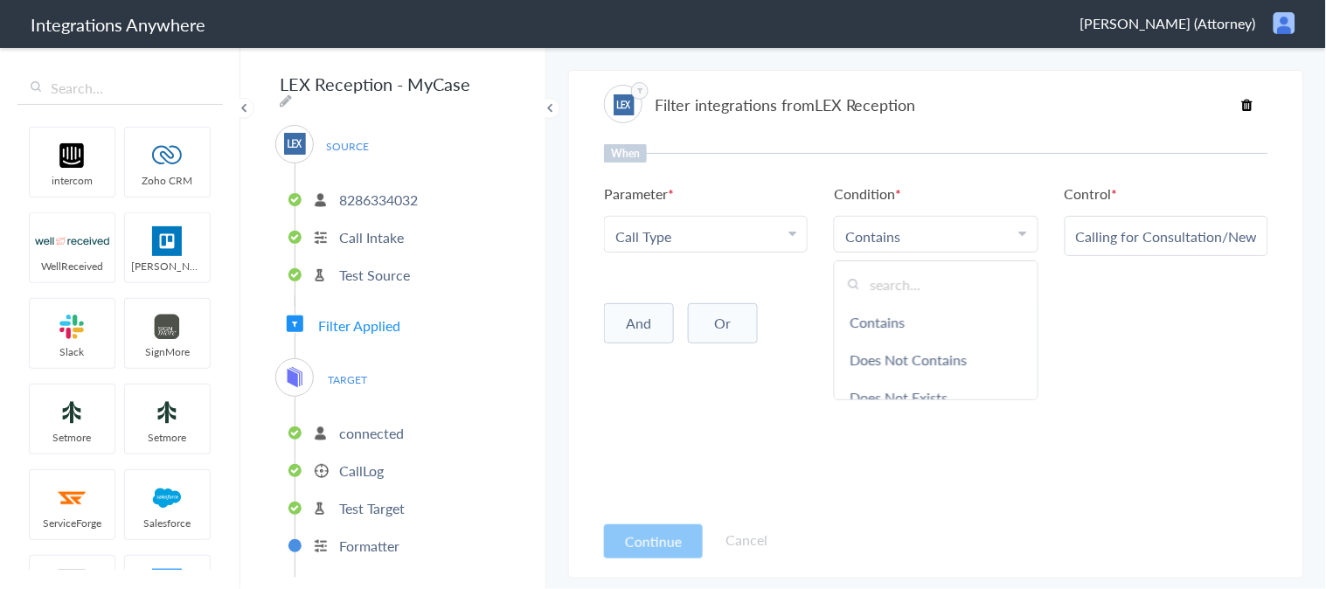
click at [911, 359] on link "Does Not Contains" at bounding box center [936, 360] width 202 height 38
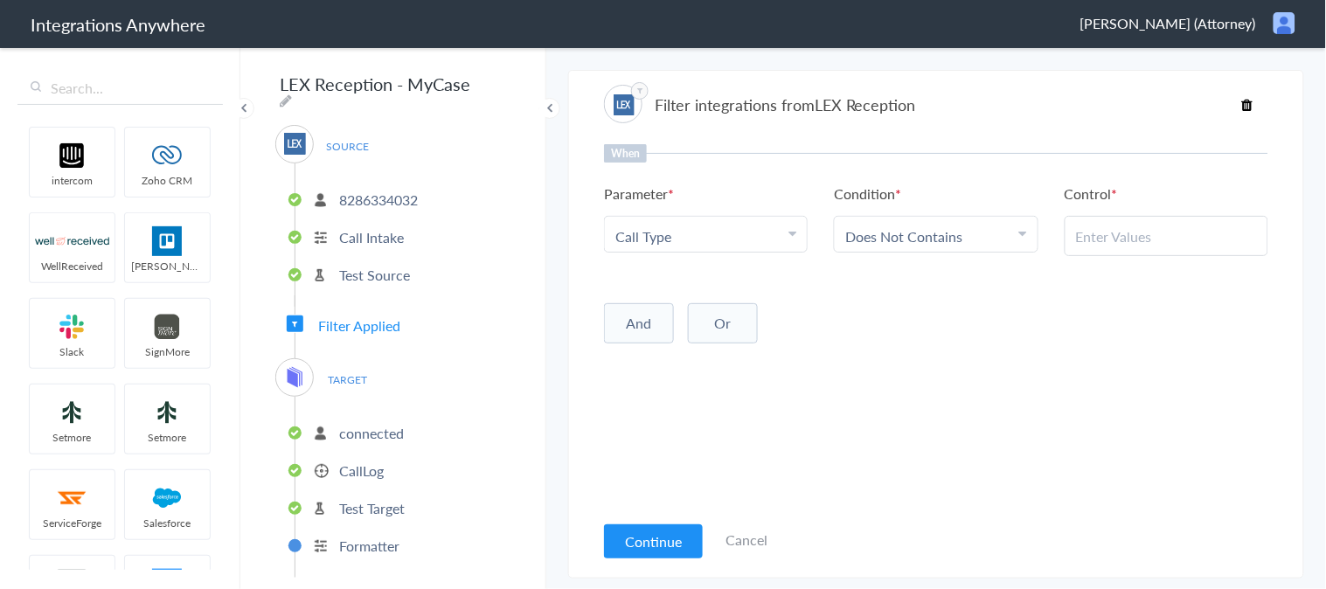
click at [1165, 230] on input "text" at bounding box center [1166, 236] width 181 height 20
paste input "Calling for Consultation/New Client"
type input "Calling for Consultation/New Client"
click at [656, 536] on button "Continue" at bounding box center [653, 542] width 99 height 34
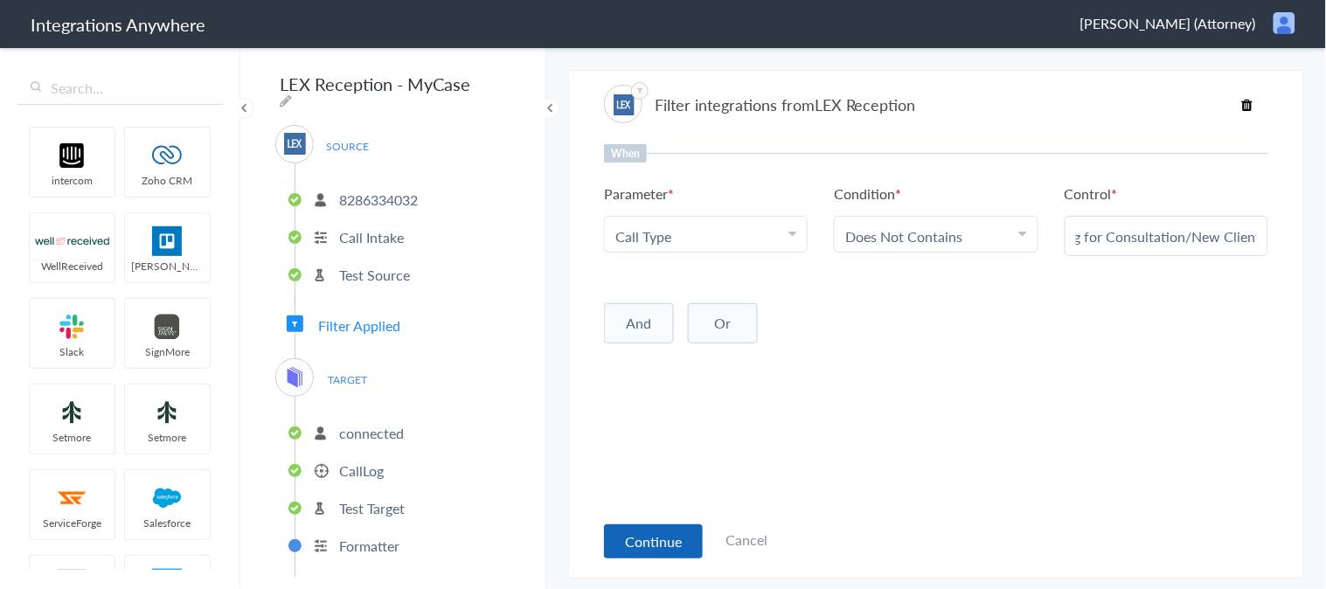
scroll to position [0, 0]
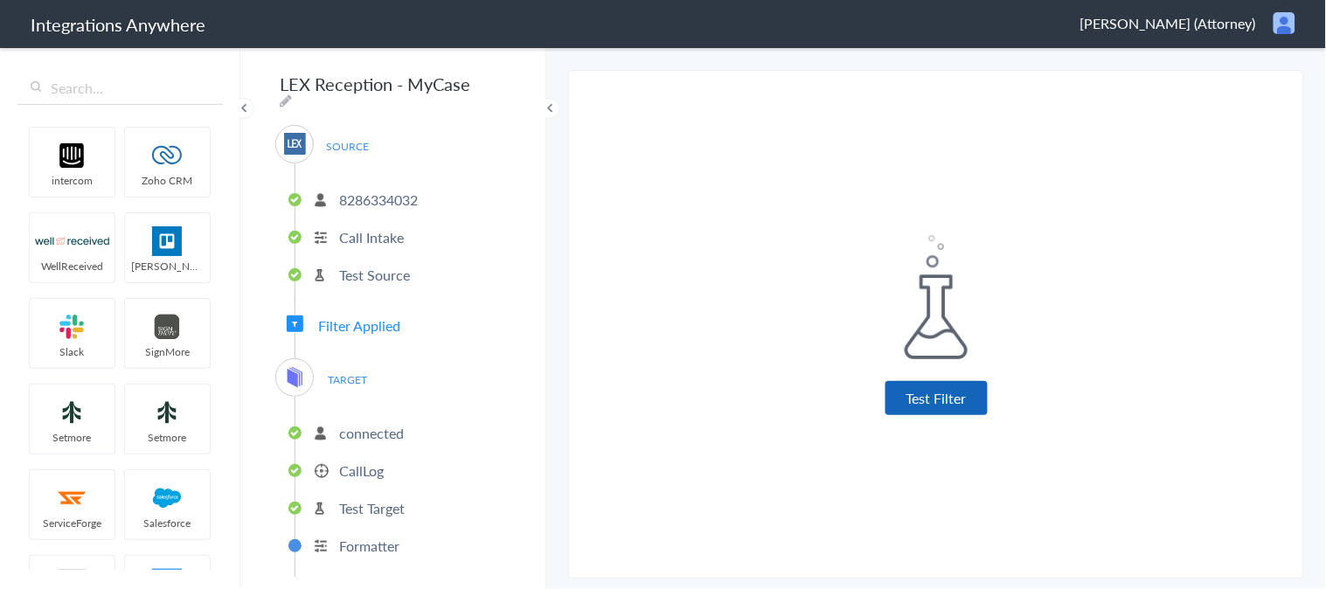
click at [934, 387] on button "Test Filter" at bounding box center [937, 398] width 102 height 34
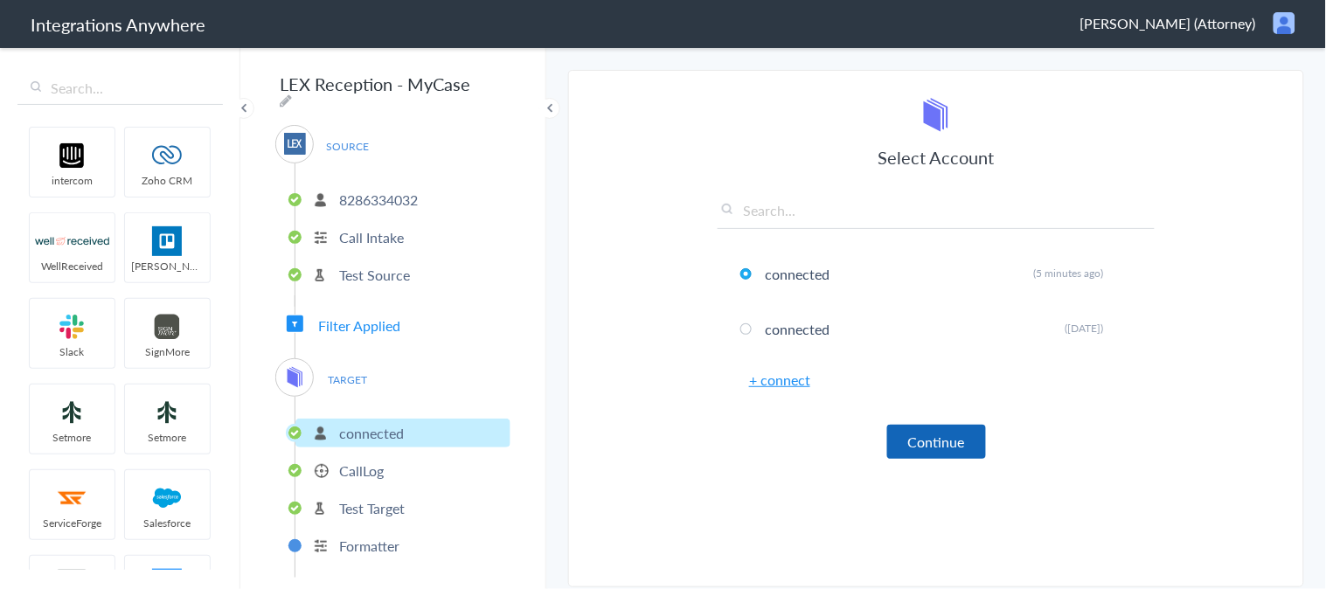
click at [938, 442] on button "Continue" at bounding box center [937, 442] width 99 height 34
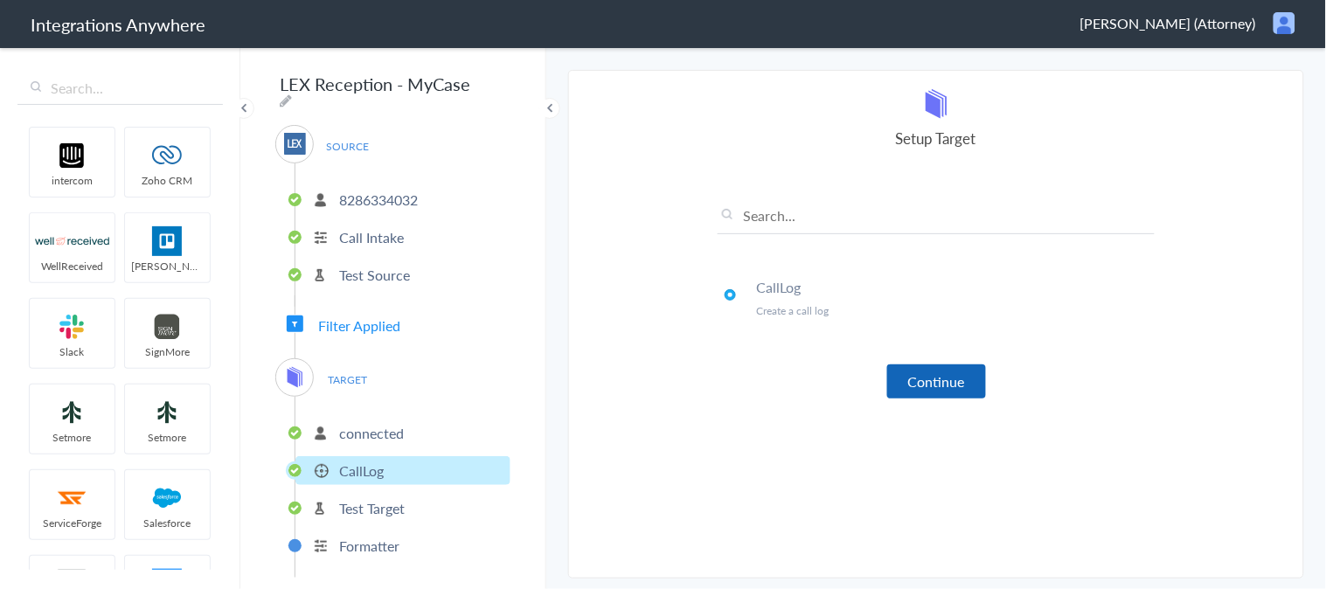
click at [939, 373] on button "Continue" at bounding box center [937, 382] width 99 height 34
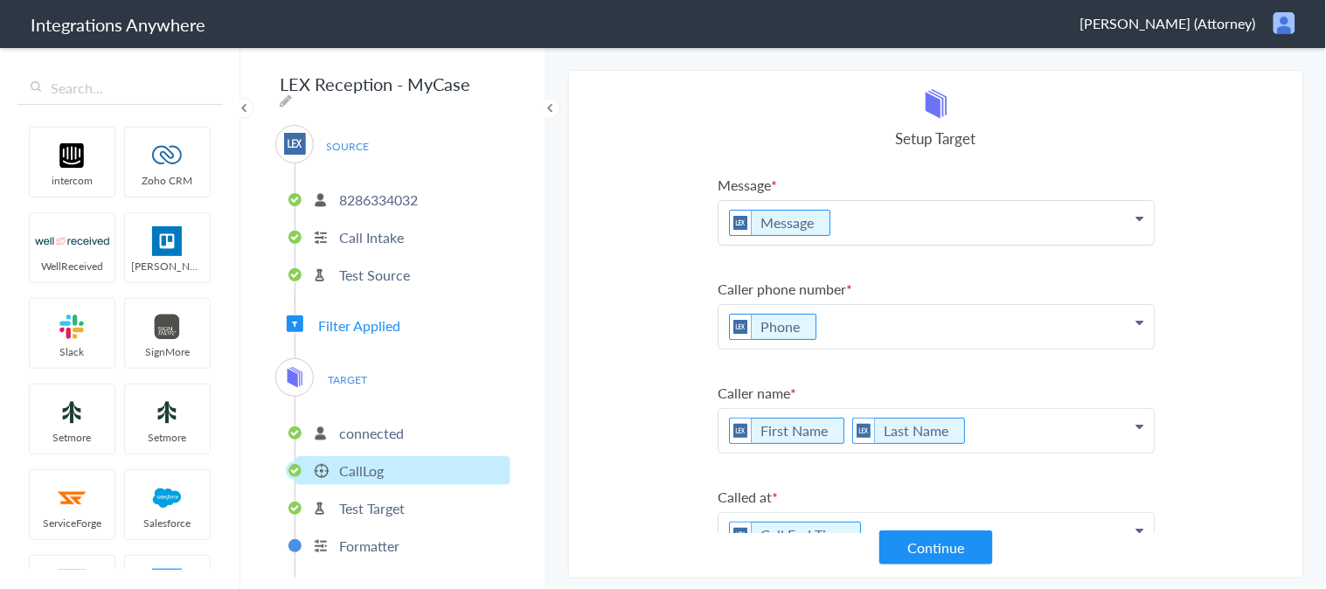
click at [929, 547] on button "Continue" at bounding box center [937, 548] width 114 height 34
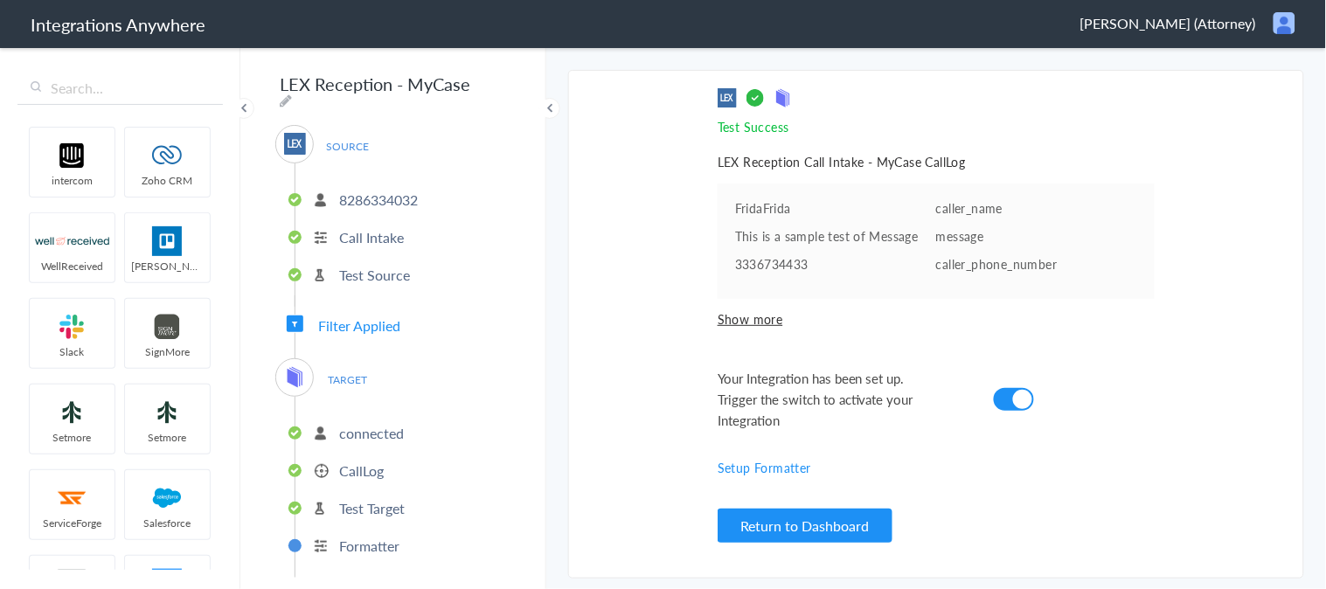
click at [373, 317] on span "Filter Applied" at bounding box center [359, 326] width 82 height 20
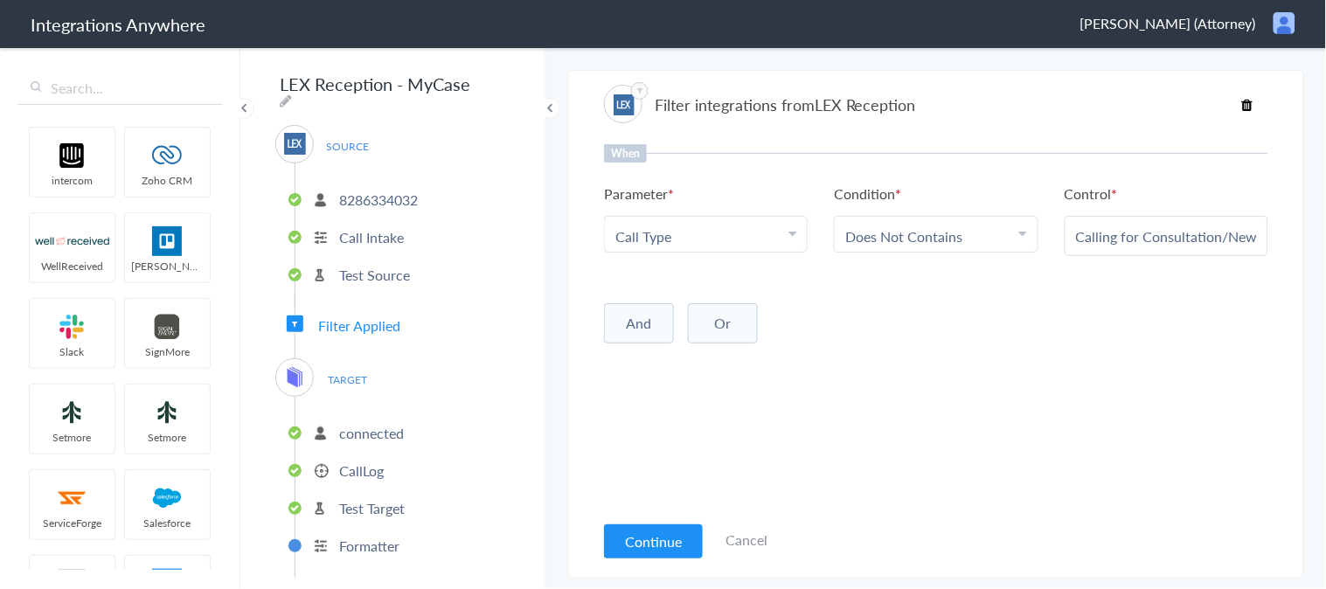
click at [348, 316] on span "Filter Applied" at bounding box center [359, 326] width 82 height 20
click at [1138, 230] on input "Calling for Consultation/New Client" at bounding box center [1166, 236] width 181 height 20
click at [982, 231] on li "Does Not Contains" at bounding box center [932, 236] width 173 height 20
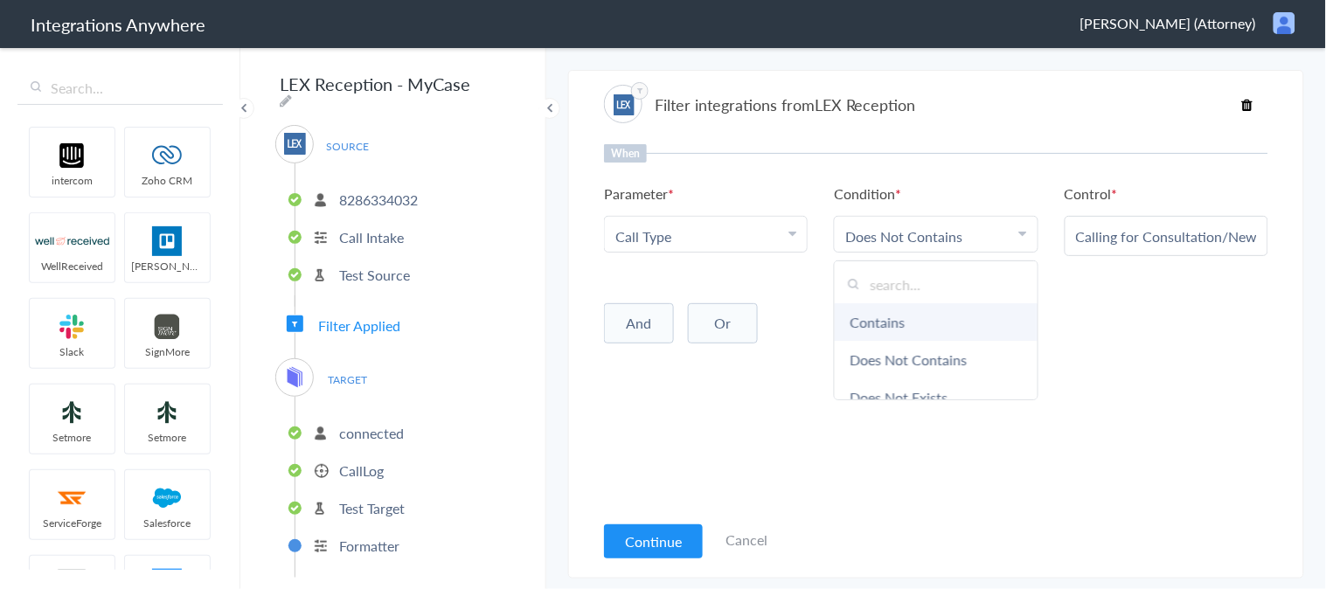
click at [901, 326] on link "Contains" at bounding box center [936, 322] width 202 height 38
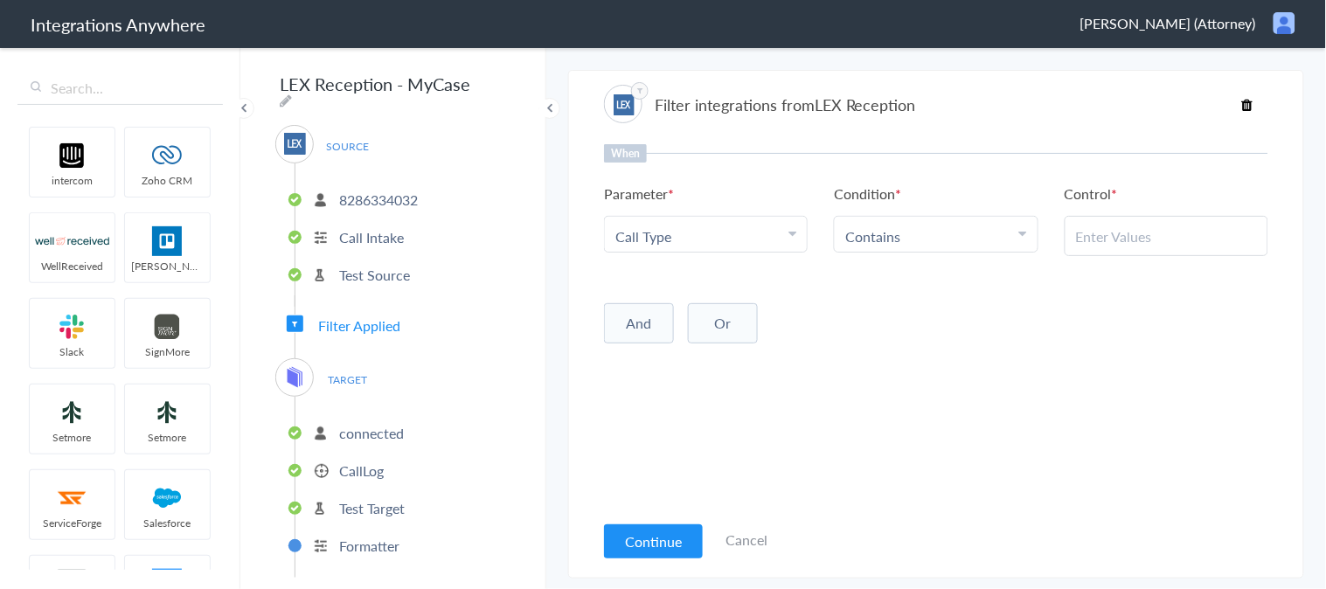
click at [1148, 241] on input "text" at bounding box center [1166, 236] width 181 height 20
paste input "Calling for Consultation/New Client"
type input "Calling for Consultation/New Client"
click at [634, 539] on button "Continue" at bounding box center [653, 542] width 99 height 34
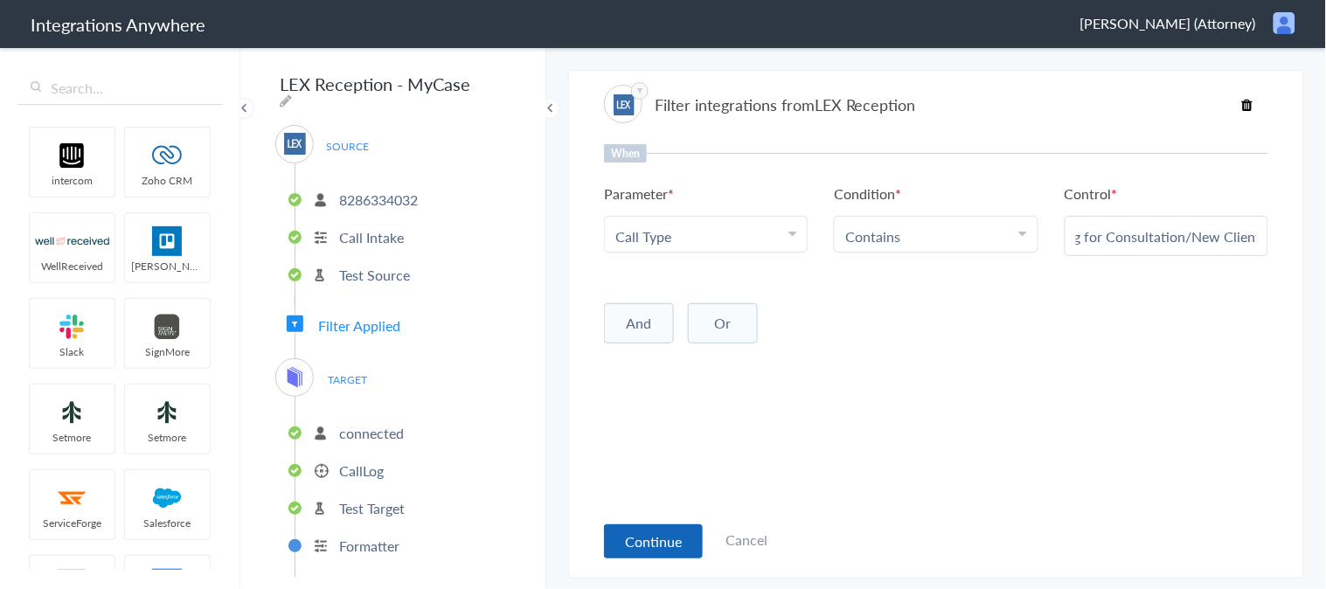
scroll to position [0, 0]
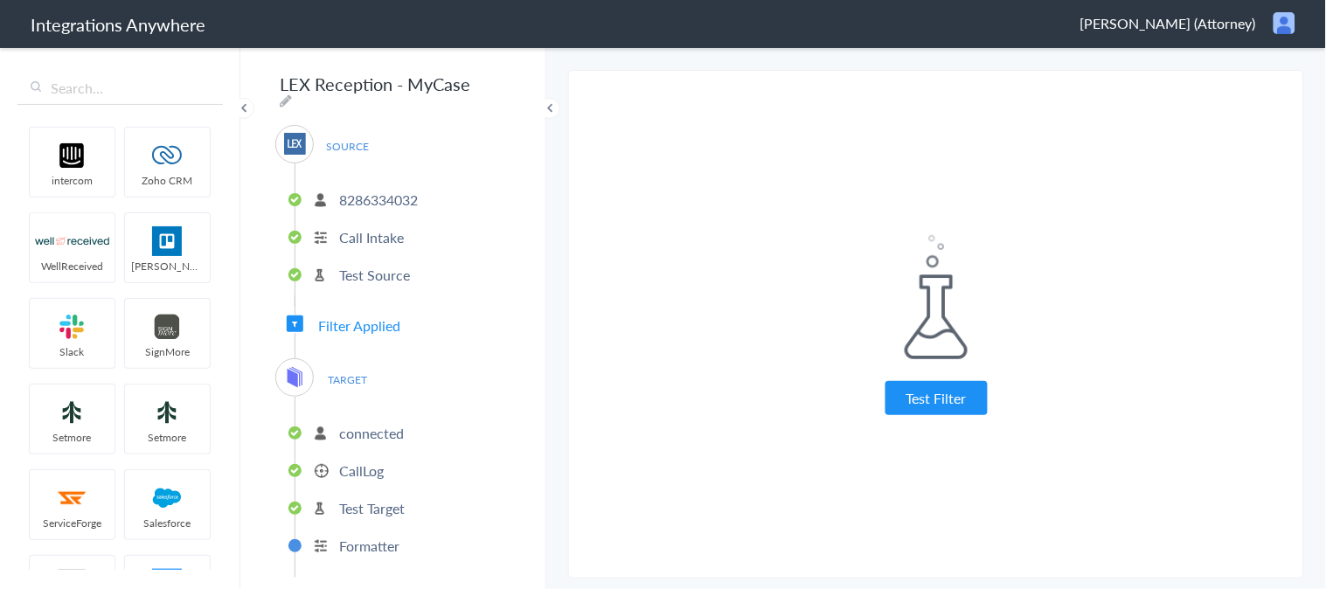
click at [357, 500] on p "Test Target" at bounding box center [372, 508] width 66 height 20
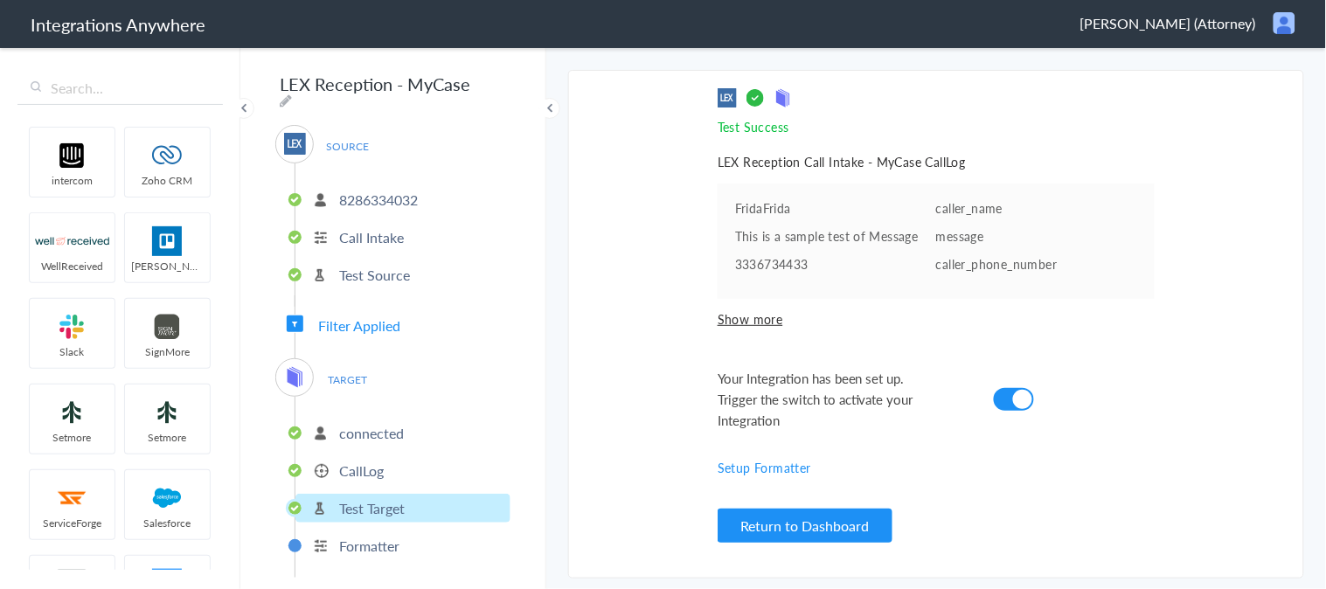
click at [368, 470] on li "CallLog" at bounding box center [403, 470] width 215 height 29
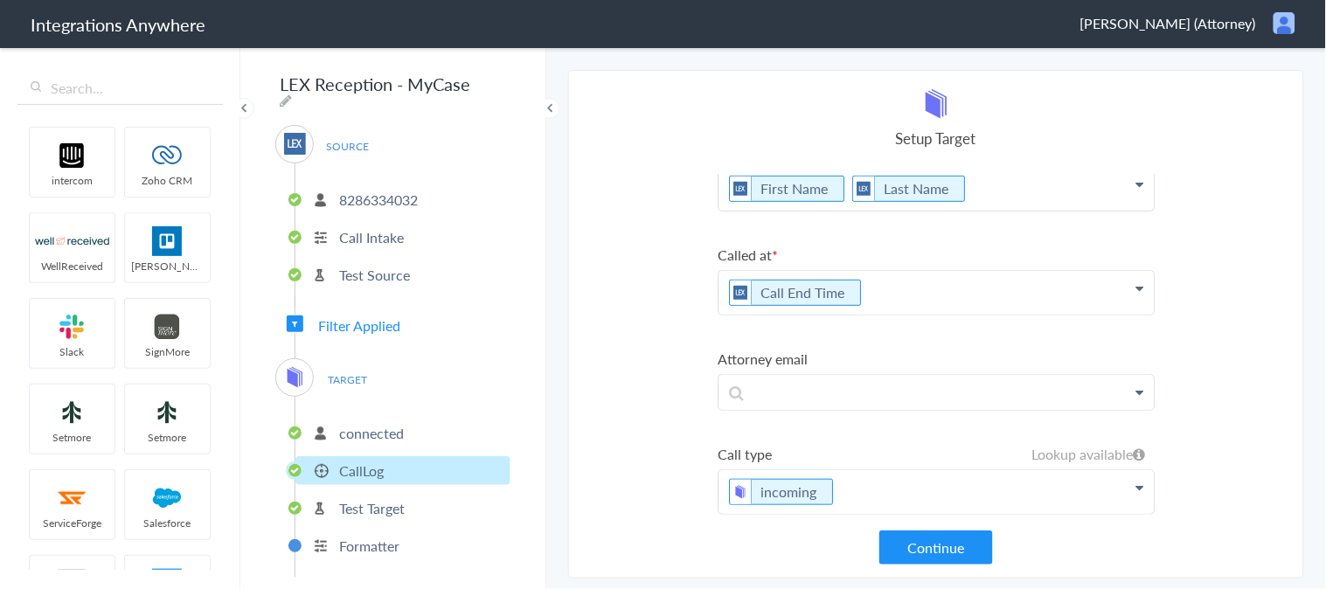
scroll to position [250, 0]
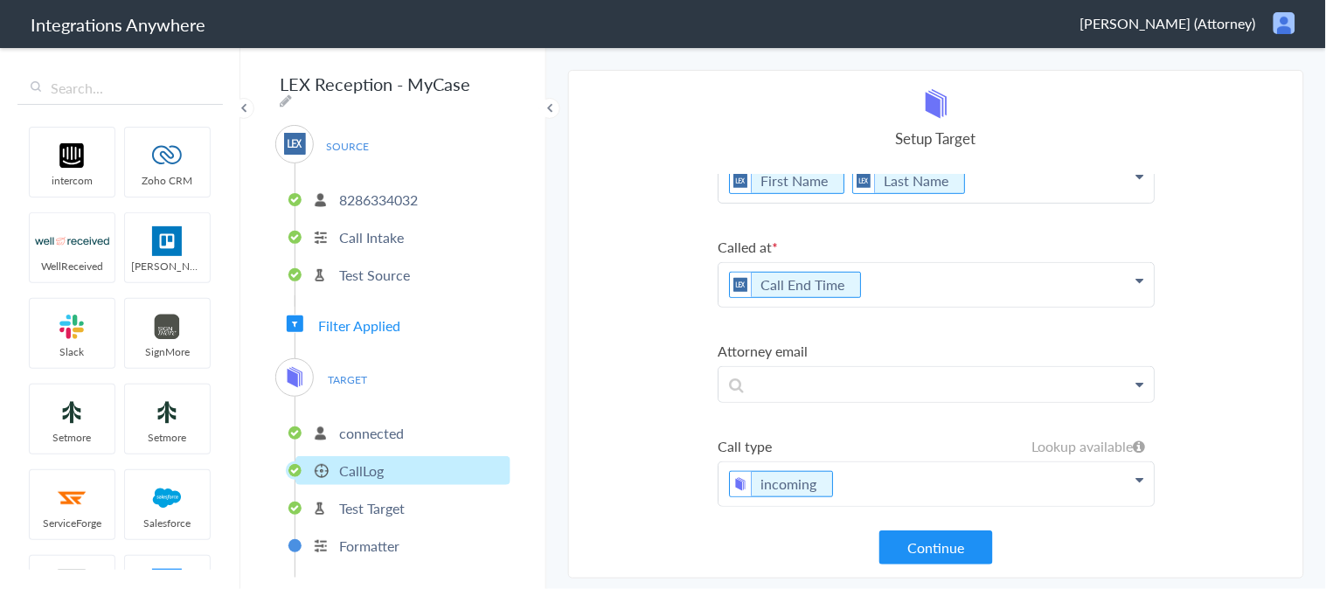
click at [857, 477] on p "incoming" at bounding box center [936, 485] width 435 height 44
click at [895, 283] on p "Call End Time" at bounding box center [936, 285] width 435 height 44
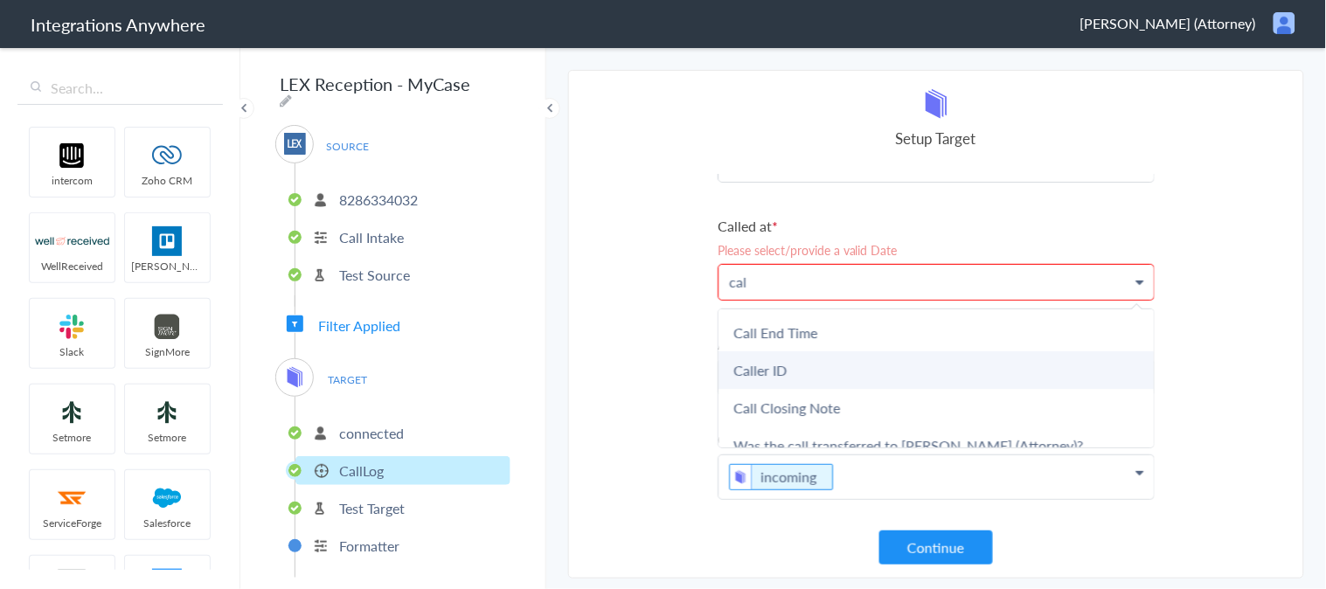
scroll to position [97, 0]
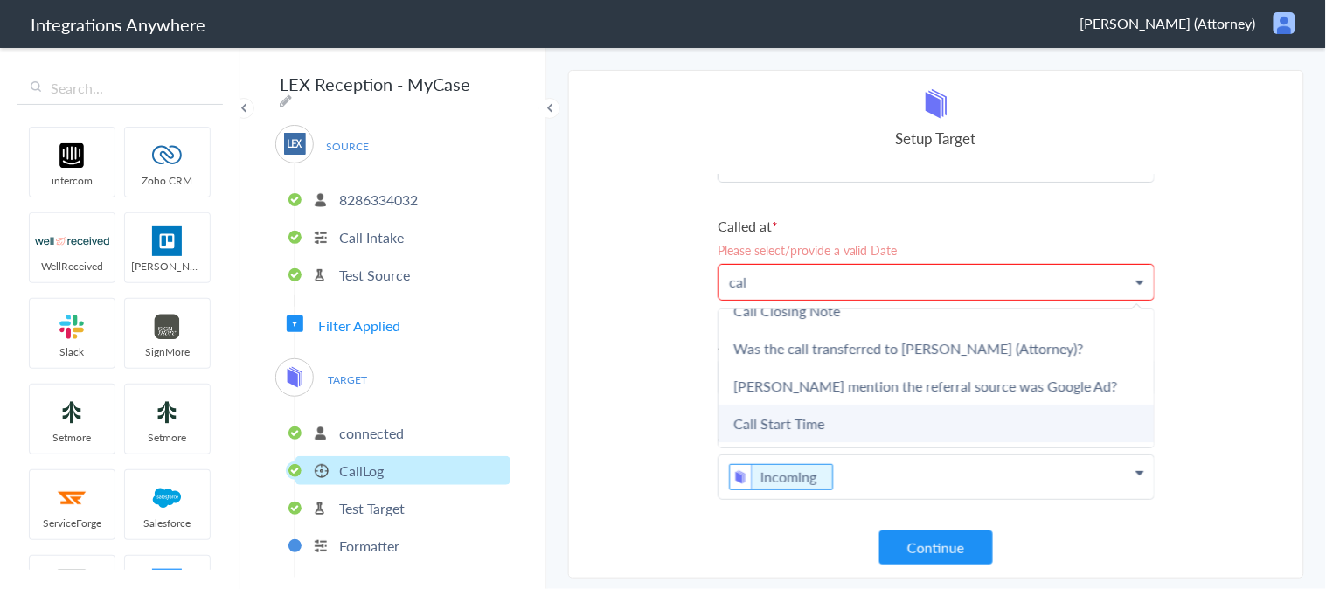
click at [832, 421] on link "Call Start Time" at bounding box center [936, 424] width 435 height 38
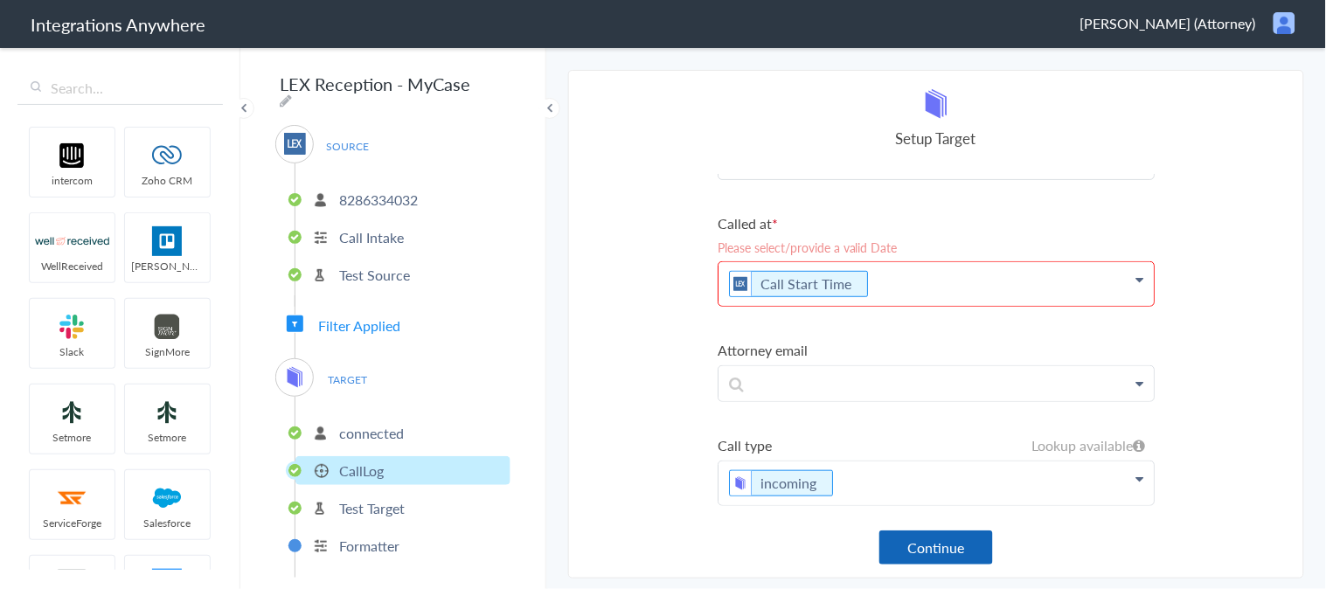
click at [945, 560] on button "Continue" at bounding box center [937, 548] width 114 height 34
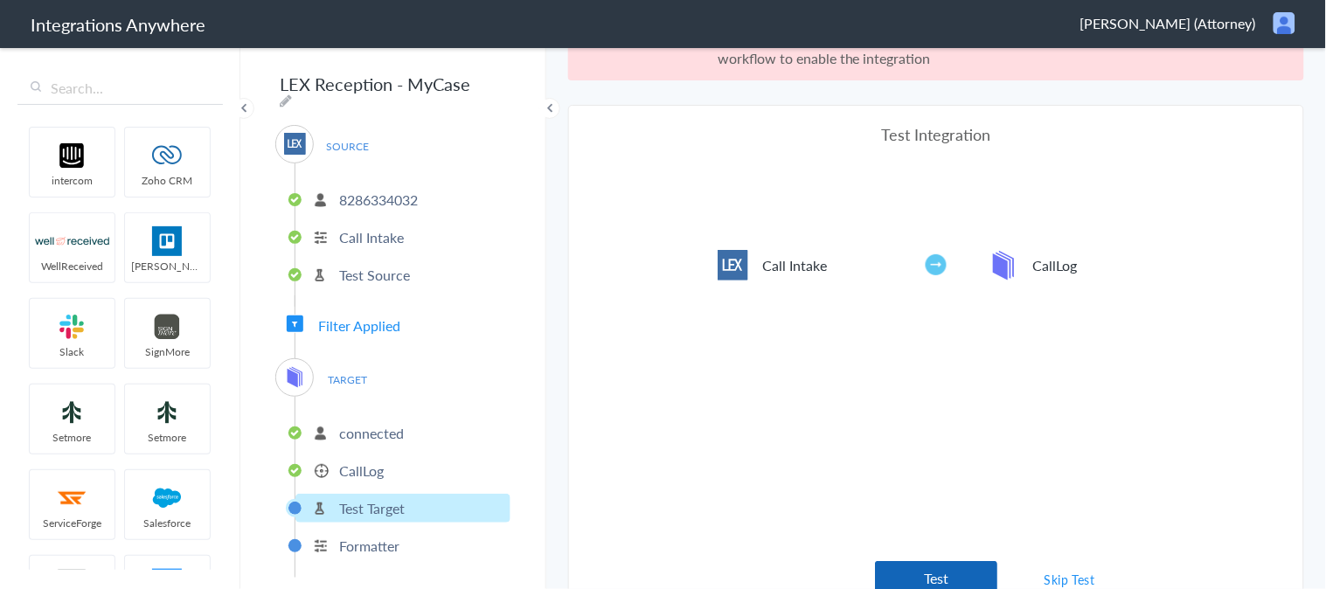
scroll to position [63, 0]
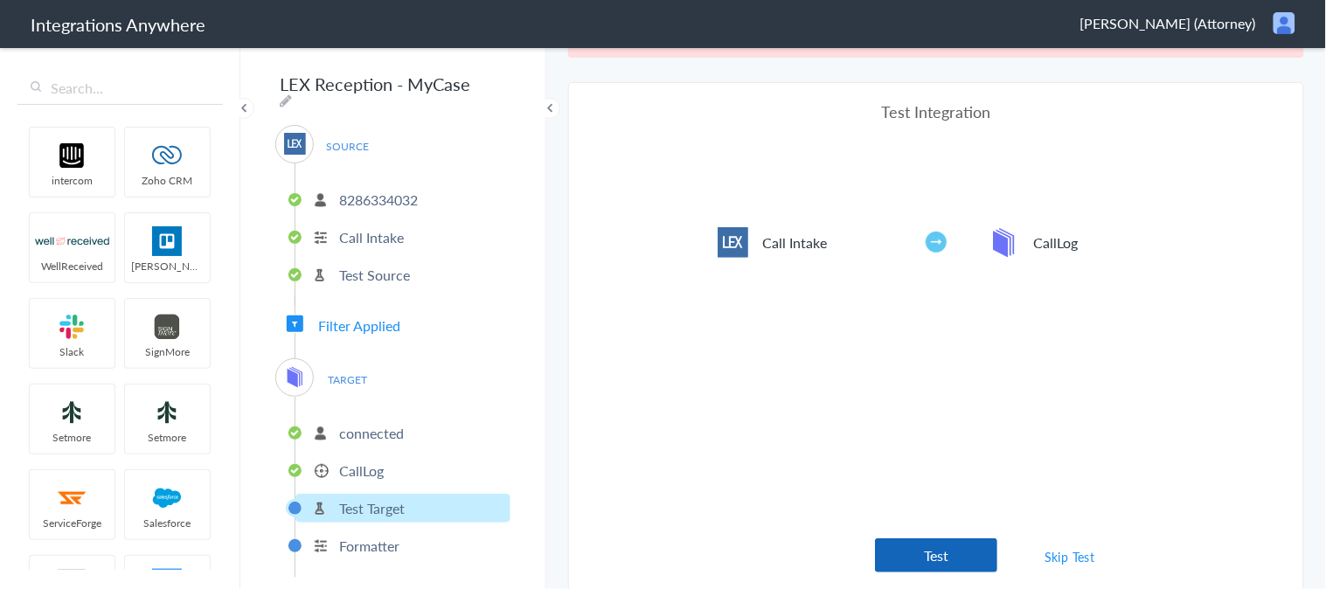
click at [932, 547] on button "Test" at bounding box center [936, 556] width 122 height 34
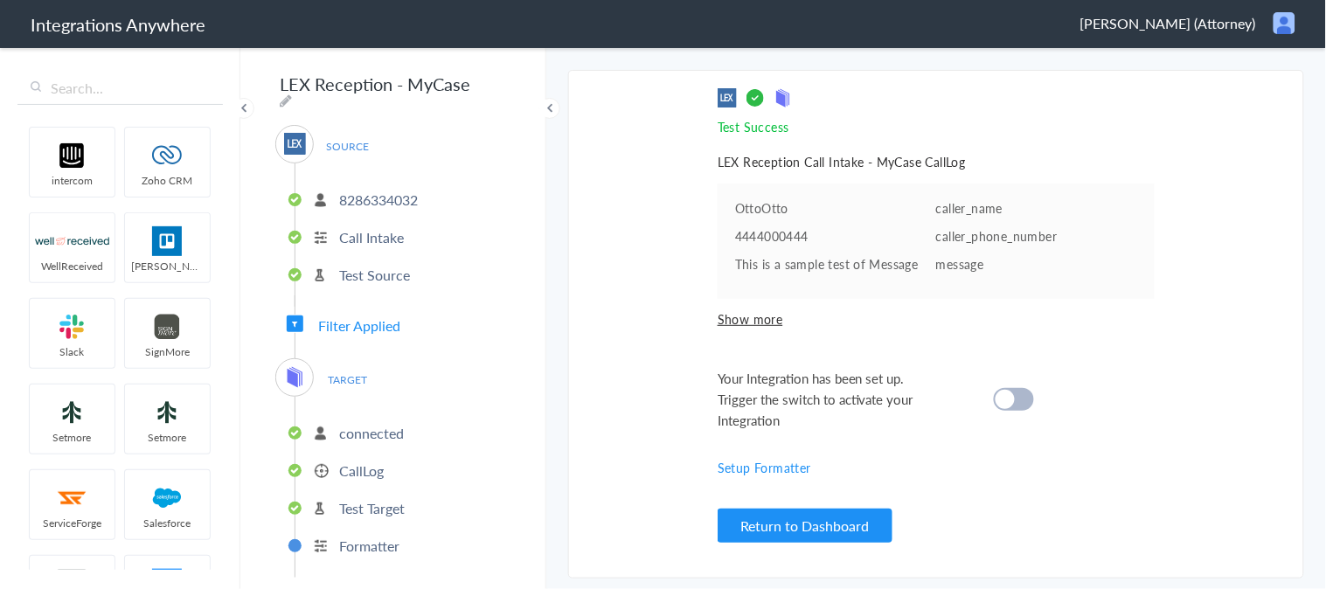
scroll to position [0, 0]
click at [1003, 392] on cite at bounding box center [1005, 399] width 19 height 19
click at [385, 317] on span "Filter Applied" at bounding box center [359, 326] width 82 height 20
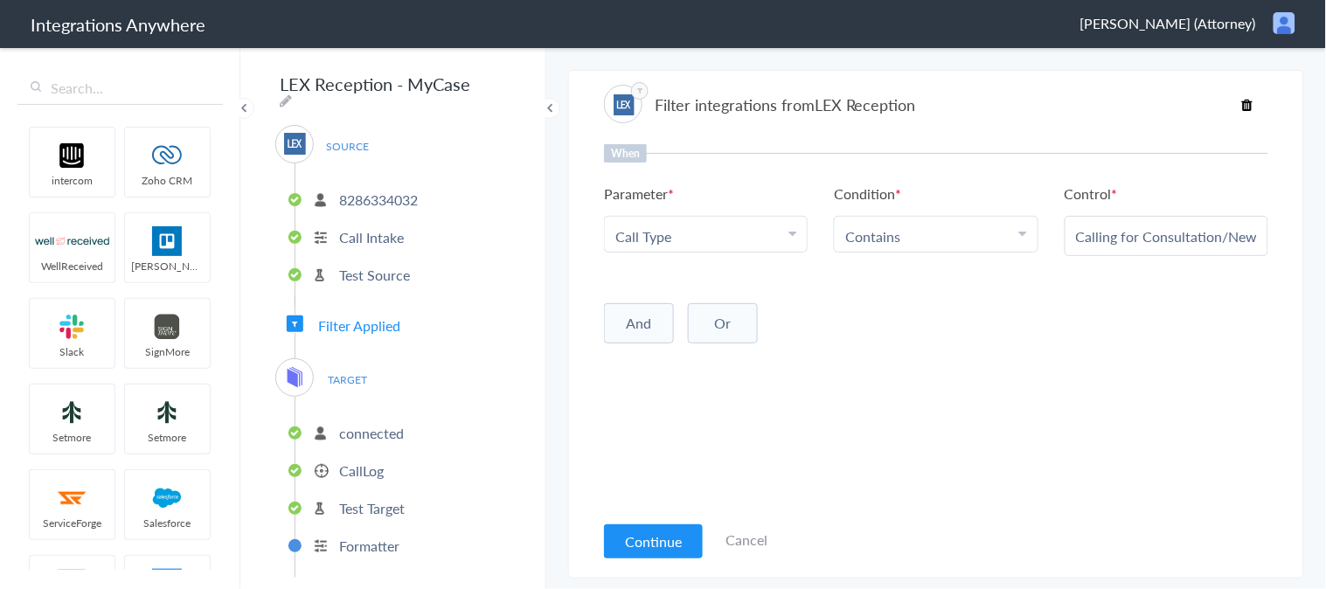
click at [1149, 223] on div "Calling for Consultation/New Client" at bounding box center [1167, 236] width 204 height 40
click at [1133, 242] on input "Calling for Consultation/New Client" at bounding box center [1166, 236] width 181 height 20
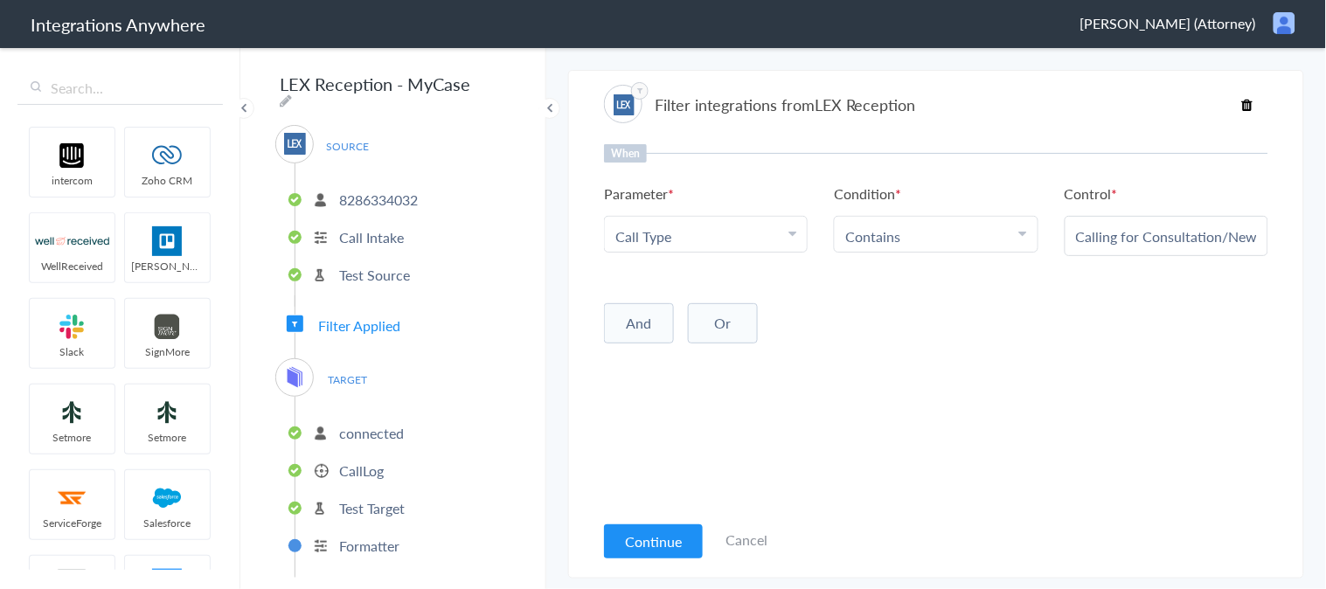
click at [986, 231] on li "Contains" at bounding box center [932, 236] width 173 height 20
click at [910, 357] on link "Does Not Contains" at bounding box center [936, 360] width 202 height 38
click at [1116, 219] on div at bounding box center [1167, 236] width 204 height 40
click at [1102, 234] on input "text" at bounding box center [1166, 236] width 181 height 20
paste input "Calling for Consultation/New Client"
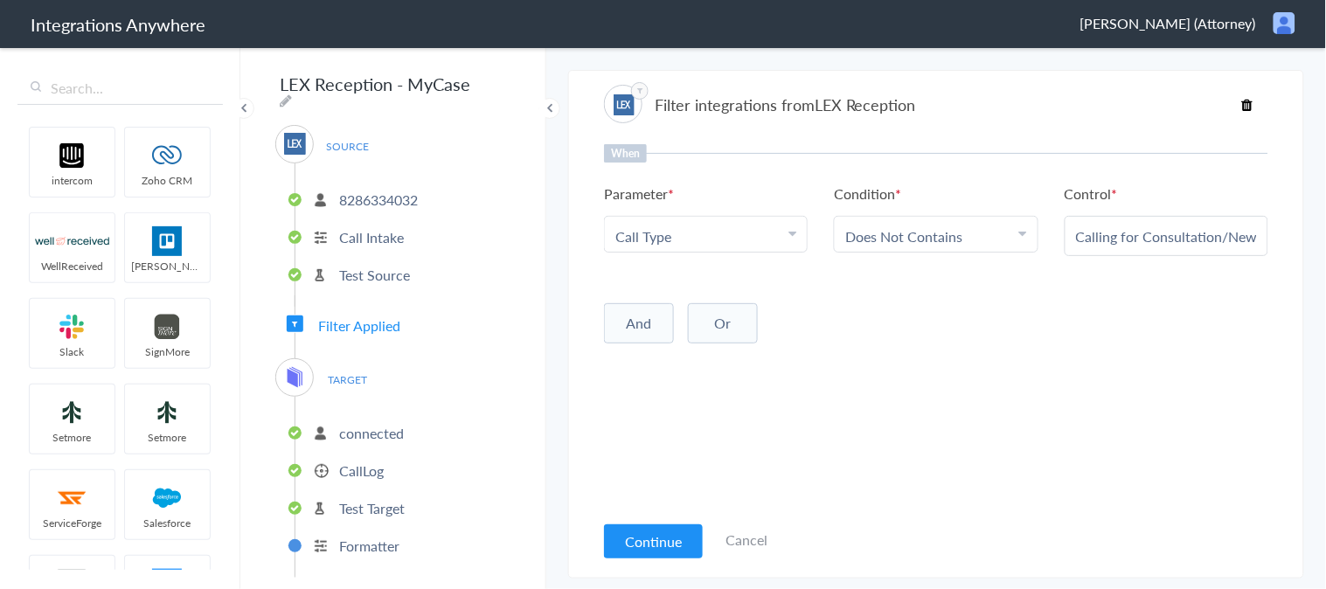
scroll to position [0, 37]
type input "Calling for Consultation/New Client"
click at [978, 351] on div "When Parameter Choose Parameter Call Type First Name Last Name Email Phone Case…" at bounding box center [936, 327] width 665 height 367
click at [653, 537] on button "Continue" at bounding box center [653, 542] width 99 height 34
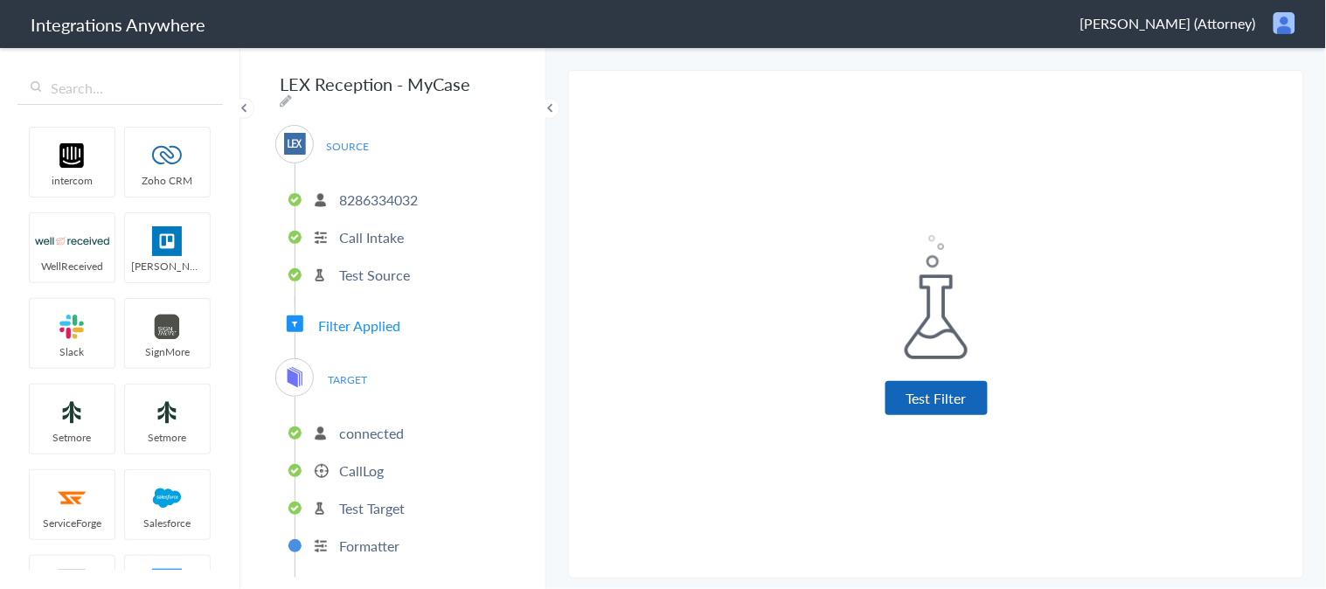
click at [955, 400] on button "Test Filter" at bounding box center [937, 398] width 102 height 34
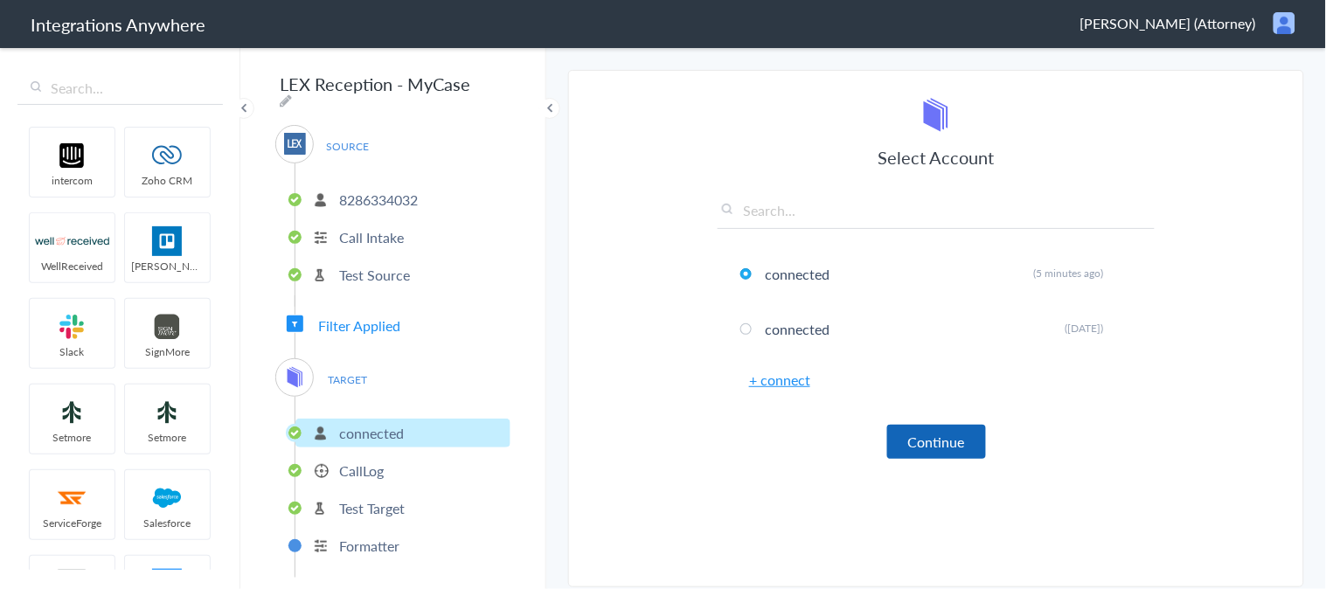
click at [929, 441] on button "Continue" at bounding box center [937, 442] width 99 height 34
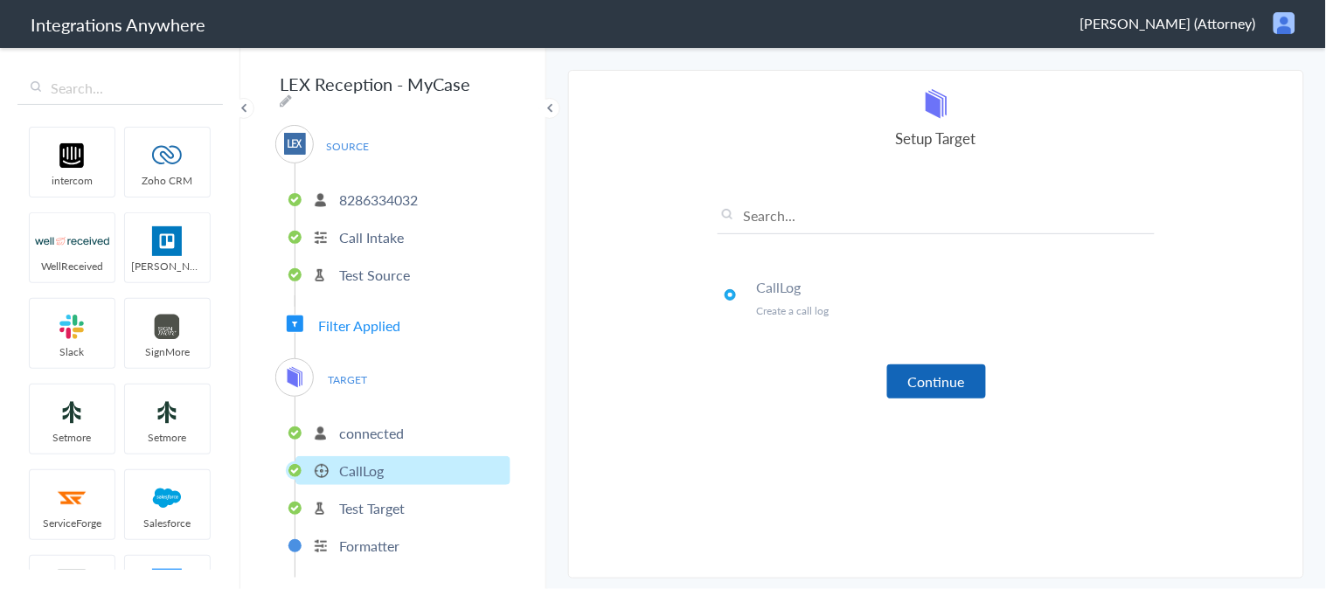
click at [920, 372] on button "Continue" at bounding box center [937, 382] width 99 height 34
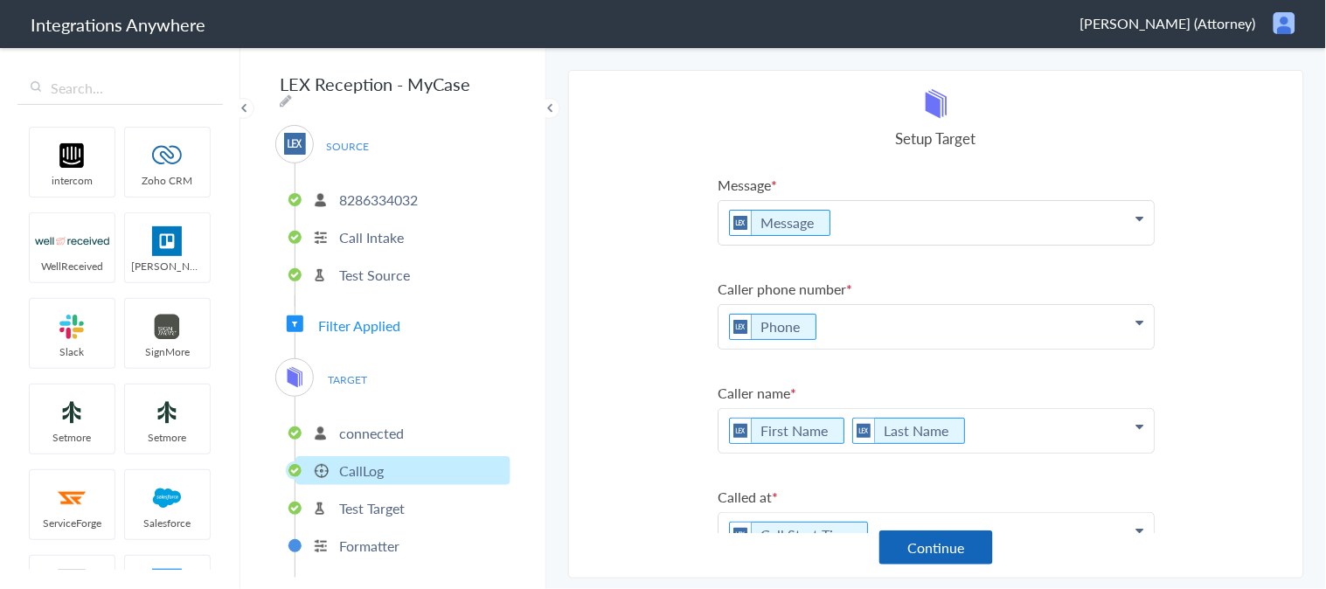
click at [955, 553] on button "Continue" at bounding box center [937, 548] width 114 height 34
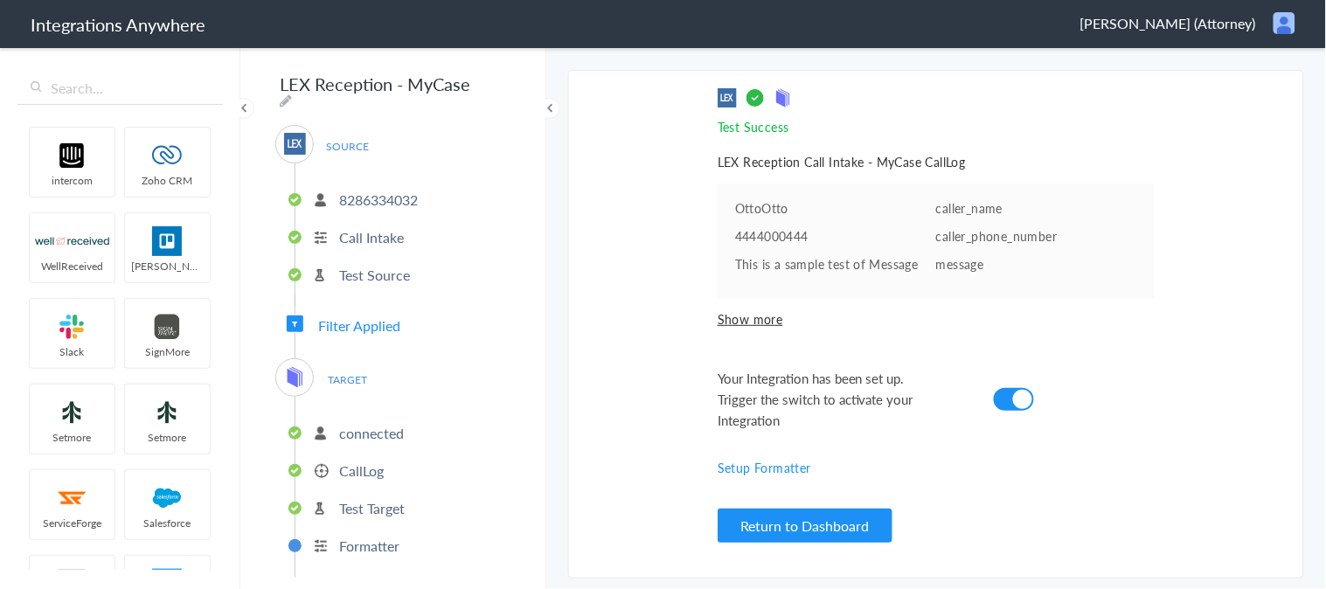
click at [381, 466] on p "CallLog" at bounding box center [361, 471] width 45 height 20
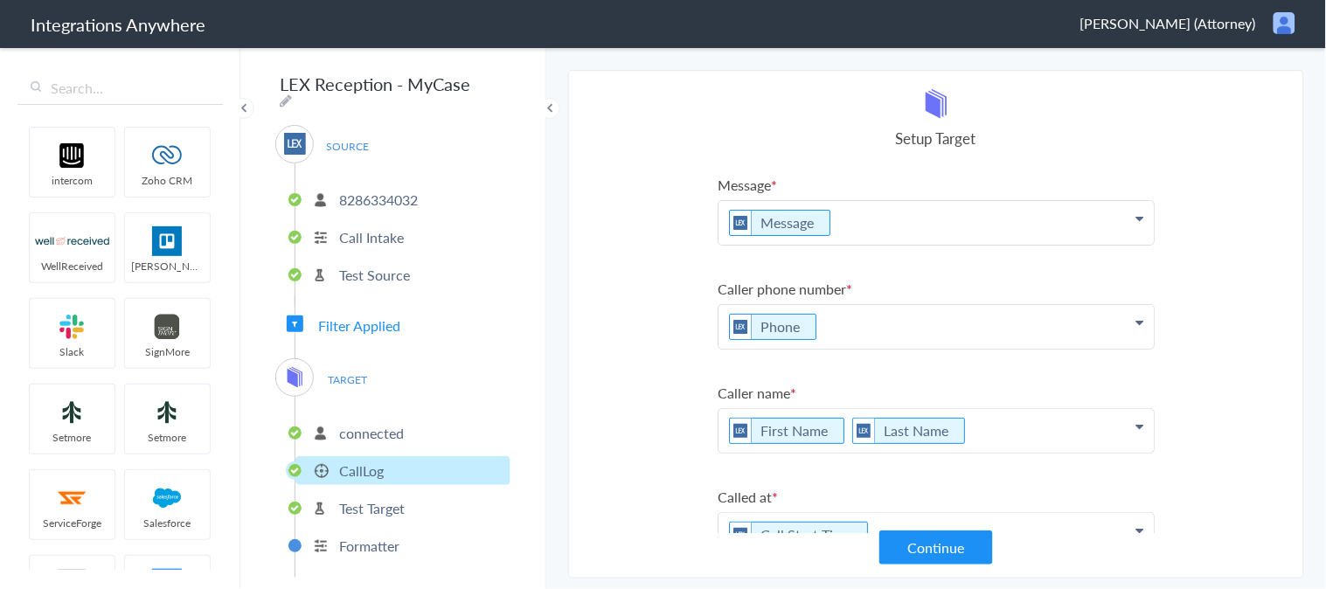
click at [867, 217] on p "Message" at bounding box center [936, 223] width 435 height 44
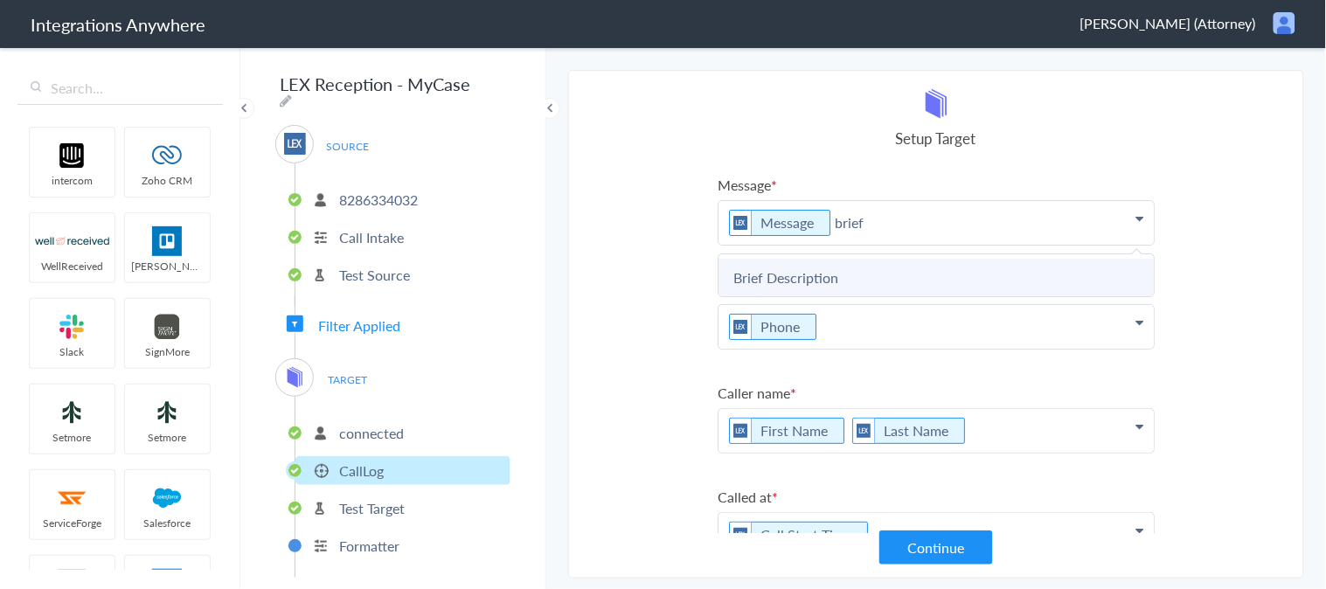
click at [848, 264] on link "Brief Description" at bounding box center [936, 278] width 435 height 38
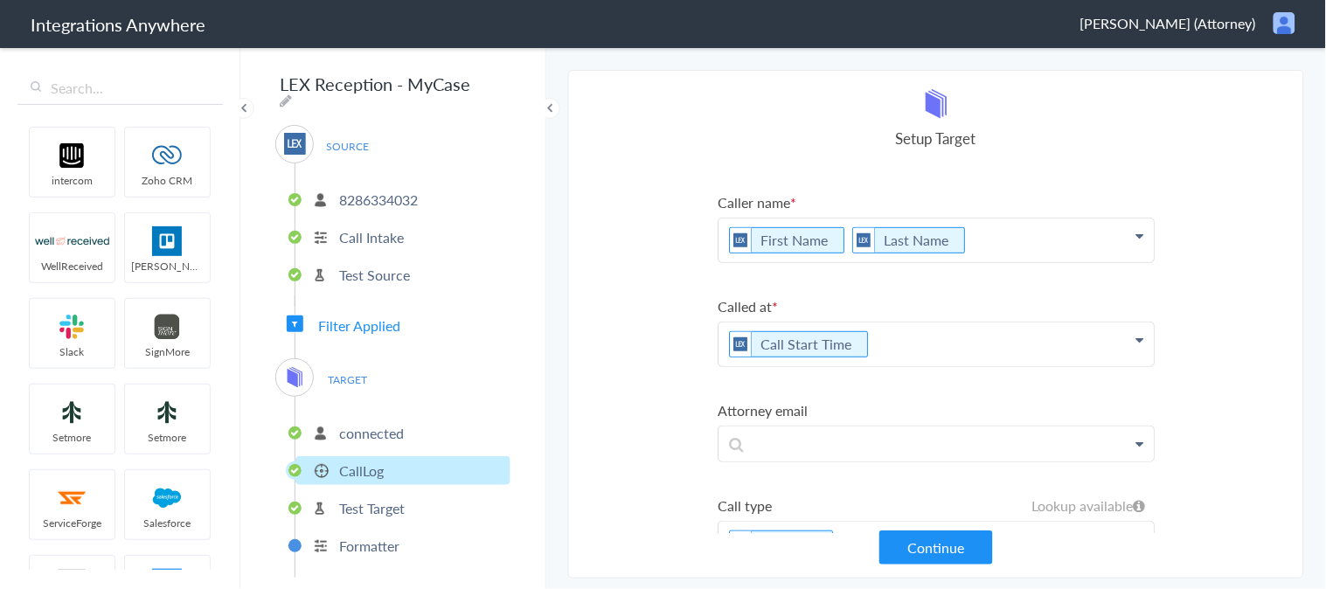
scroll to position [194, 0]
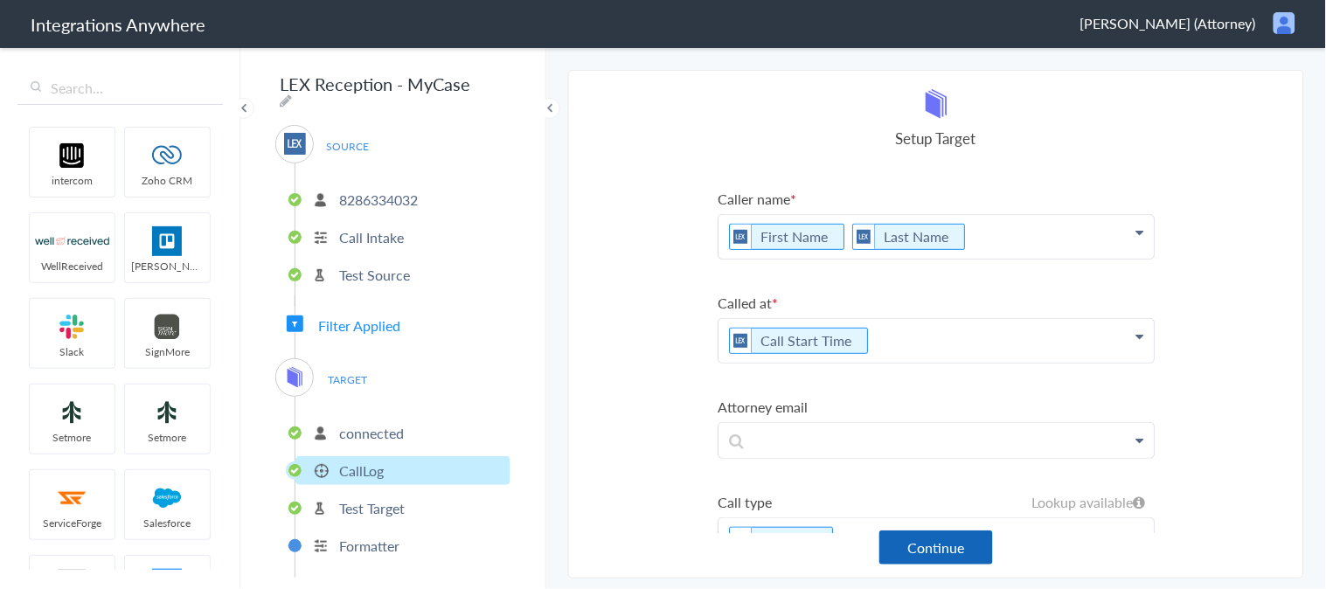
click at [964, 551] on button "Continue" at bounding box center [937, 548] width 114 height 34
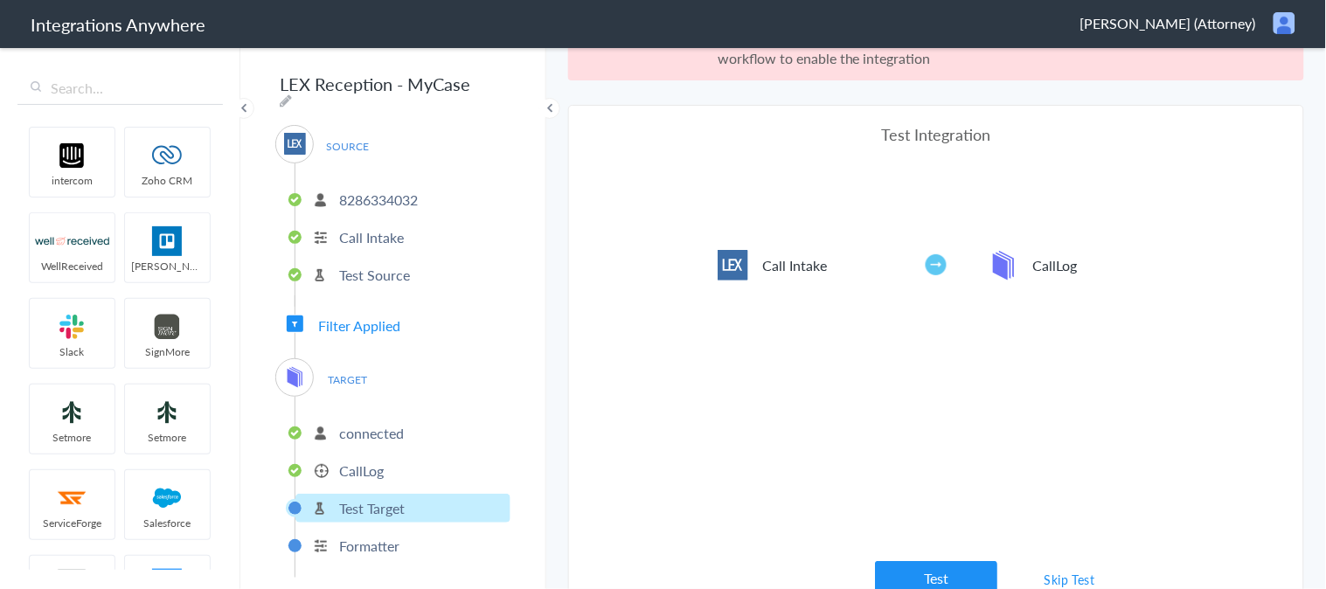
scroll to position [63, 0]
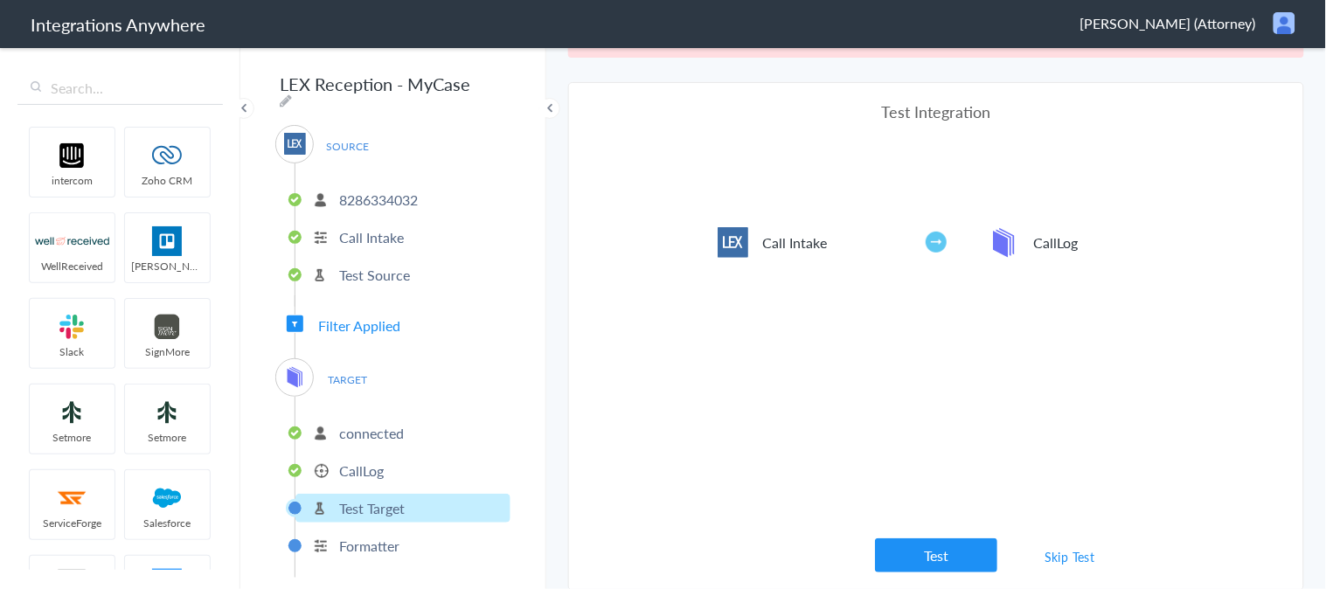
click at [1070, 555] on link "Skip Test" at bounding box center [1070, 556] width 93 height 31
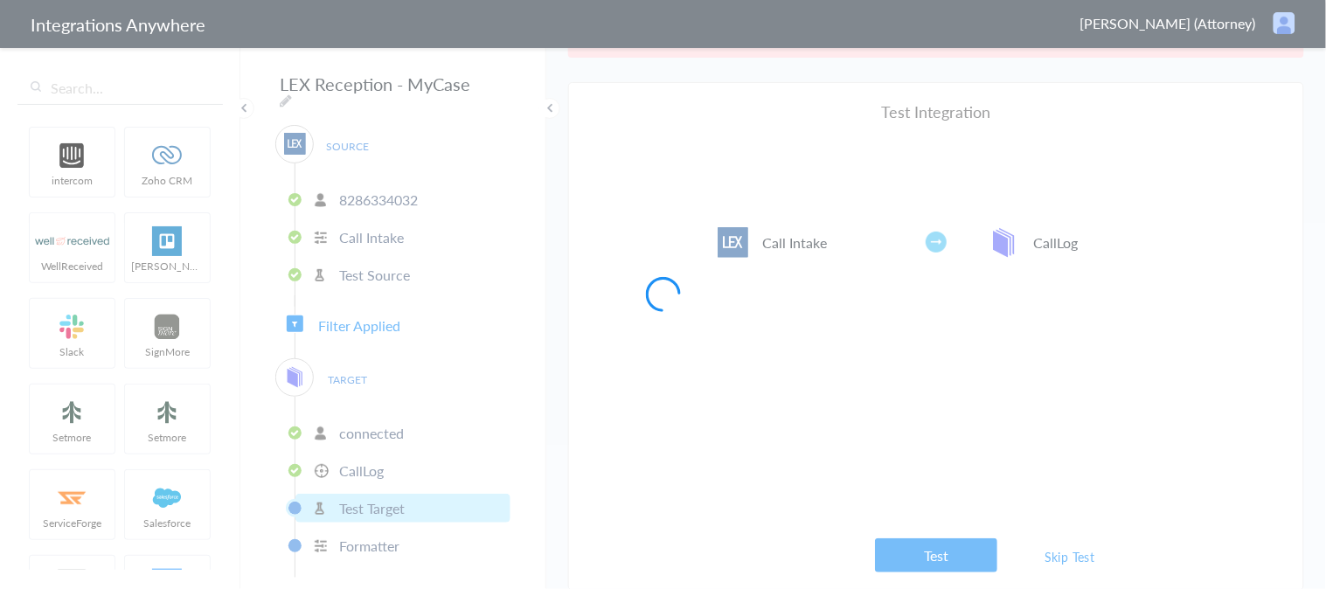
scroll to position [0, 0]
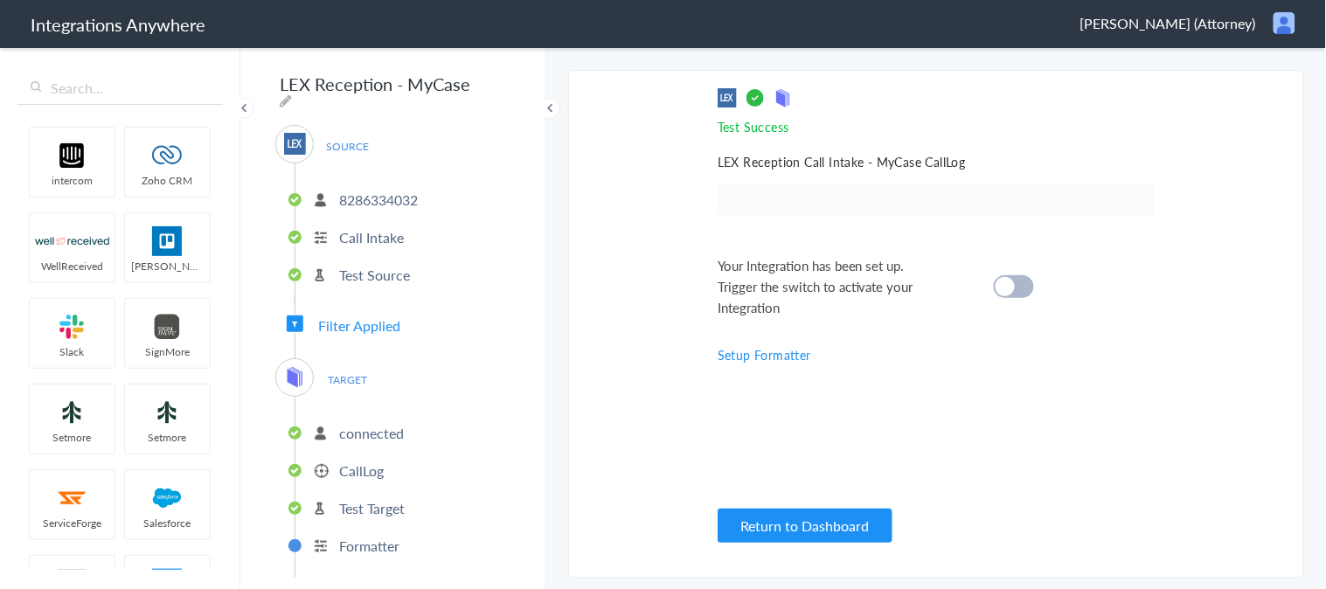
click at [1010, 289] on cite at bounding box center [1005, 286] width 19 height 19
